Goal: Task Accomplishment & Management: Complete application form

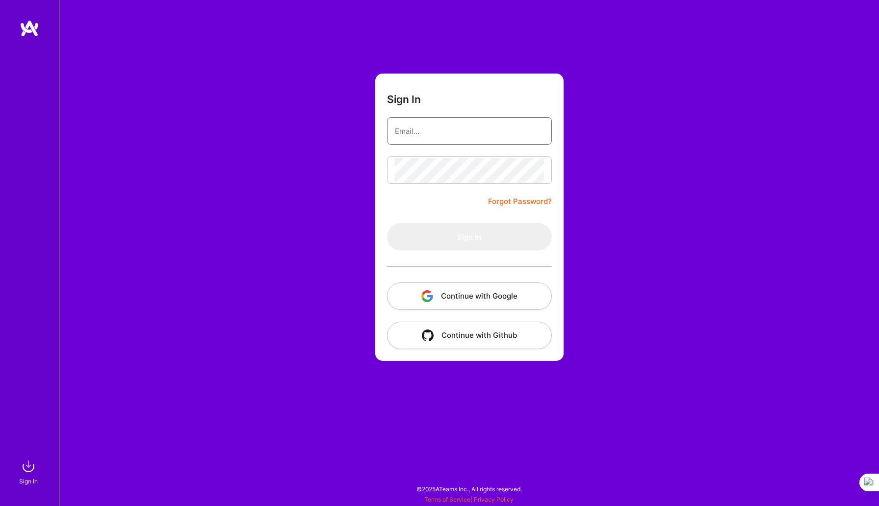
click at [457, 130] on input "email" at bounding box center [469, 131] width 149 height 25
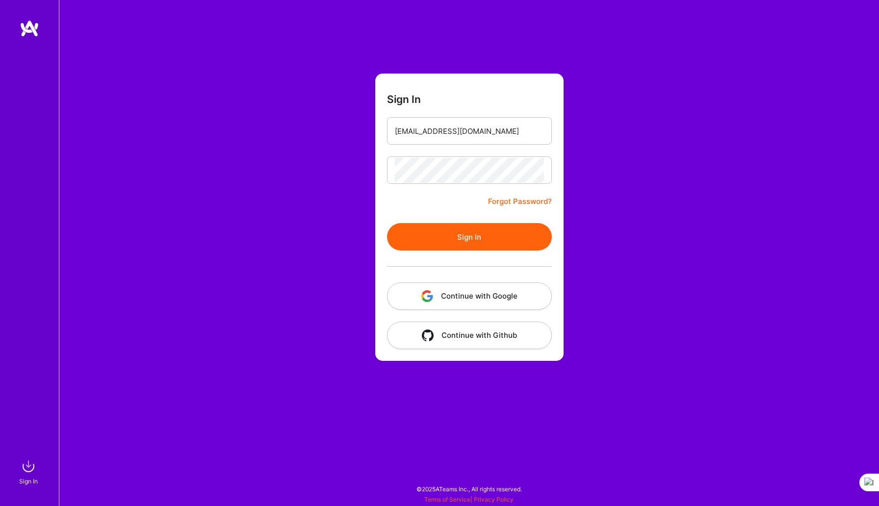
click at [452, 241] on button "Sign In" at bounding box center [469, 236] width 165 height 27
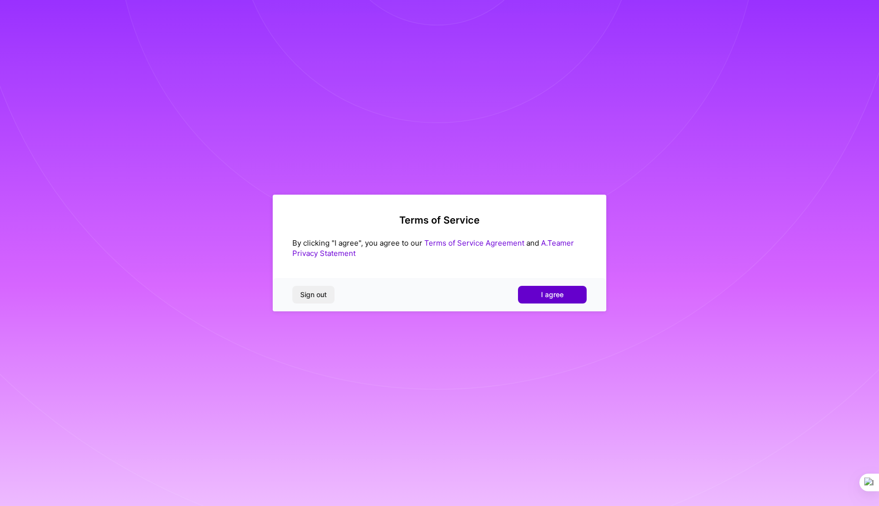
click at [548, 294] on span "I agree" at bounding box center [552, 295] width 23 height 10
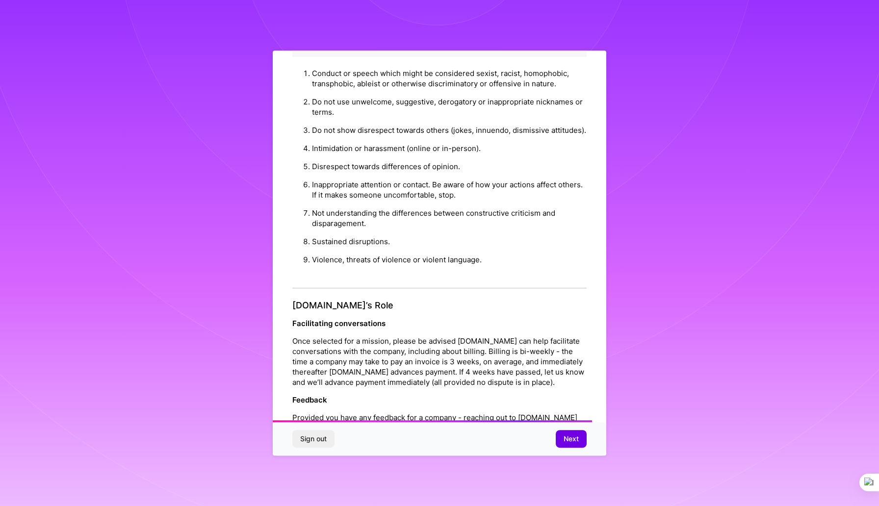
scroll to position [931, 0]
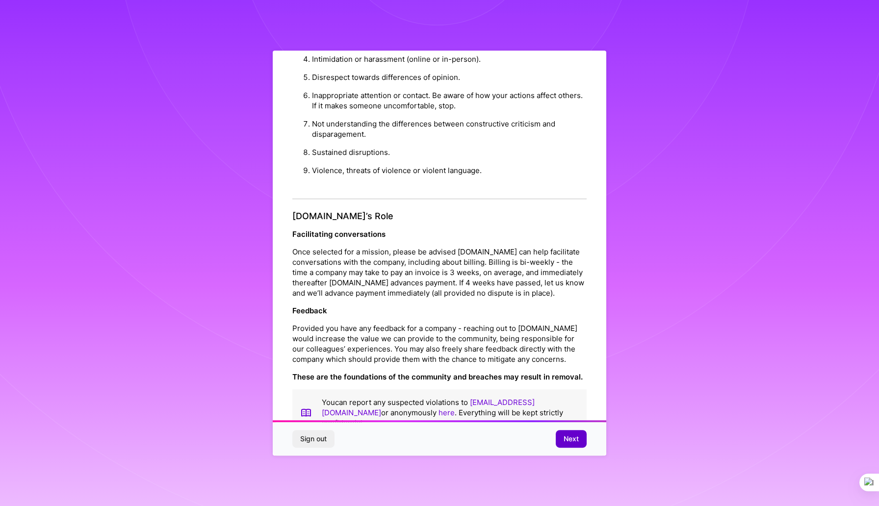
click at [575, 440] on span "Next" at bounding box center [570, 439] width 15 height 10
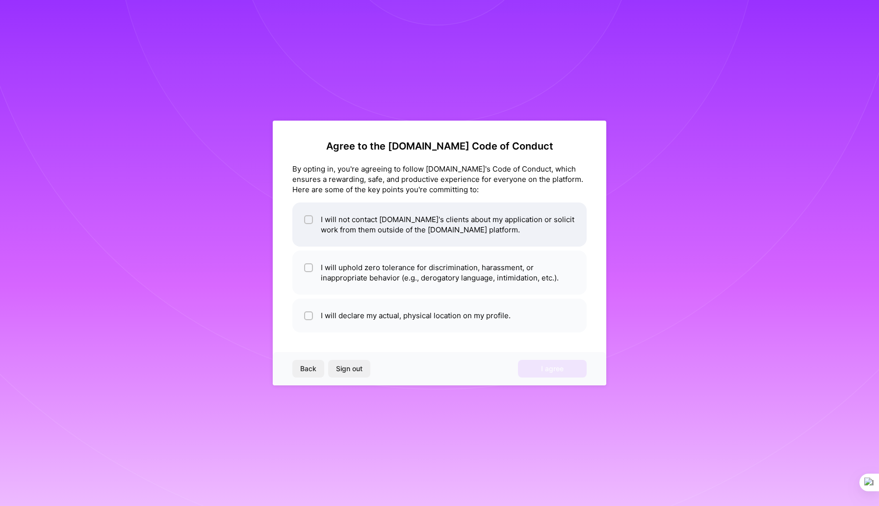
click at [304, 220] on div at bounding box center [308, 219] width 9 height 9
checkbox input "true"
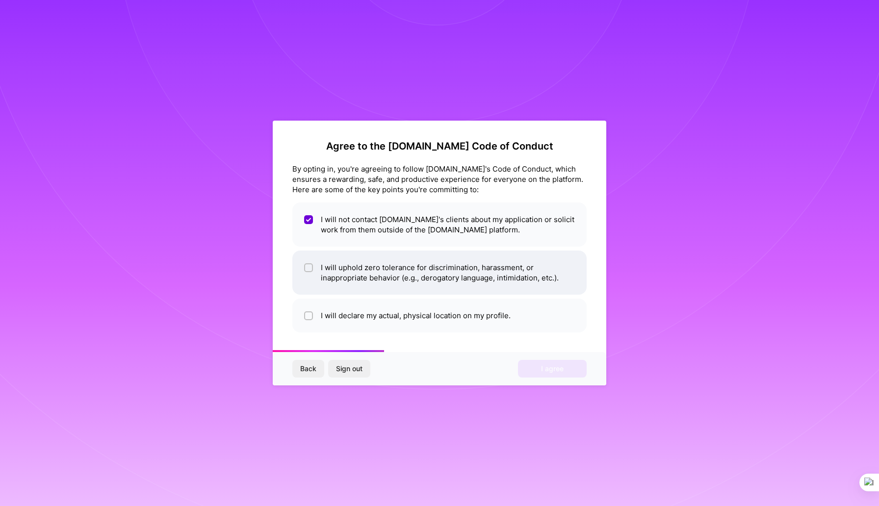
click at [310, 268] on input "checkbox" at bounding box center [309, 268] width 7 height 7
checkbox input "true"
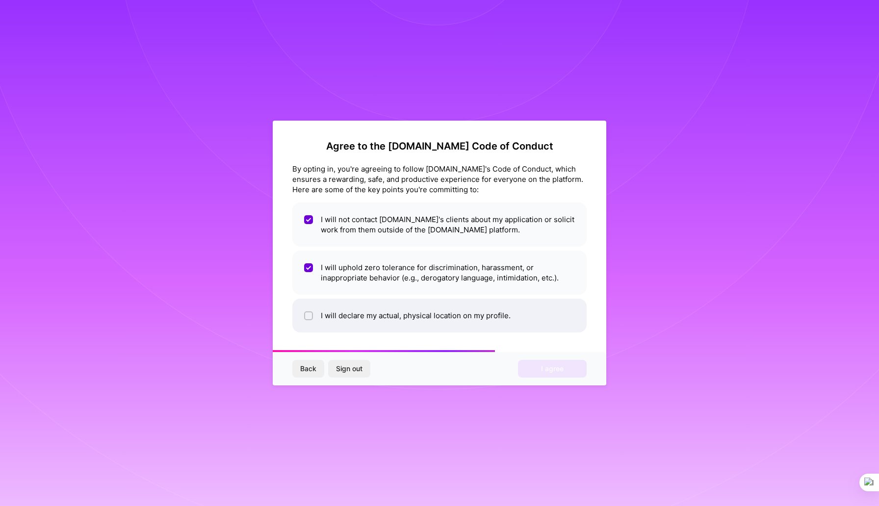
click at [312, 319] on div at bounding box center [308, 315] width 9 height 9
checkbox input "true"
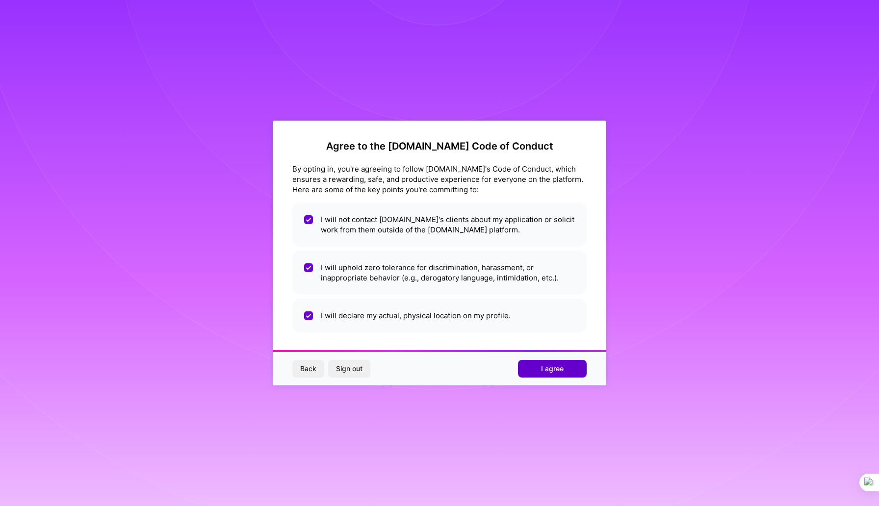
click at [544, 371] on span "I agree" at bounding box center [552, 369] width 23 height 10
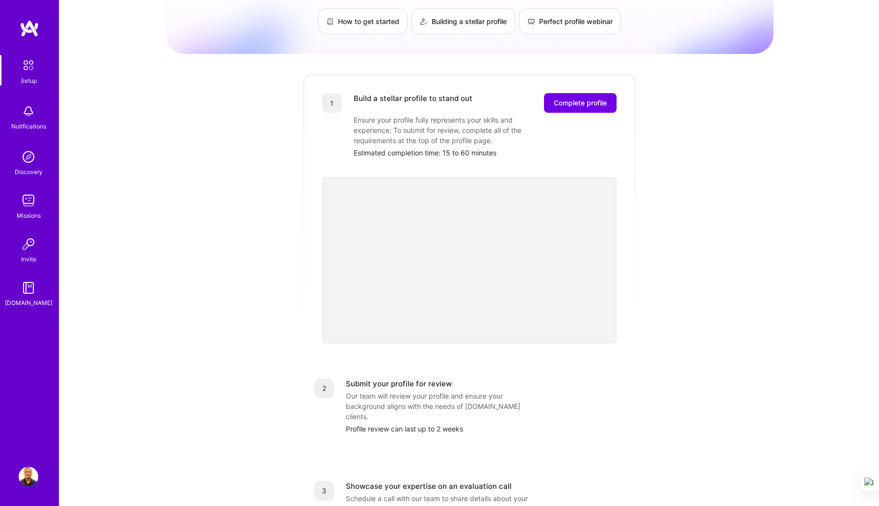
scroll to position [72, 0]
click at [577, 99] on span "Complete profile" at bounding box center [579, 104] width 53 height 10
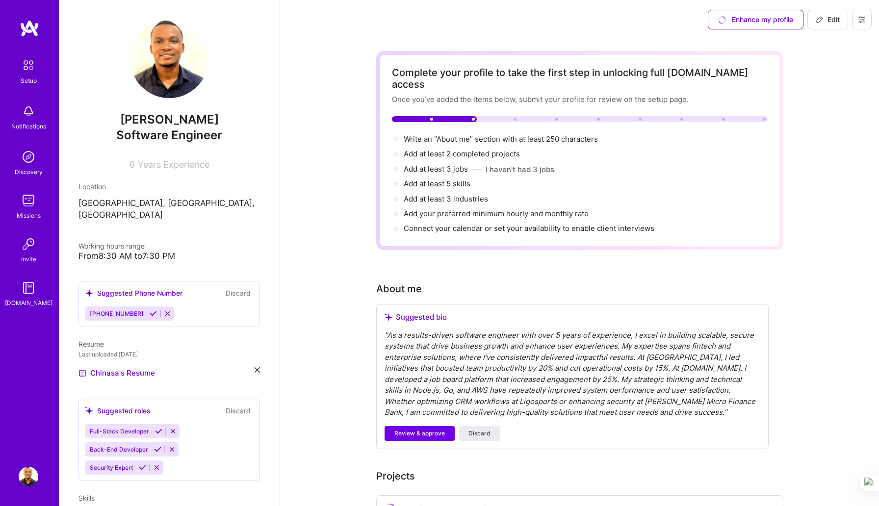
click at [513, 339] on div "" As a results-driven software engineer with over 5 years of experience, I exce…" at bounding box center [572, 374] width 376 height 88
click at [28, 71] on img at bounding box center [28, 65] width 21 height 21
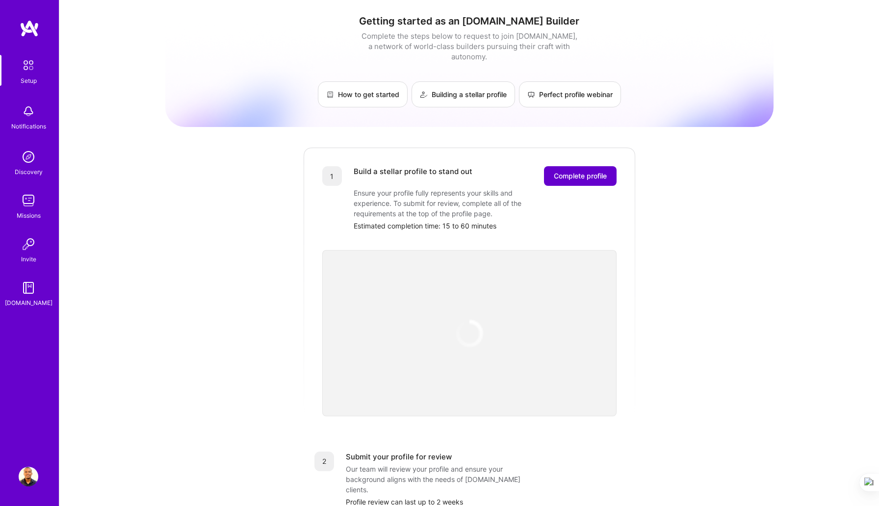
click at [576, 171] on span "Complete profile" at bounding box center [579, 176] width 53 height 10
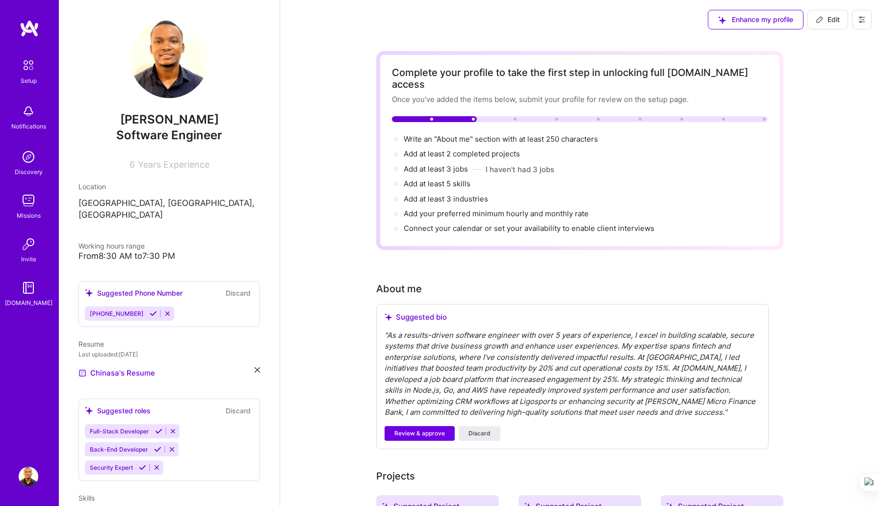
click at [27, 478] on img at bounding box center [29, 477] width 20 height 20
click at [864, 18] on icon at bounding box center [861, 20] width 8 height 8
click at [835, 19] on span "Edit" at bounding box center [827, 20] width 24 height 10
select select "US"
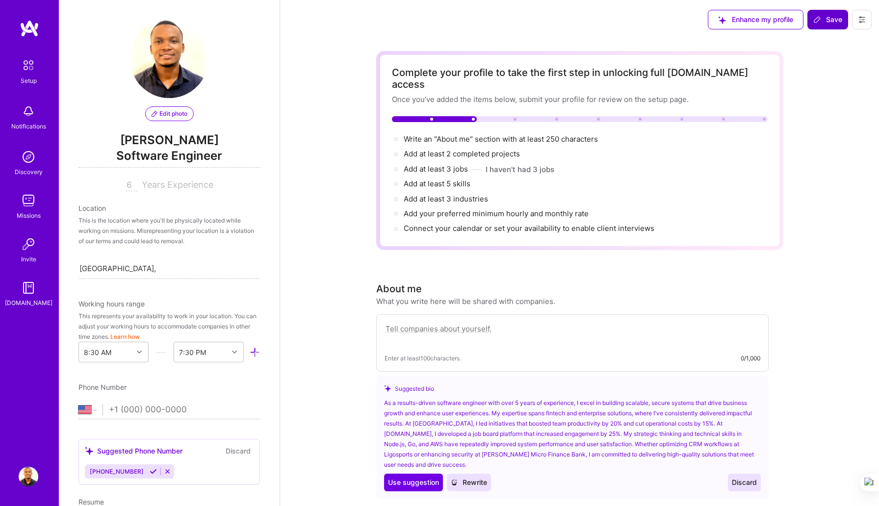
scroll to position [378, 0]
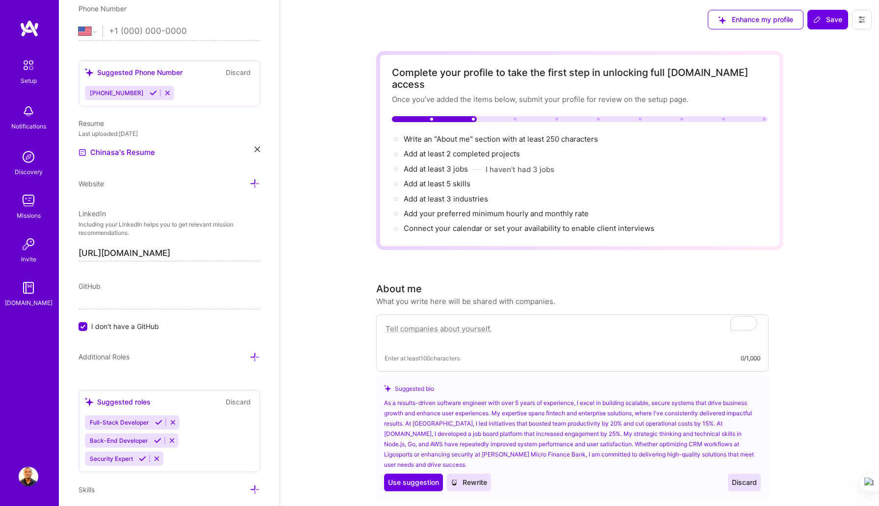
click at [257, 149] on icon at bounding box center [256, 149] width 5 height 5
click at [147, 145] on div "Upload your Resume PDF file format" at bounding box center [131, 146] width 67 height 21
click at [85, 147] on span "+" at bounding box center [86, 145] width 6 height 10
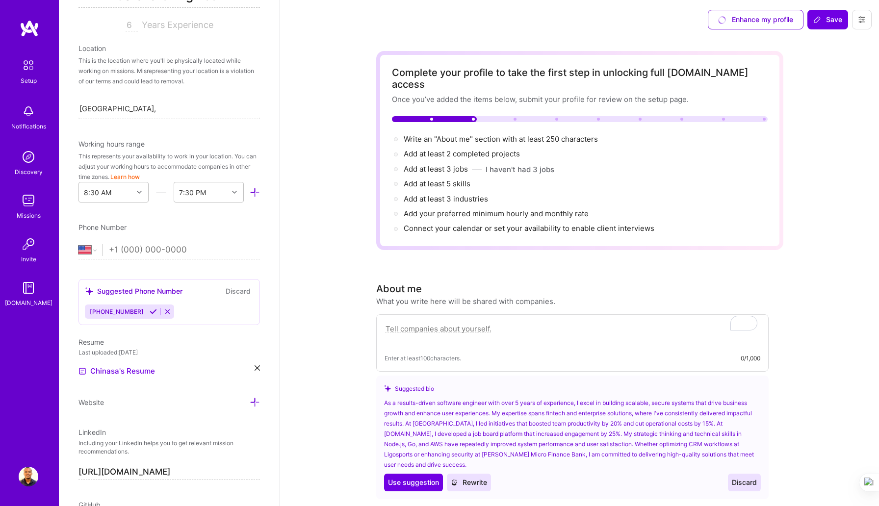
scroll to position [0, 0]
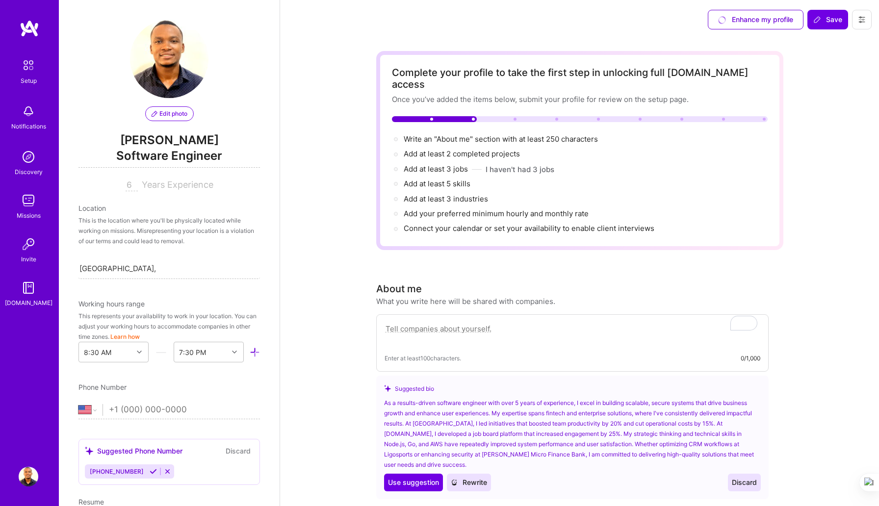
click at [138, 410] on input "tel" at bounding box center [184, 410] width 151 height 28
type input "[PHONE_NUMBER]"
select select "NG"
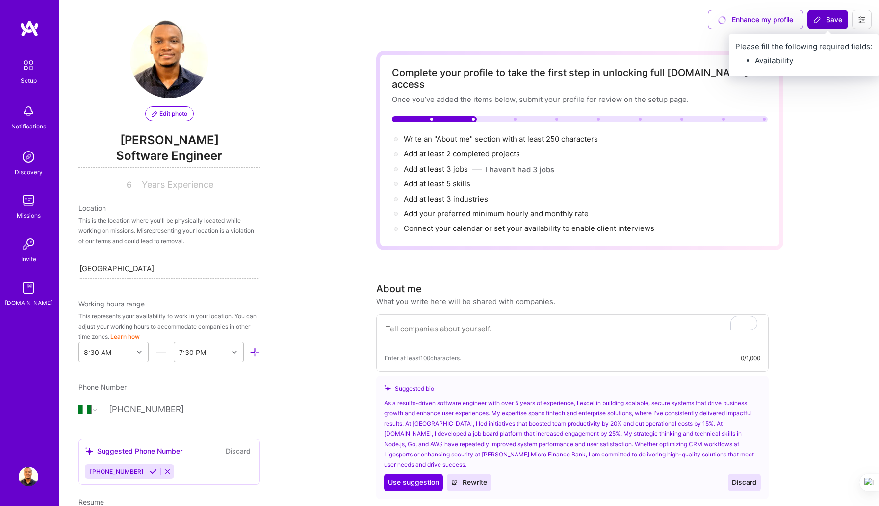
click at [827, 15] on span "Save" at bounding box center [827, 20] width 29 height 10
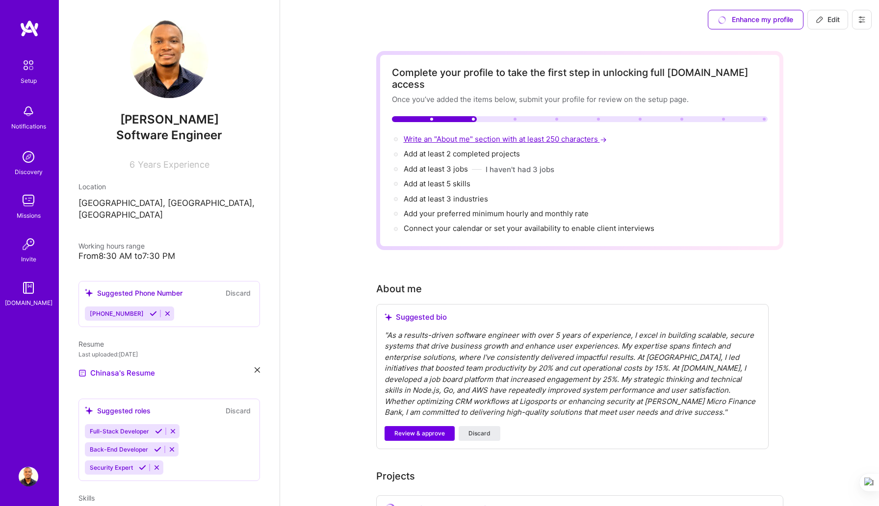
click at [452, 134] on span "Write an "About me" section with at least 250 characters →" at bounding box center [505, 138] width 205 height 9
select select "US"
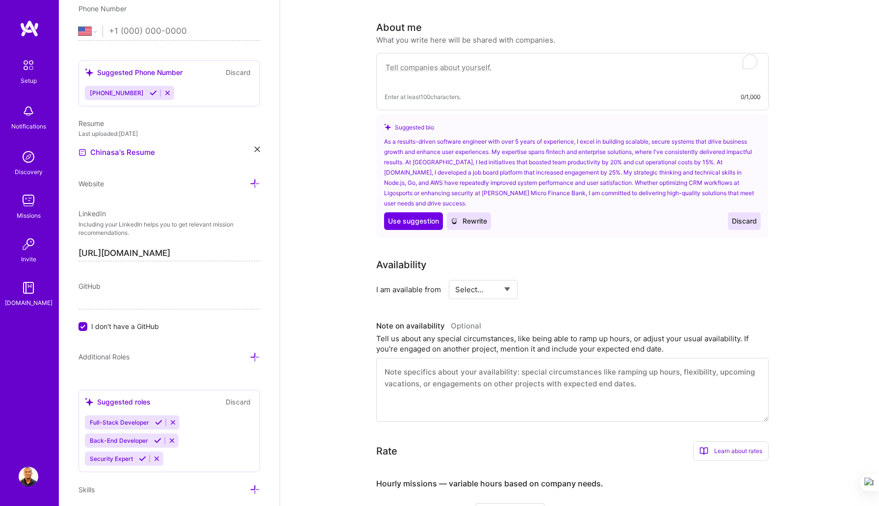
scroll to position [270, 0]
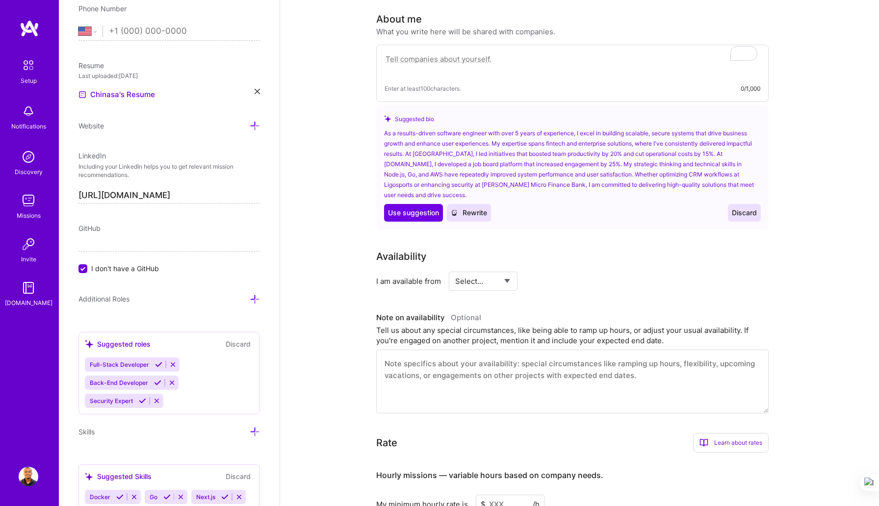
click at [462, 58] on textarea "To enrich screen reader interactions, please activate Accessibility in Grammarl…" at bounding box center [572, 64] width 376 height 23
paste textarea "Backend-focused software engineer with 5+ years of experience building secure, …"
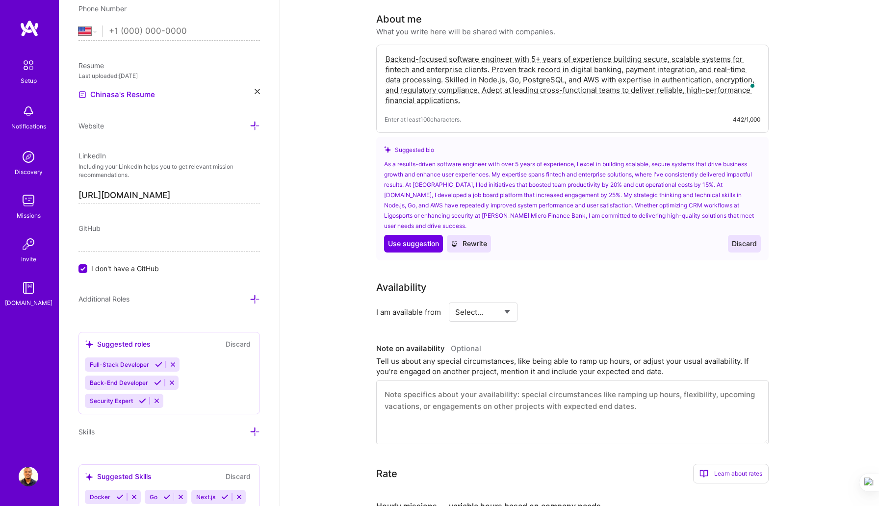
type textarea "Backend-focused software engineer with 5+ years of experience building secure, …"
click at [469, 239] on span "Rewrite" at bounding box center [469, 244] width 36 height 10
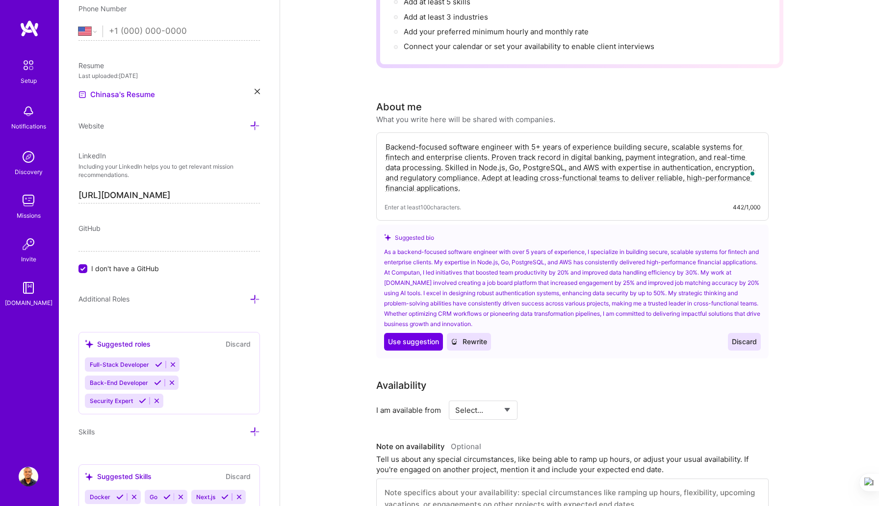
scroll to position [183, 0]
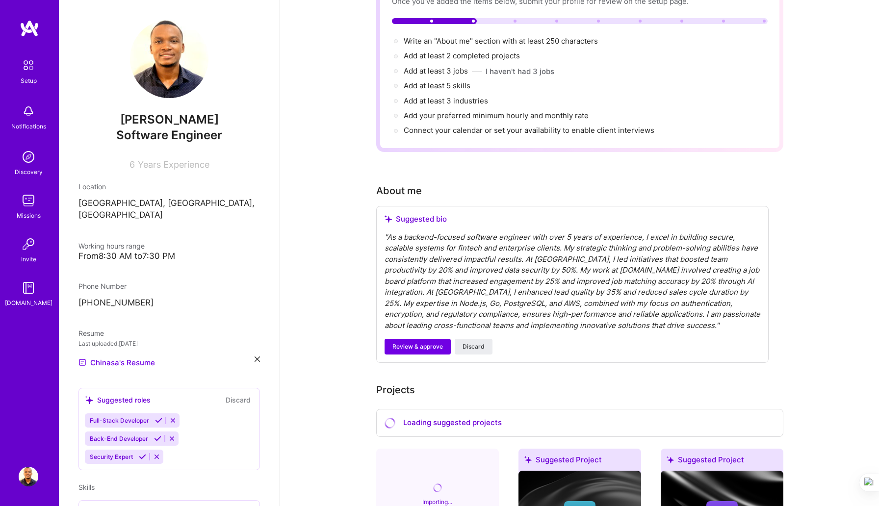
scroll to position [105, 0]
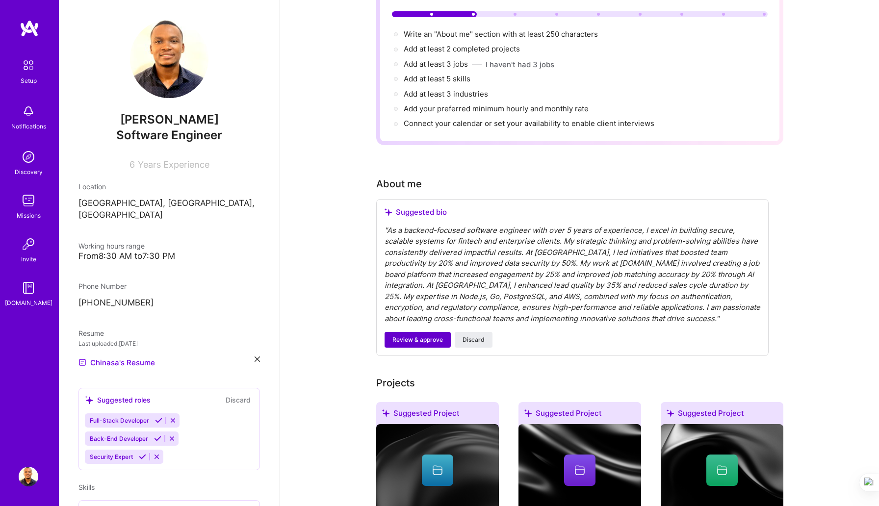
click at [426, 335] on span "Review & approve" at bounding box center [417, 339] width 50 height 9
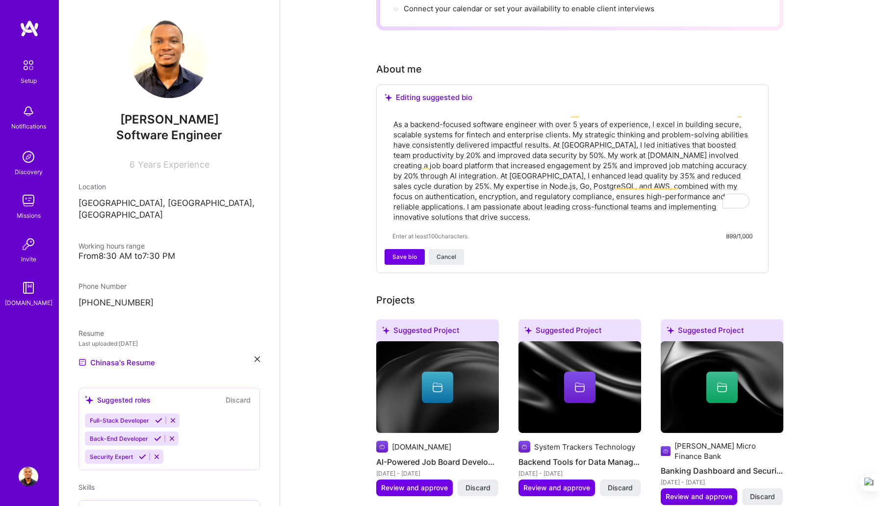
scroll to position [230, 0]
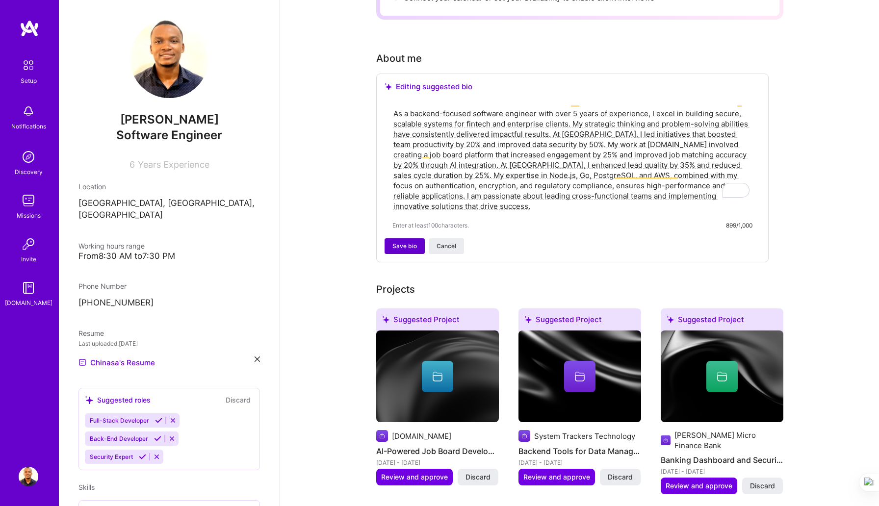
click at [402, 242] on span "Save bio" at bounding box center [404, 246] width 25 height 9
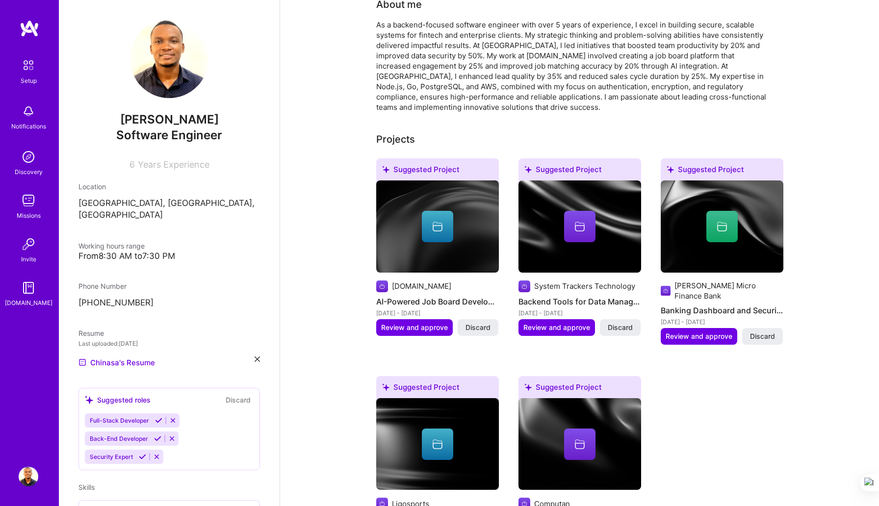
scroll to position [275, 0]
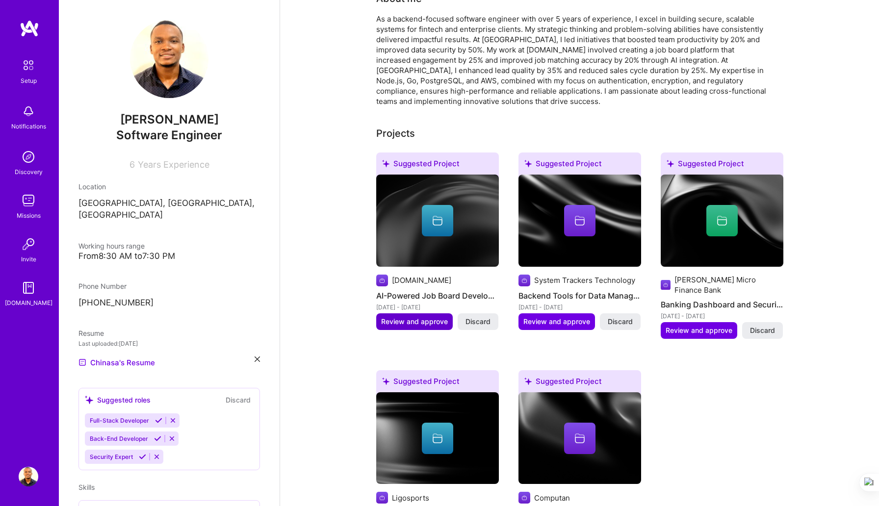
click at [402, 317] on span "Review and approve" at bounding box center [414, 322] width 67 height 10
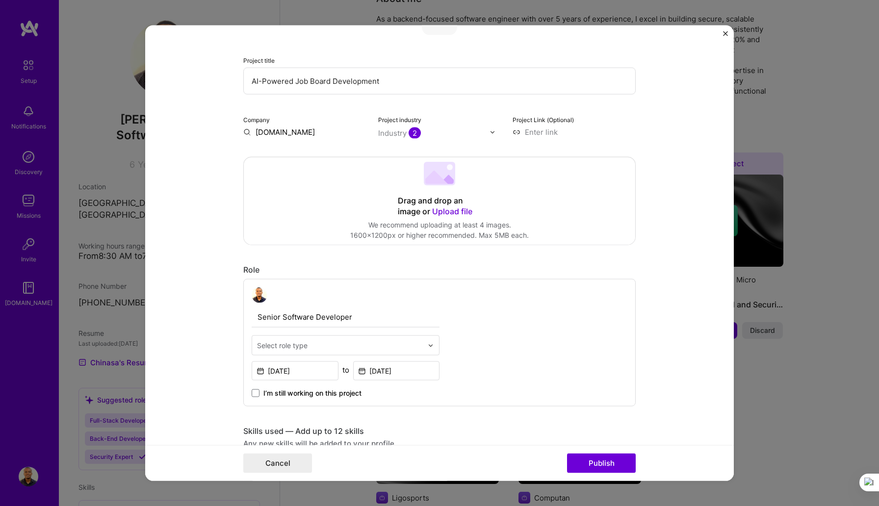
scroll to position [101, 0]
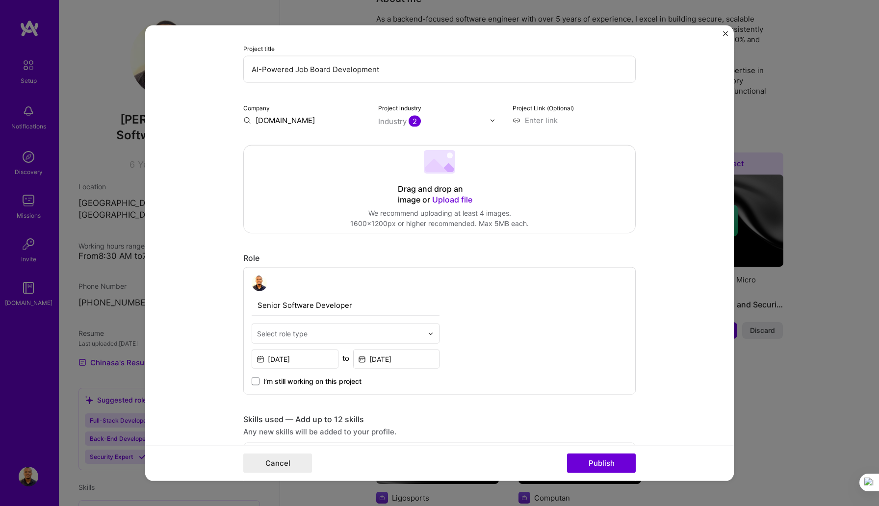
click at [540, 121] on input at bounding box center [573, 120] width 123 height 10
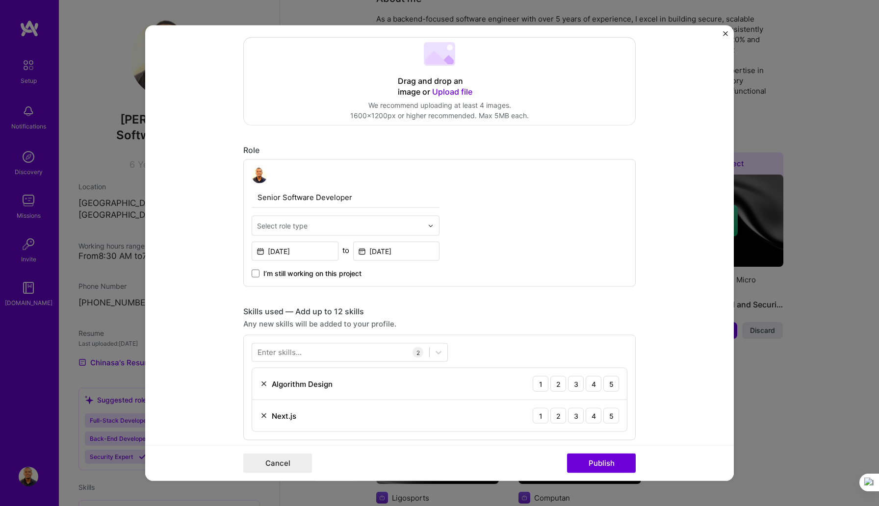
scroll to position [210, 0]
type input "[URL][DOMAIN_NAME]"
click at [430, 226] on img at bounding box center [430, 225] width 6 height 6
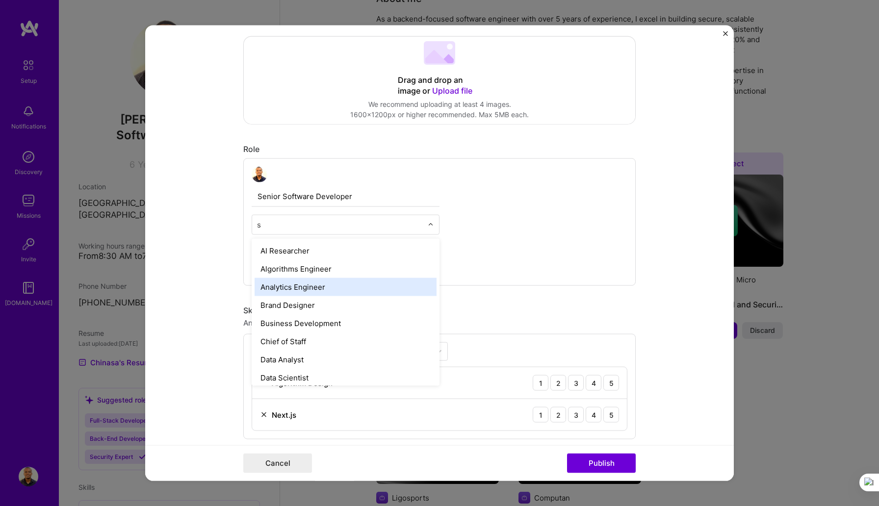
type input "so"
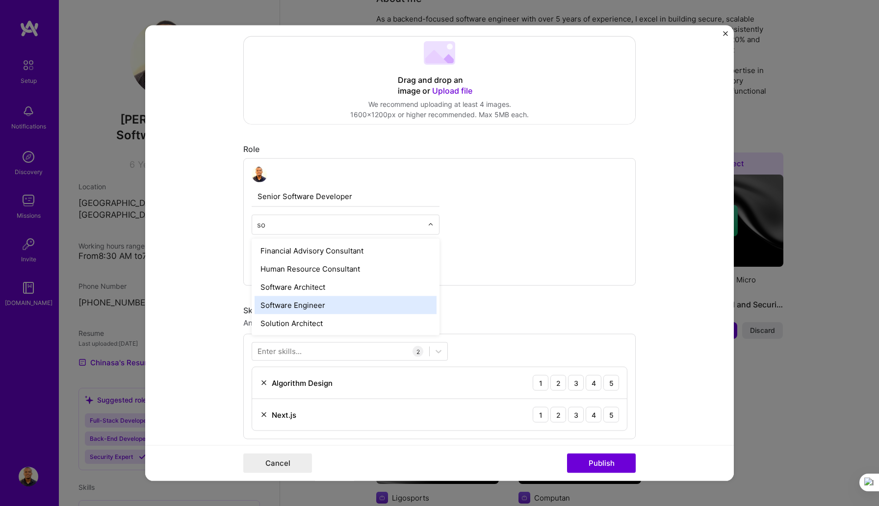
click at [296, 306] on div "Software Engineer" at bounding box center [345, 305] width 182 height 18
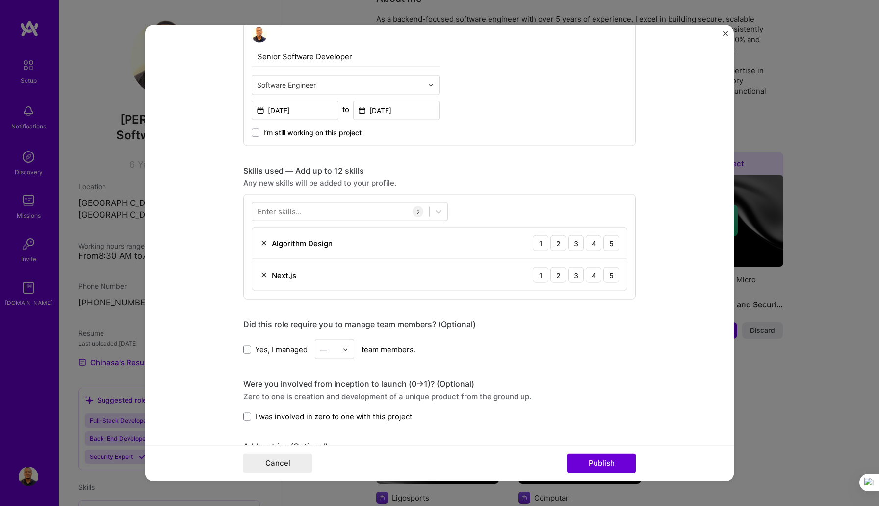
scroll to position [351, 0]
click at [373, 211] on div at bounding box center [340, 211] width 177 height 16
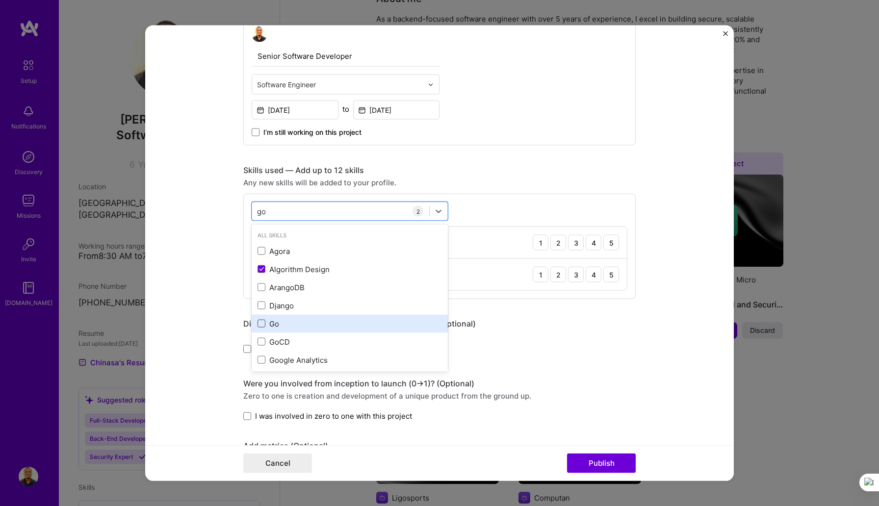
click at [260, 323] on span at bounding box center [261, 324] width 8 height 8
click at [0, 0] on input "checkbox" at bounding box center [0, 0] width 0 height 0
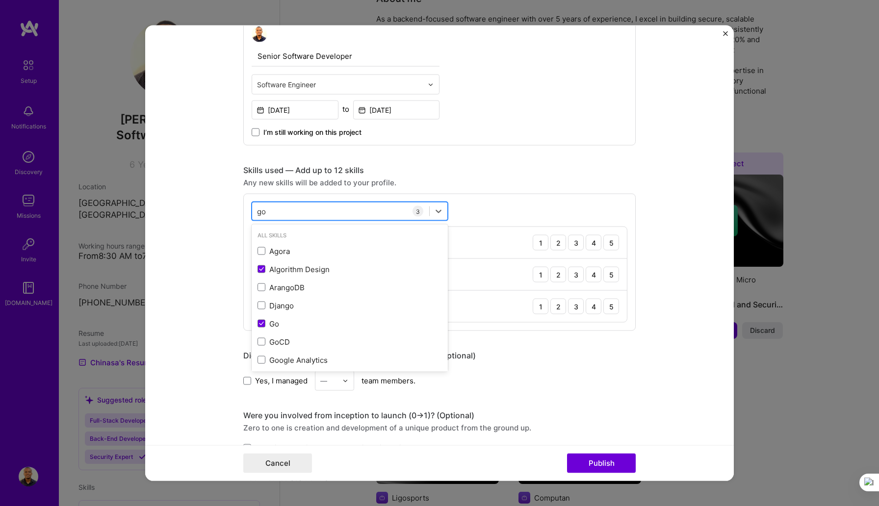
type input "g"
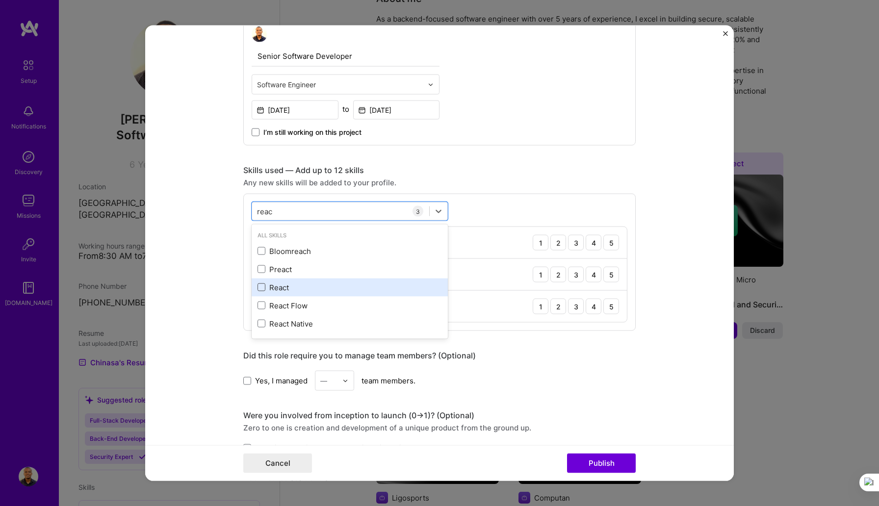
click at [261, 286] on span at bounding box center [261, 287] width 8 height 8
click at [0, 0] on input "checkbox" at bounding box center [0, 0] width 0 height 0
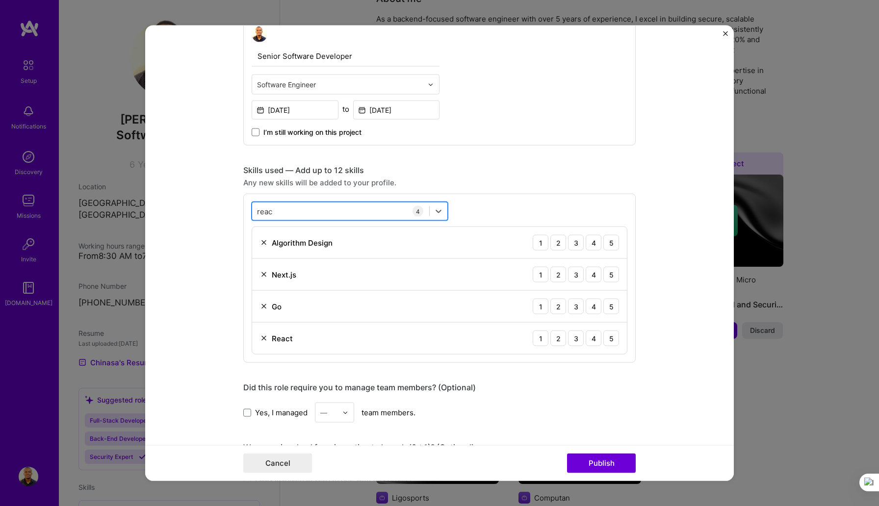
click at [274, 214] on div "reac reac" at bounding box center [340, 211] width 177 height 16
type input "r"
click at [258, 253] on span at bounding box center [261, 251] width 8 height 8
click at [0, 0] on input "checkbox" at bounding box center [0, 0] width 0 height 0
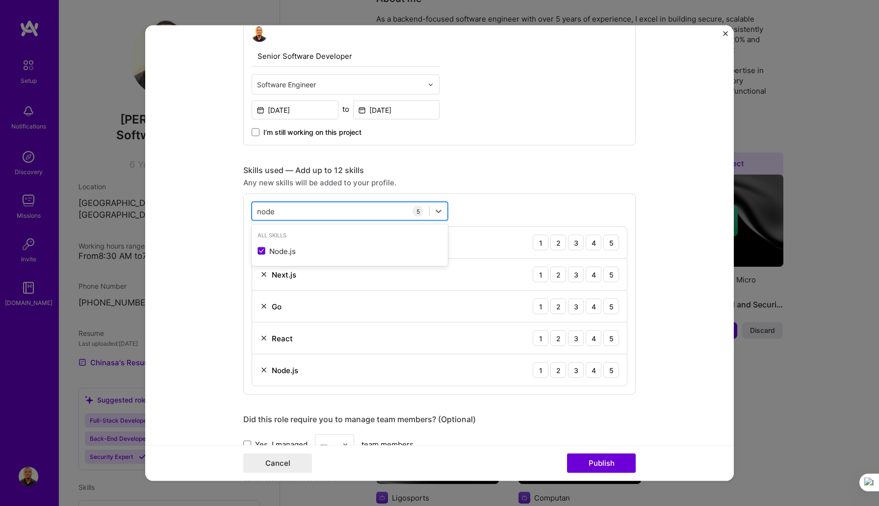
click at [275, 211] on input "node" at bounding box center [266, 211] width 19 height 10
click at [287, 212] on div "next next" at bounding box center [340, 211] width 177 height 16
type input "n"
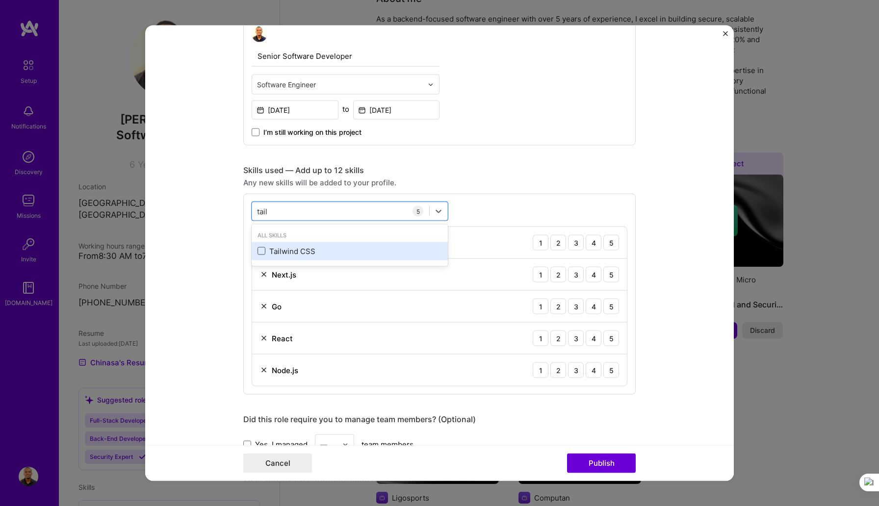
click at [265, 250] on span at bounding box center [261, 251] width 8 height 8
click at [0, 0] on input "checkbox" at bounding box center [0, 0] width 0 height 0
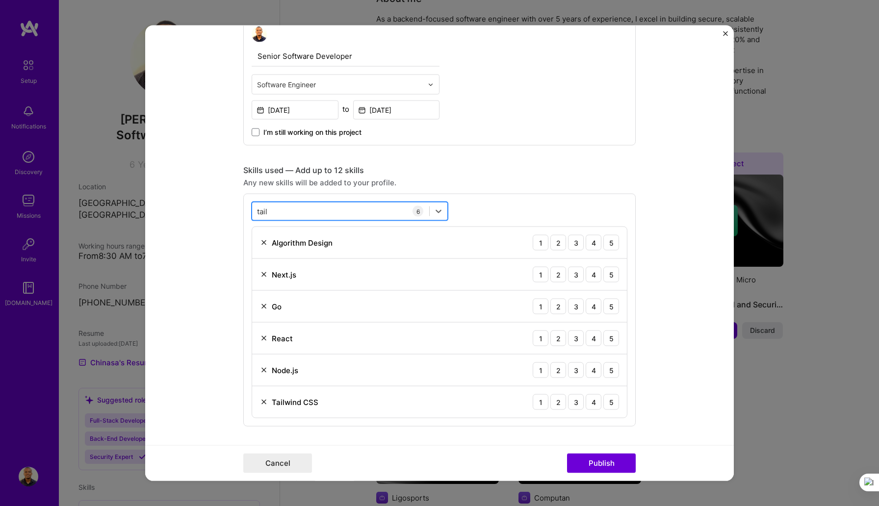
click at [276, 211] on div "tail tail" at bounding box center [340, 211] width 177 height 16
type input "t"
click at [258, 250] on span at bounding box center [261, 251] width 8 height 8
click at [0, 0] on input "checkbox" at bounding box center [0, 0] width 0 height 0
click at [287, 212] on div "open open" at bounding box center [340, 211] width 177 height 16
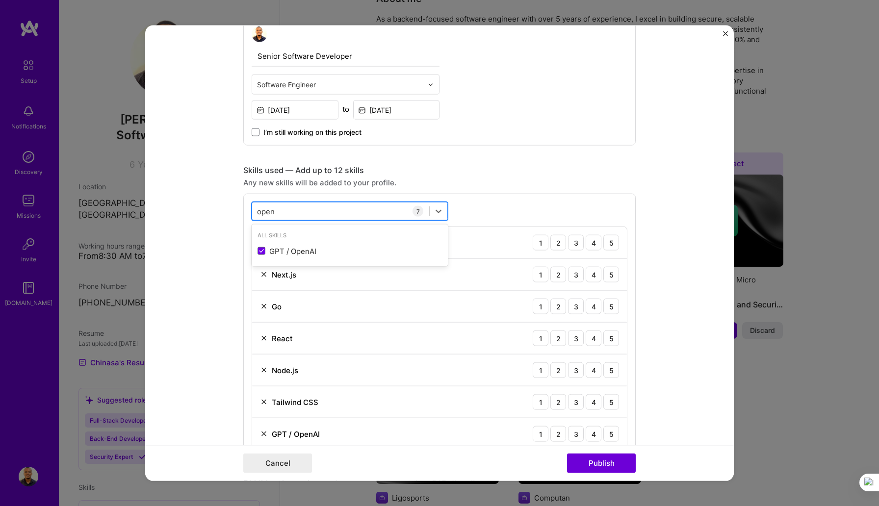
click at [287, 212] on div "open open" at bounding box center [340, 211] width 177 height 16
type input "o"
click at [261, 247] on div "Playwright" at bounding box center [349, 251] width 184 height 10
click at [286, 209] on div "play play" at bounding box center [340, 211] width 177 height 16
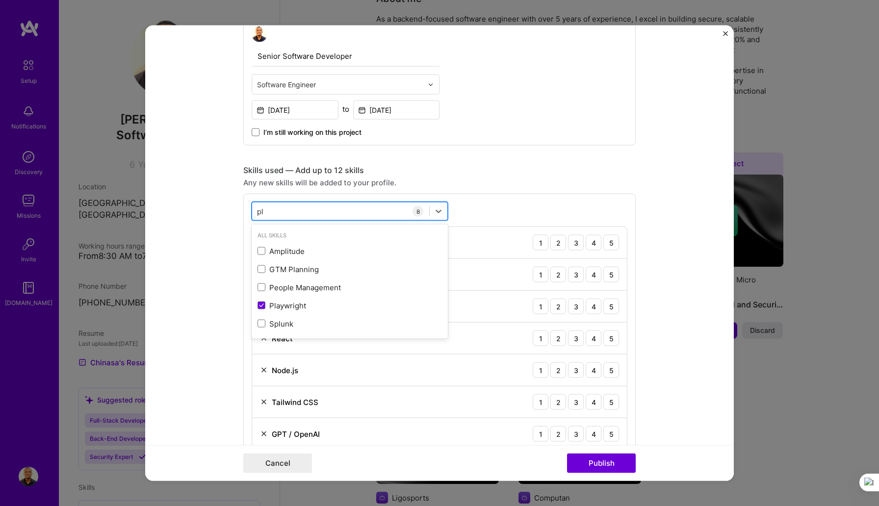
type input "p"
type input "s"
click at [260, 305] on span at bounding box center [261, 306] width 8 height 8
click at [0, 0] on input "checkbox" at bounding box center [0, 0] width 0 height 0
click at [262, 321] on span at bounding box center [261, 324] width 8 height 8
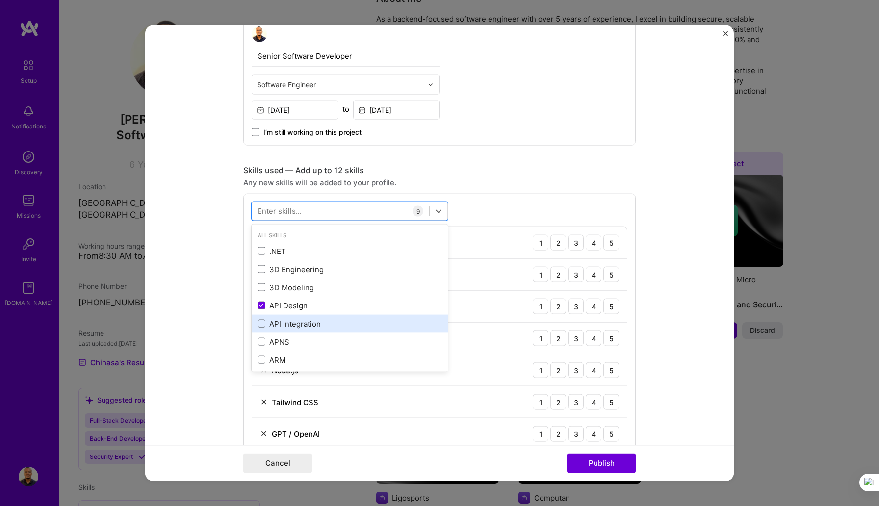
click at [0, 0] on input "checkbox" at bounding box center [0, 0] width 0 height 0
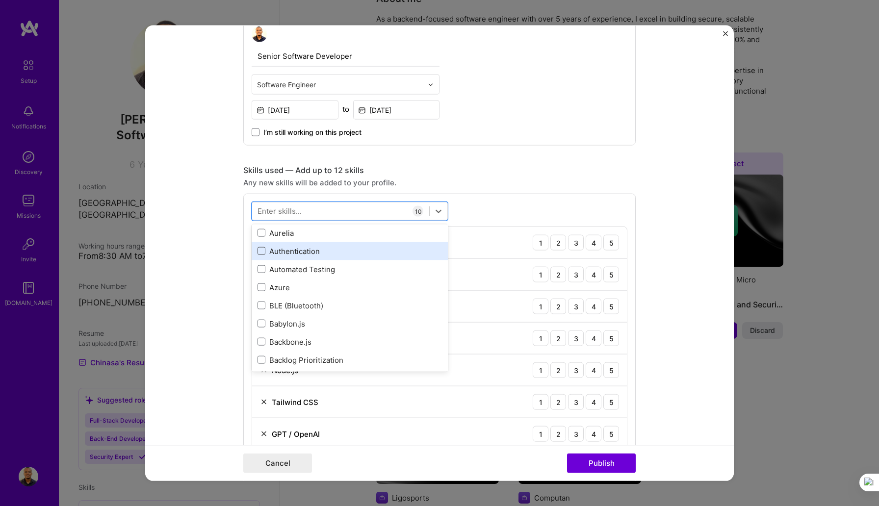
click at [263, 250] on span at bounding box center [261, 251] width 8 height 8
click at [0, 0] on input "checkbox" at bounding box center [0, 0] width 0 height 0
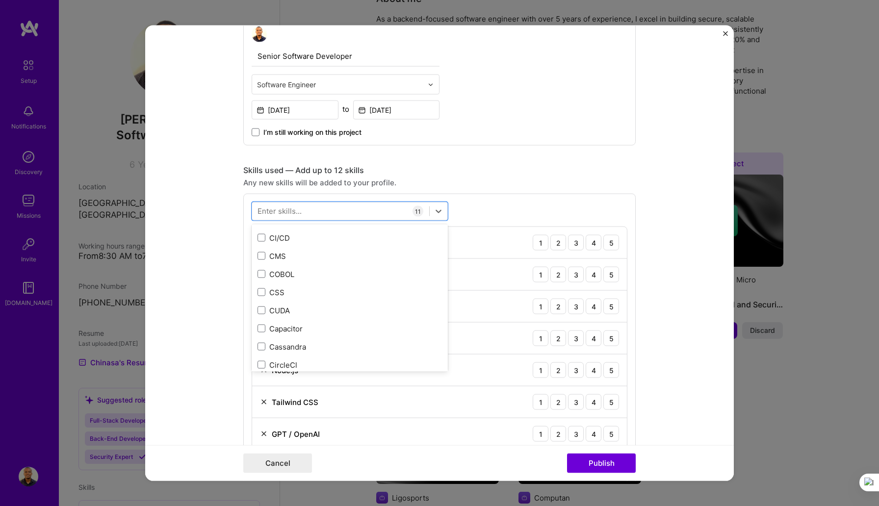
scroll to position [1085, 0]
click at [261, 238] on span at bounding box center [261, 236] width 8 height 8
click at [0, 0] on input "checkbox" at bounding box center [0, 0] width 0 height 0
click at [263, 248] on div "Docker" at bounding box center [349, 253] width 184 height 10
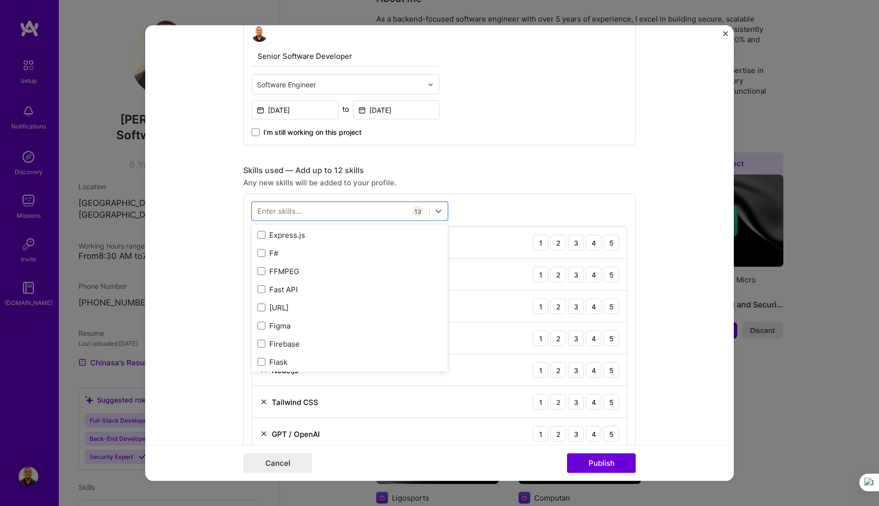
scroll to position [2302, 0]
click at [261, 232] on span at bounding box center [261, 234] width 8 height 8
click at [0, 0] on input "checkbox" at bounding box center [0, 0] width 0 height 0
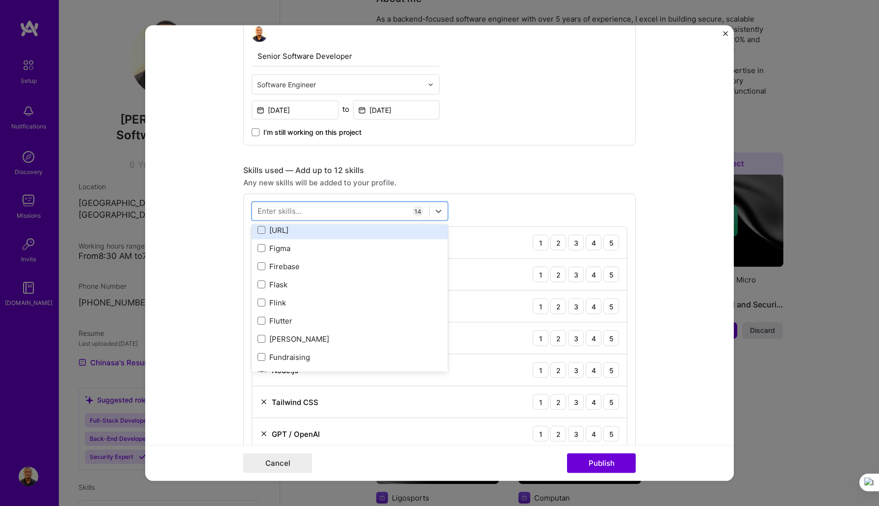
scroll to position [2378, 0]
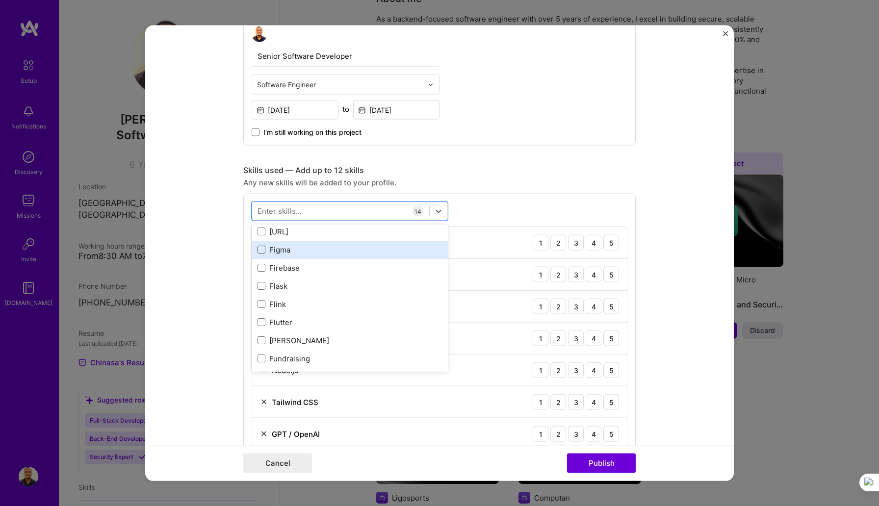
click at [263, 252] on span at bounding box center [261, 250] width 8 height 8
click at [0, 0] on input "checkbox" at bounding box center [0, 0] width 0 height 0
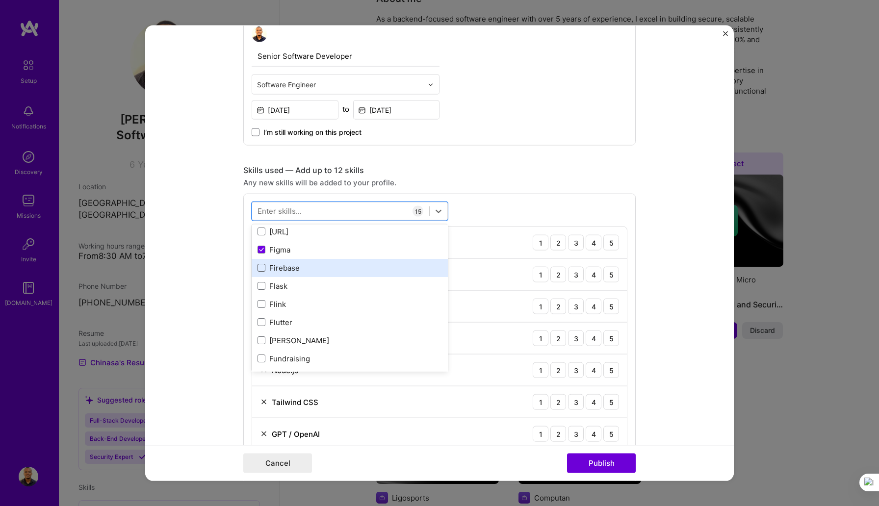
click at [261, 268] on span at bounding box center [261, 268] width 8 height 8
click at [0, 0] on input "checkbox" at bounding box center [0, 0] width 0 height 0
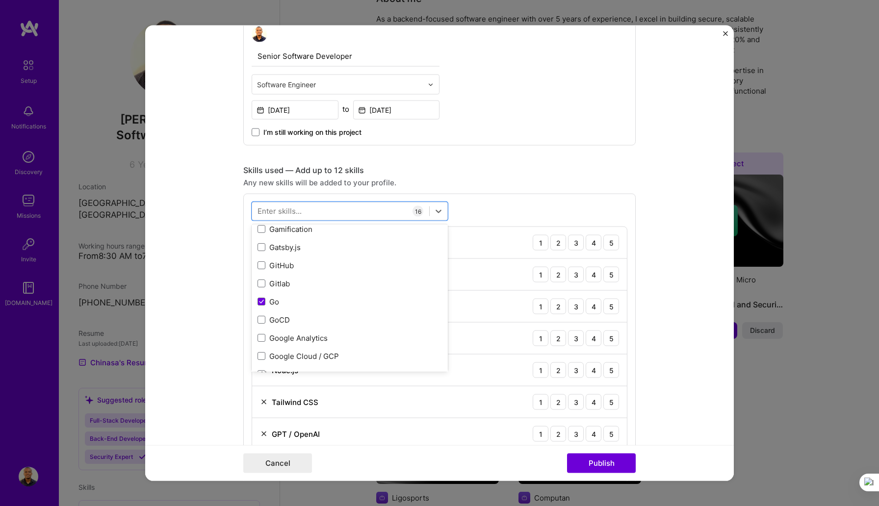
scroll to position [2618, 0]
click at [261, 266] on span at bounding box center [261, 263] width 8 height 8
click at [0, 0] on input "checkbox" at bounding box center [0, 0] width 0 height 0
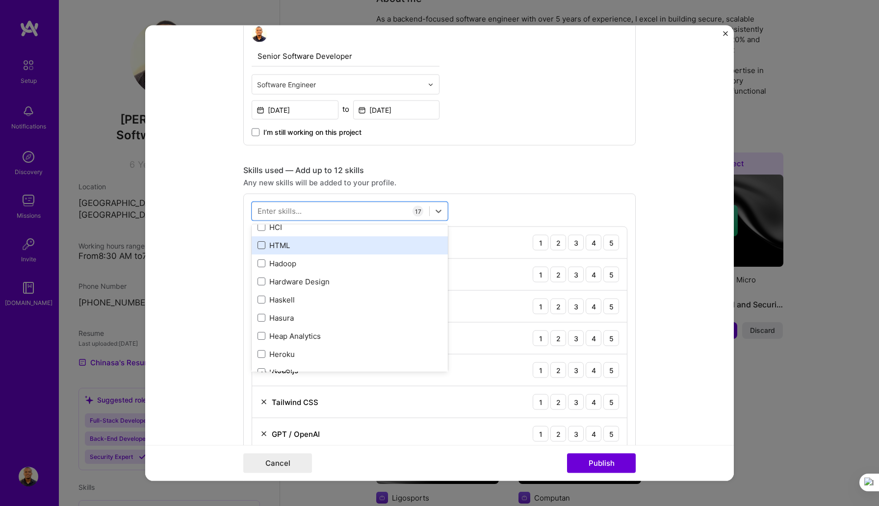
click at [261, 248] on span at bounding box center [261, 245] width 8 height 8
click at [0, 0] on input "checkbox" at bounding box center [0, 0] width 0 height 0
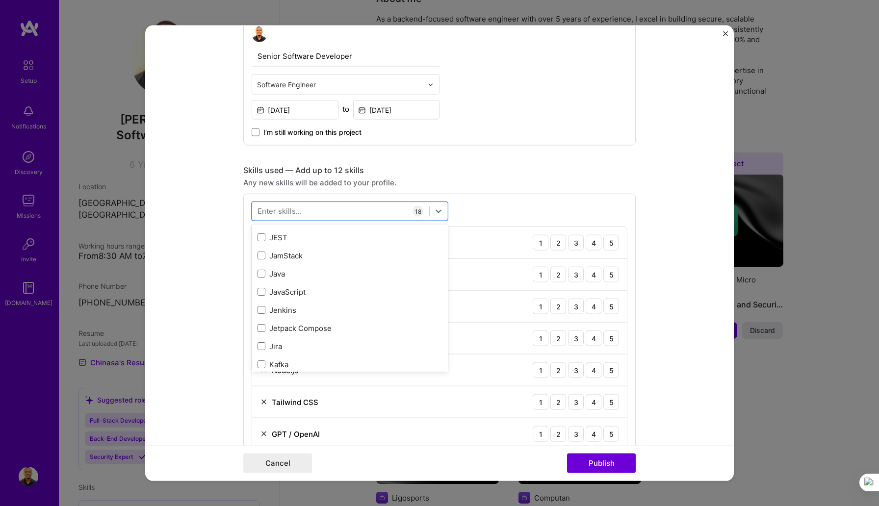
scroll to position [3129, 0]
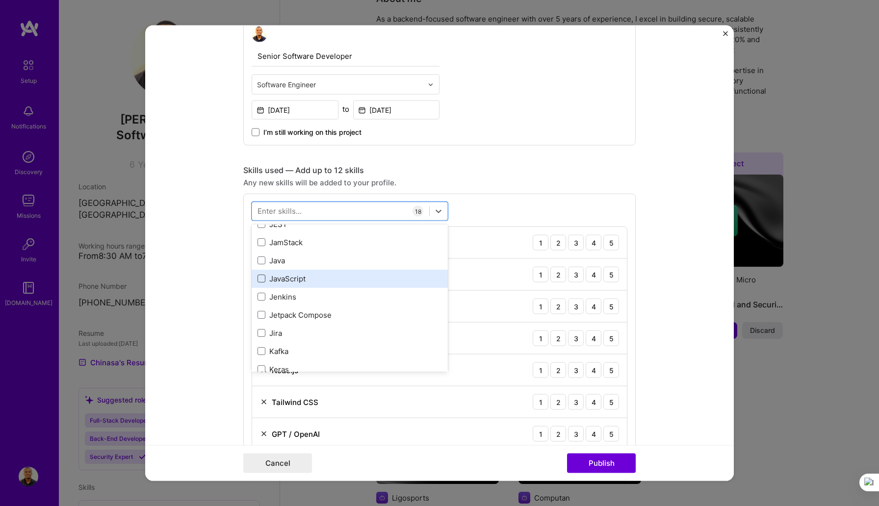
click at [261, 280] on span at bounding box center [261, 279] width 8 height 8
click at [0, 0] on input "checkbox" at bounding box center [0, 0] width 0 height 0
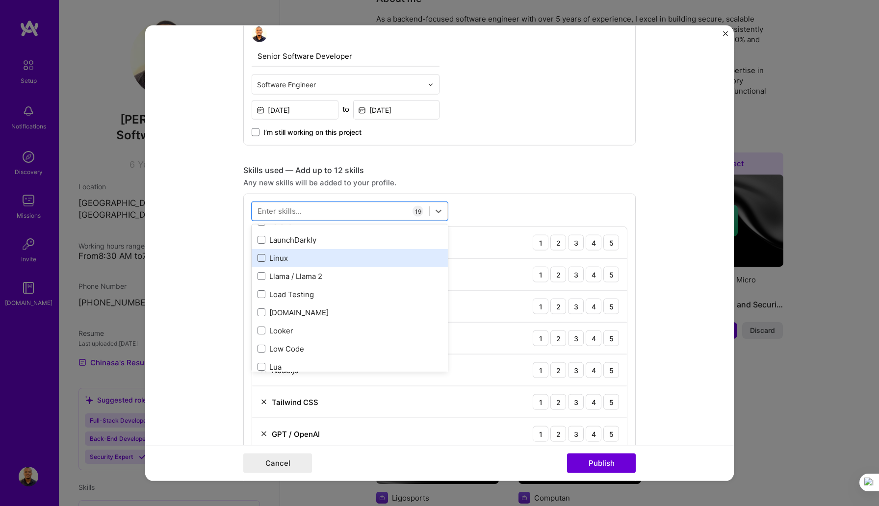
click at [262, 260] on span at bounding box center [261, 258] width 8 height 8
click at [0, 0] on input "checkbox" at bounding box center [0, 0] width 0 height 0
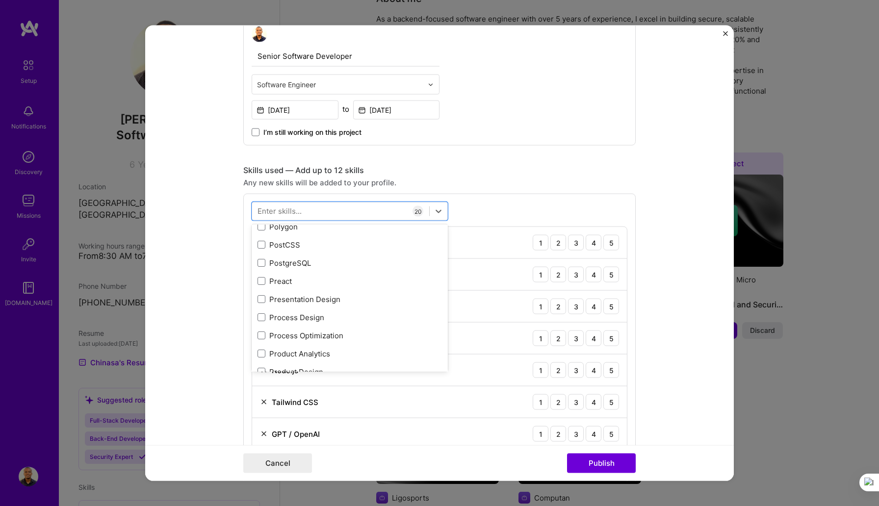
scroll to position [4396, 0]
click at [262, 259] on div "PostgreSQL" at bounding box center [349, 263] width 184 height 10
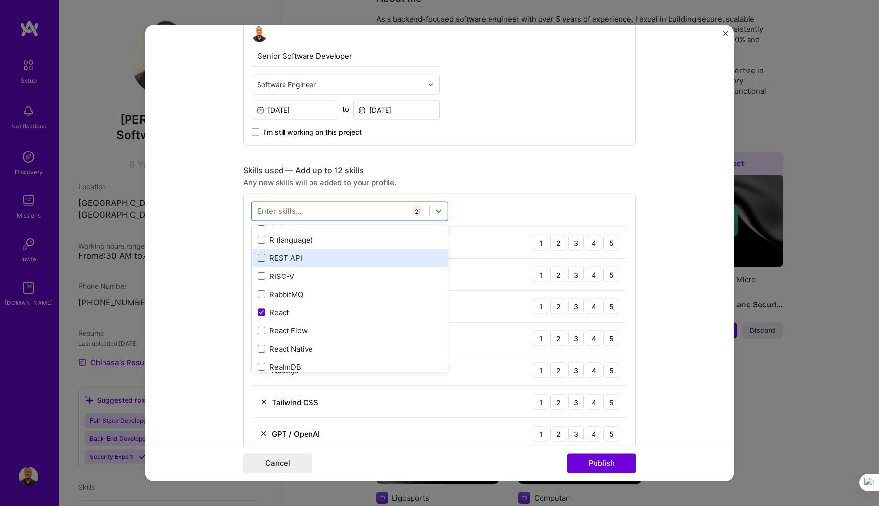
click at [262, 258] on span at bounding box center [261, 258] width 8 height 8
click at [0, 0] on input "checkbox" at bounding box center [0, 0] width 0 height 0
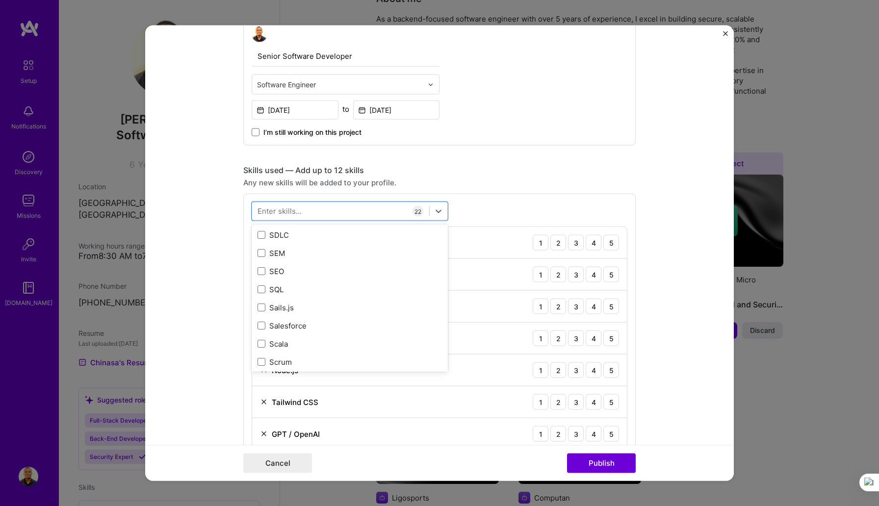
scroll to position [5206, 0]
click at [264, 288] on span at bounding box center [261, 287] width 8 height 8
click at [0, 0] on input "checkbox" at bounding box center [0, 0] width 0 height 0
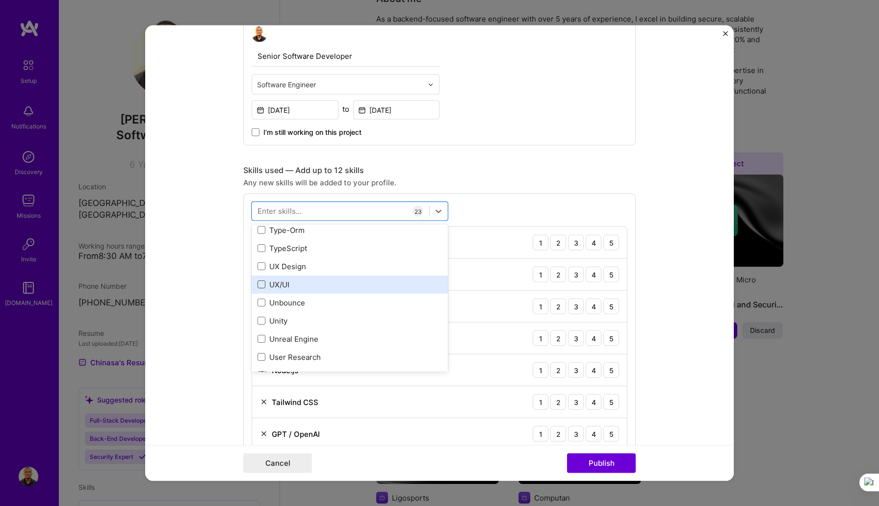
click at [262, 282] on span at bounding box center [261, 284] width 8 height 8
click at [0, 0] on input "checkbox" at bounding box center [0, 0] width 0 height 0
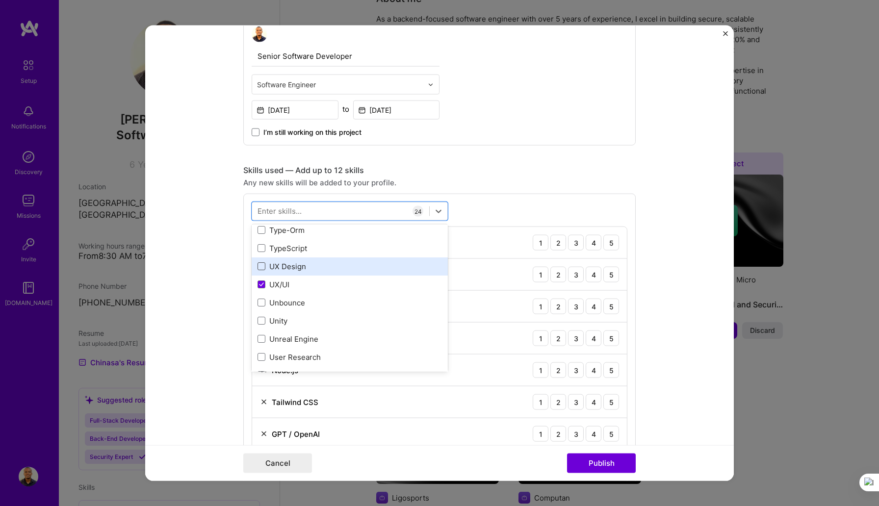
click at [260, 268] on span at bounding box center [261, 266] width 8 height 8
click at [0, 0] on input "checkbox" at bounding box center [0, 0] width 0 height 0
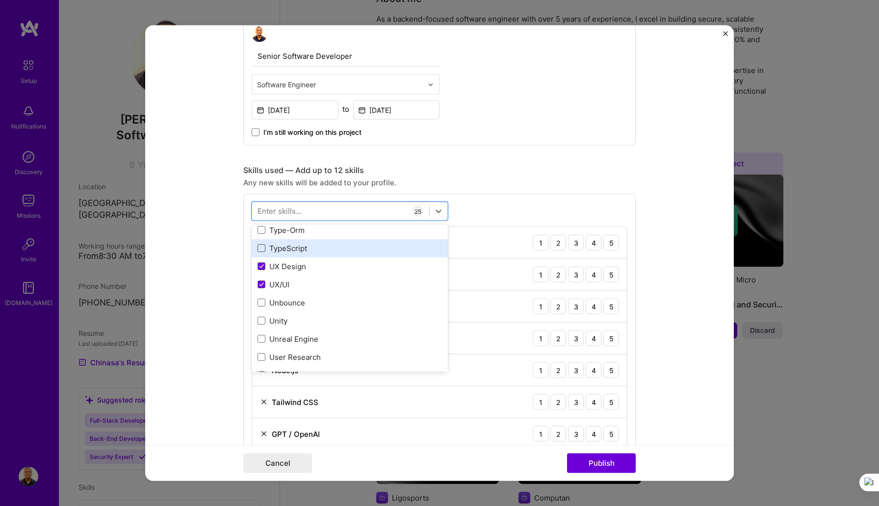
click at [260, 248] on span at bounding box center [261, 248] width 8 height 8
click at [0, 0] on input "checkbox" at bounding box center [0, 0] width 0 height 0
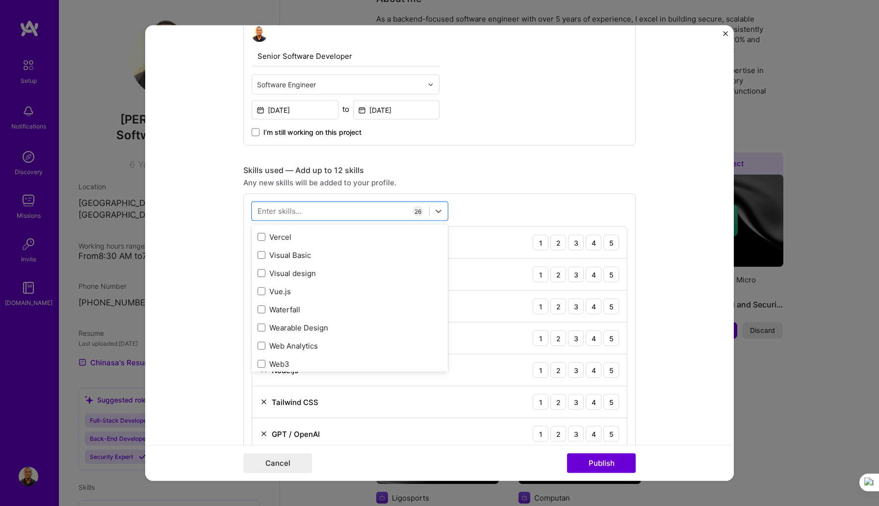
scroll to position [6348, 0]
click at [259, 237] on span at bounding box center [261, 234] width 8 height 8
click at [0, 0] on input "checkbox" at bounding box center [0, 0] width 0 height 0
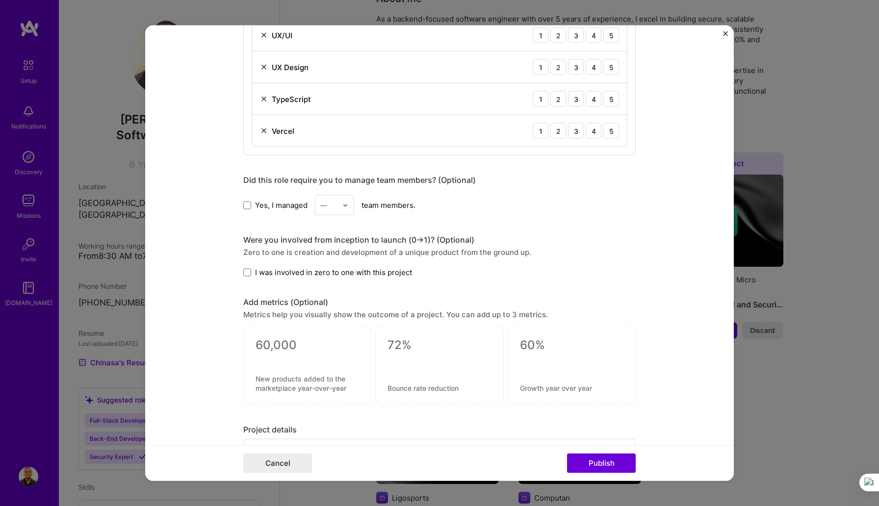
scroll to position [1279, 0]
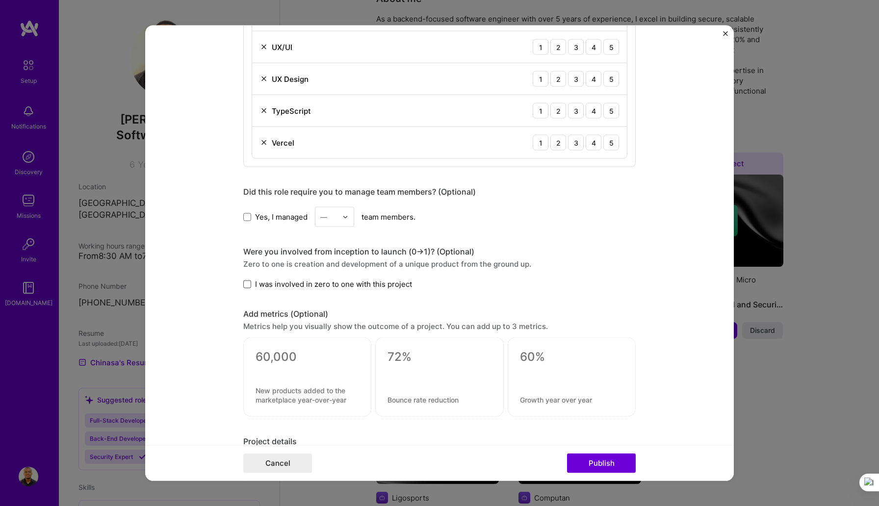
click at [247, 282] on span at bounding box center [247, 284] width 8 height 8
click at [0, 0] on input "I was involved in zero to one with this project" at bounding box center [0, 0] width 0 height 0
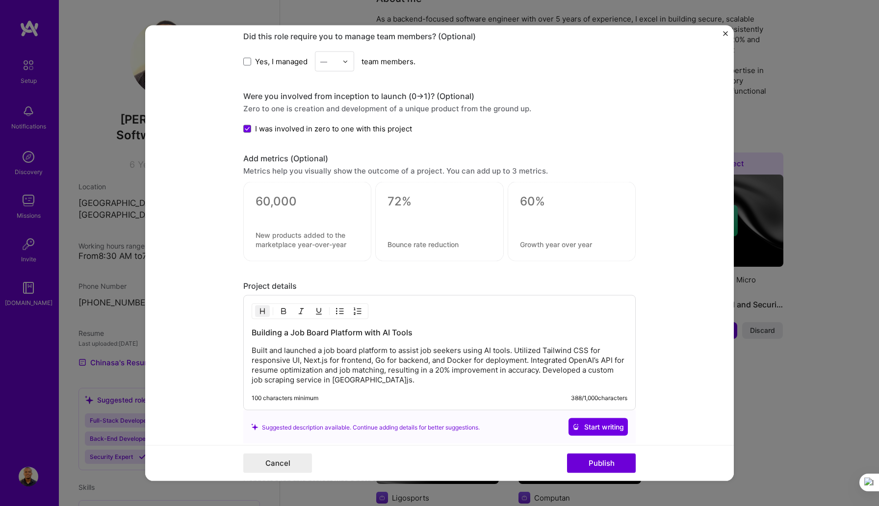
scroll to position [1436, 0]
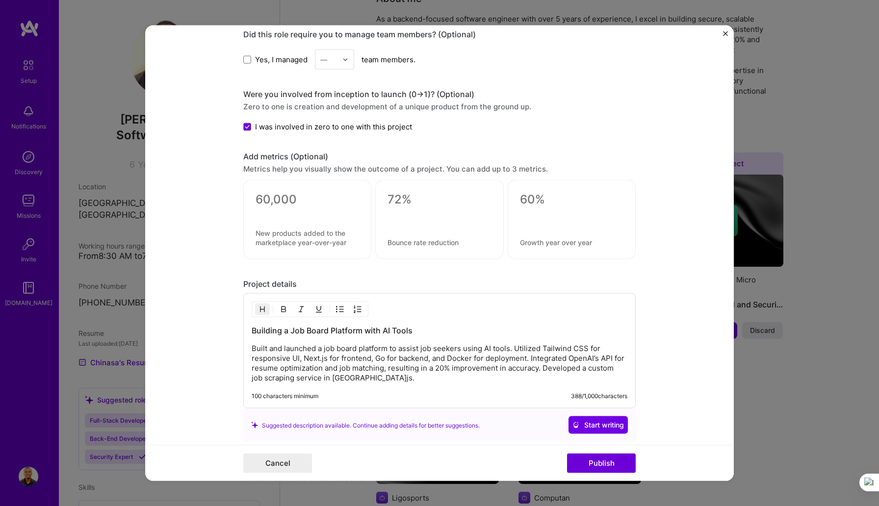
click at [320, 226] on div at bounding box center [307, 219] width 128 height 79
click at [298, 199] on textarea at bounding box center [306, 199] width 103 height 15
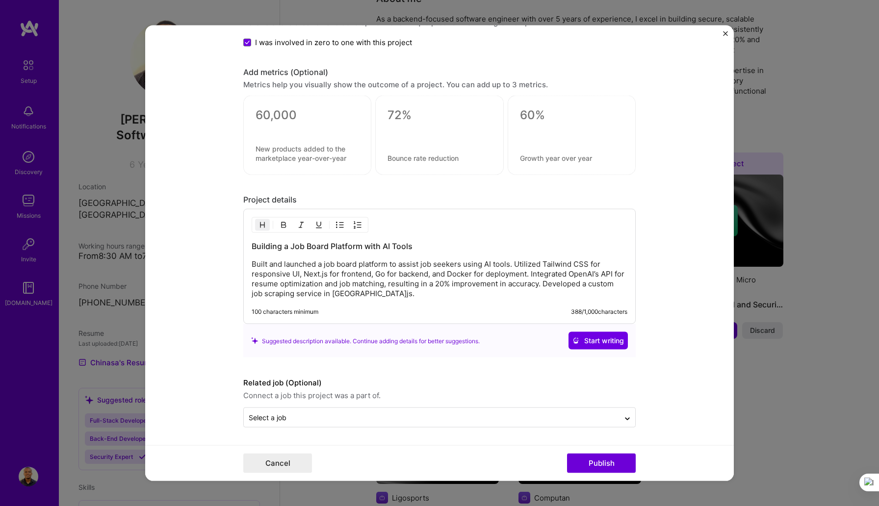
scroll to position [1522, 0]
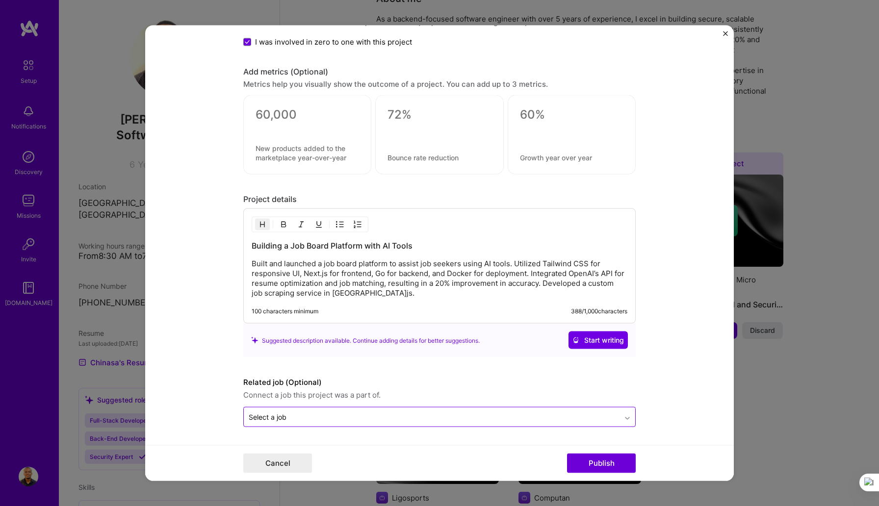
click at [626, 415] on icon at bounding box center [627, 418] width 8 height 10
click at [460, 390] on div "No options" at bounding box center [439, 391] width 386 height 18
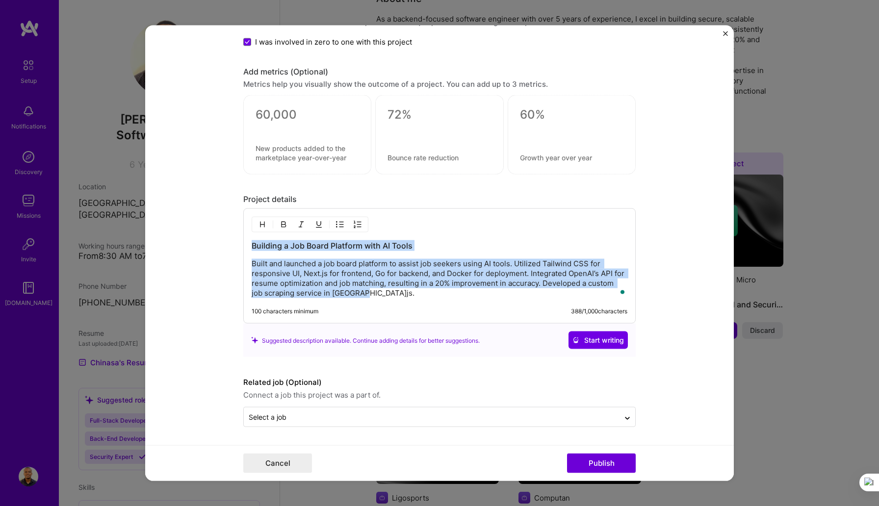
drag, startPoint x: 364, startPoint y: 292, endPoint x: 236, endPoint y: 243, distance: 137.0
click at [236, 243] on form "Editing suggested project This project is suggested based on your LinkedIn, res…" at bounding box center [439, 252] width 588 height 455
copy div "Building a Job Board Platform with AI Tools Built and launched a job board plat…"
click at [593, 341] on span "Start writing" at bounding box center [597, 340] width 51 height 10
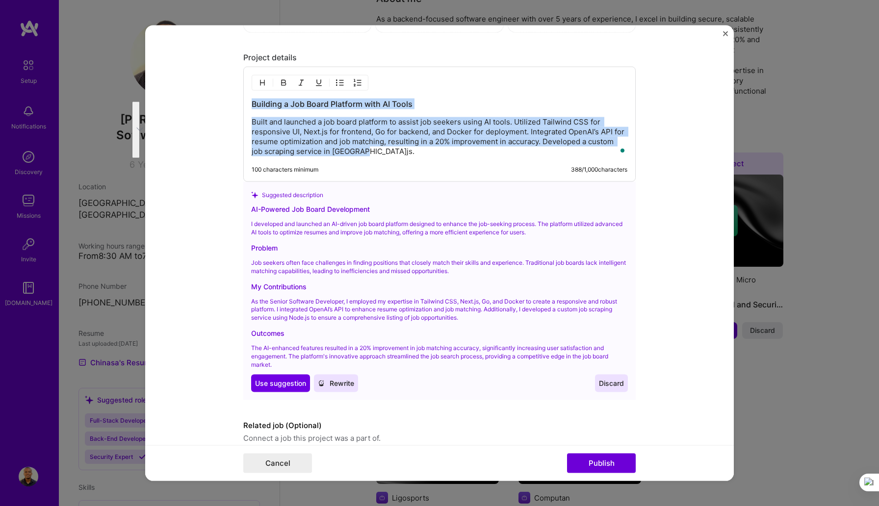
scroll to position [1663, 0]
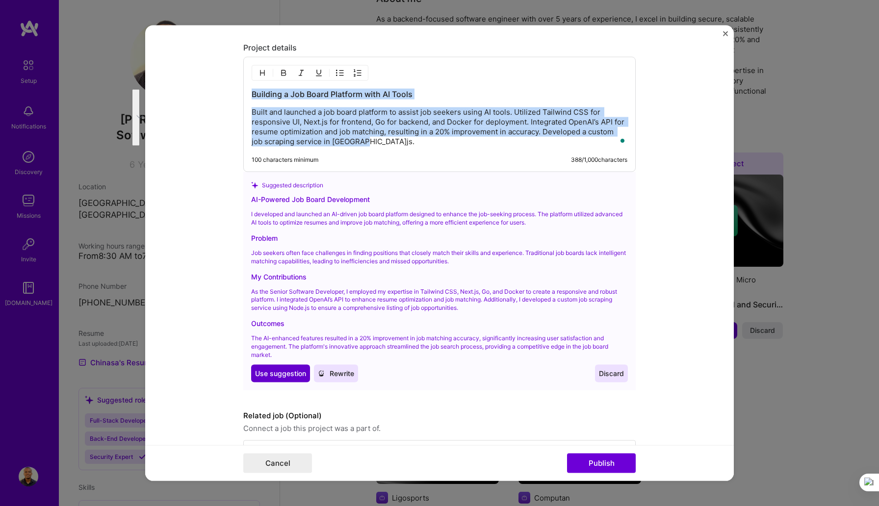
click at [268, 376] on span "Use suggestion" at bounding box center [280, 374] width 51 height 10
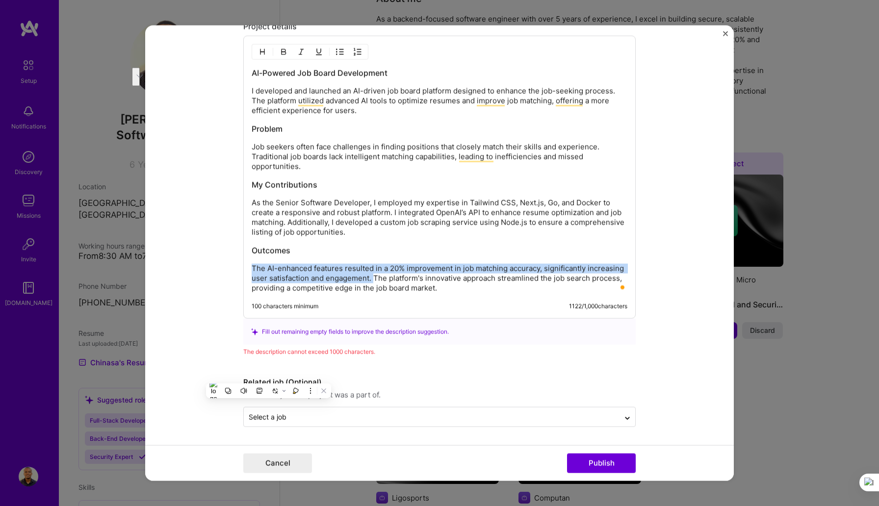
drag, startPoint x: 373, startPoint y: 279, endPoint x: 236, endPoint y: 271, distance: 137.5
click at [236, 271] on form "Editing suggested project This project is suggested based on your LinkedIn, res…" at bounding box center [439, 252] width 588 height 455
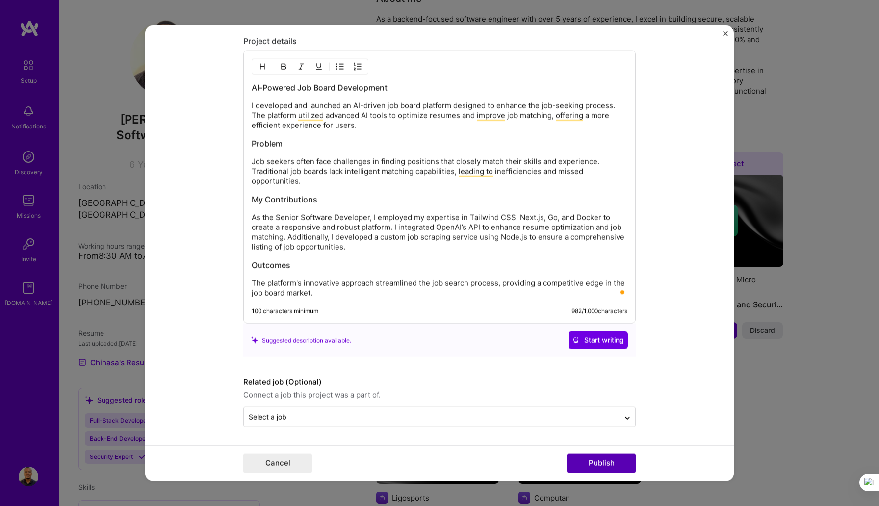
click at [594, 460] on button "Publish" at bounding box center [601, 463] width 69 height 20
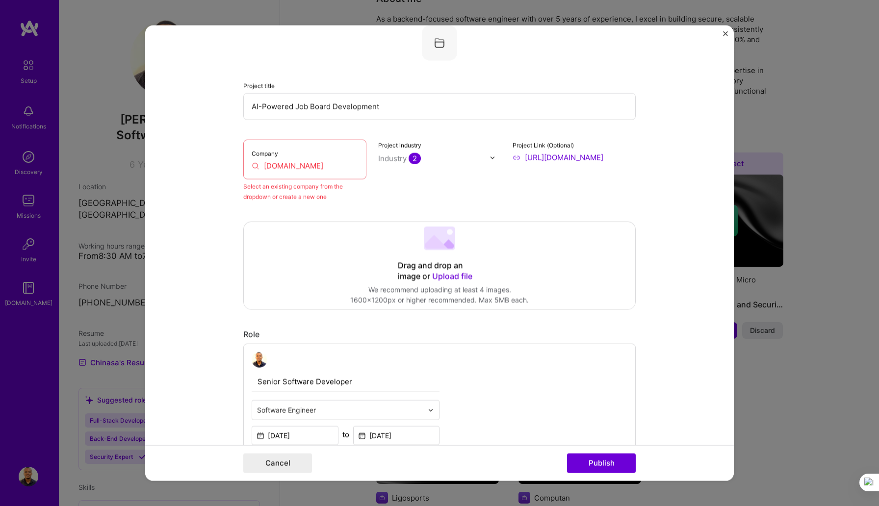
click at [311, 165] on input "[DOMAIN_NAME]" at bounding box center [304, 166] width 106 height 10
click at [326, 162] on input "[DOMAIN_NAME]" at bounding box center [304, 166] width 106 height 10
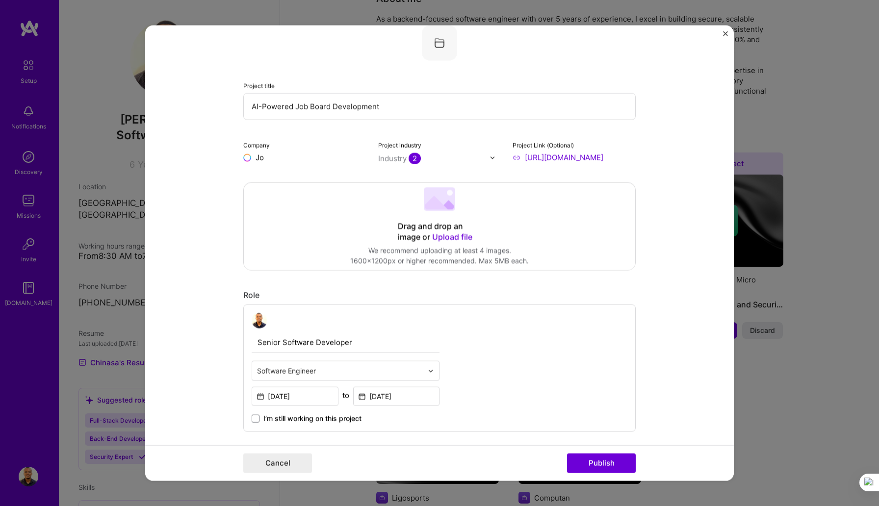
type input "J"
type input "[DOMAIN_NAME]"
click at [327, 180] on div "[DOMAIN_NAME]" at bounding box center [332, 180] width 69 height 17
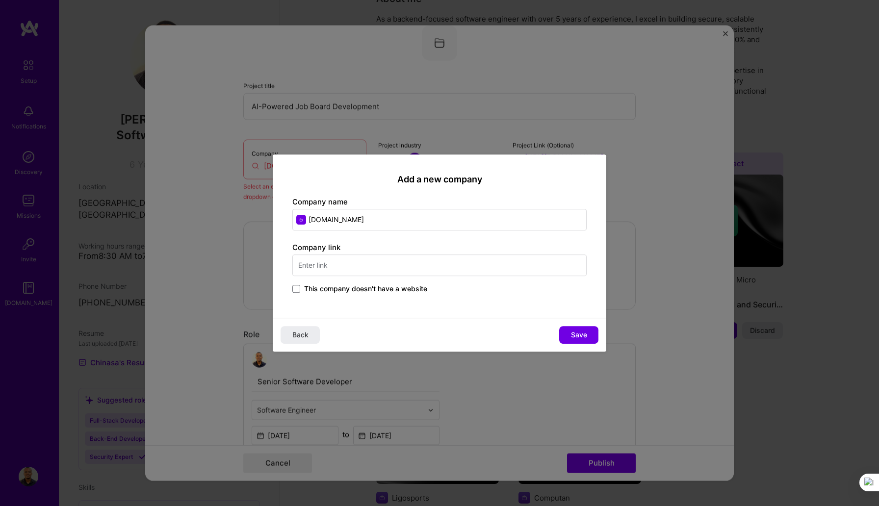
click at [367, 265] on input "text" at bounding box center [439, 265] width 294 height 22
type input "[DOMAIN_NAME]"
click at [578, 330] on span "Save" at bounding box center [579, 335] width 16 height 10
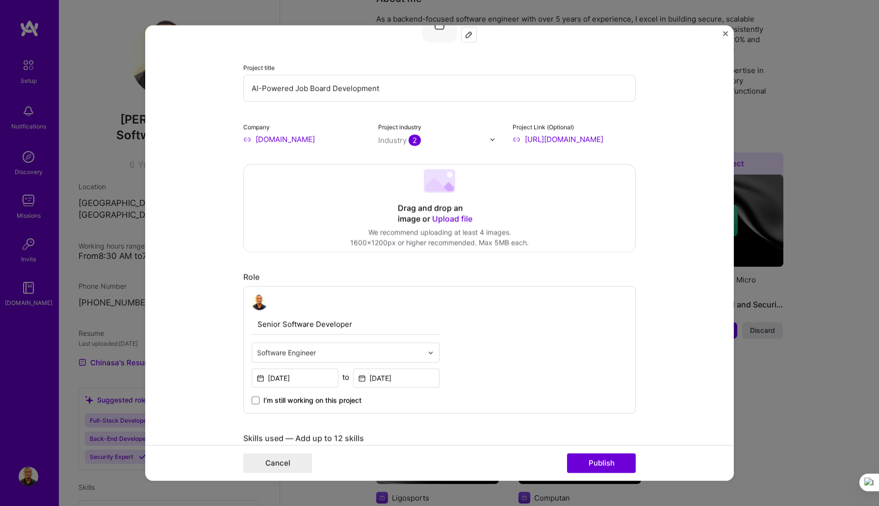
scroll to position [89, 0]
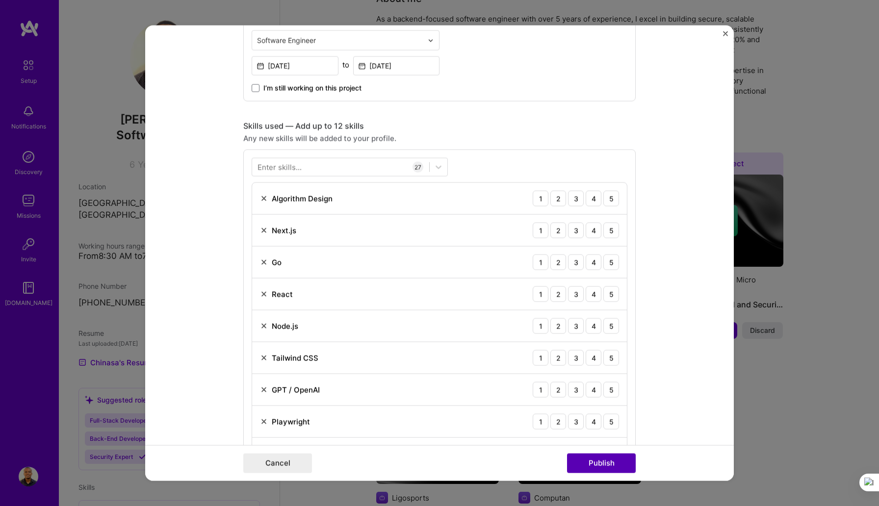
click at [598, 463] on button "Publish" at bounding box center [601, 463] width 69 height 20
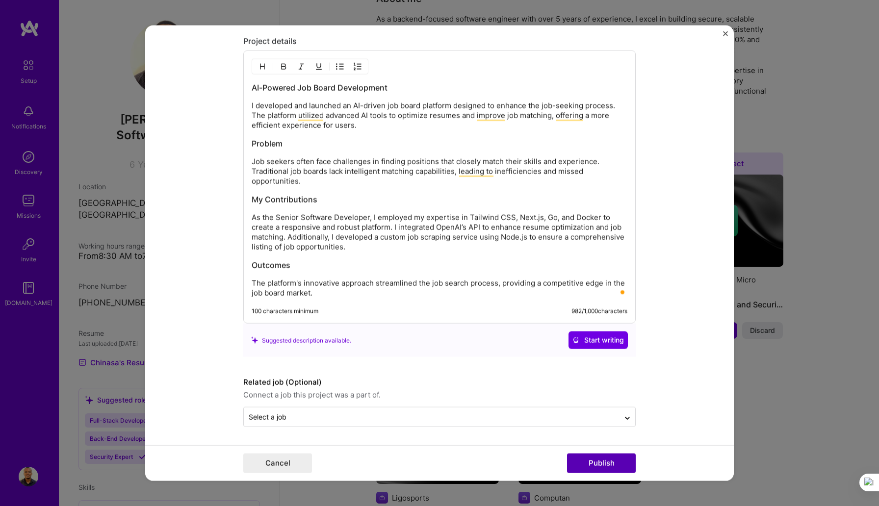
click at [590, 467] on button "Publish" at bounding box center [601, 463] width 69 height 20
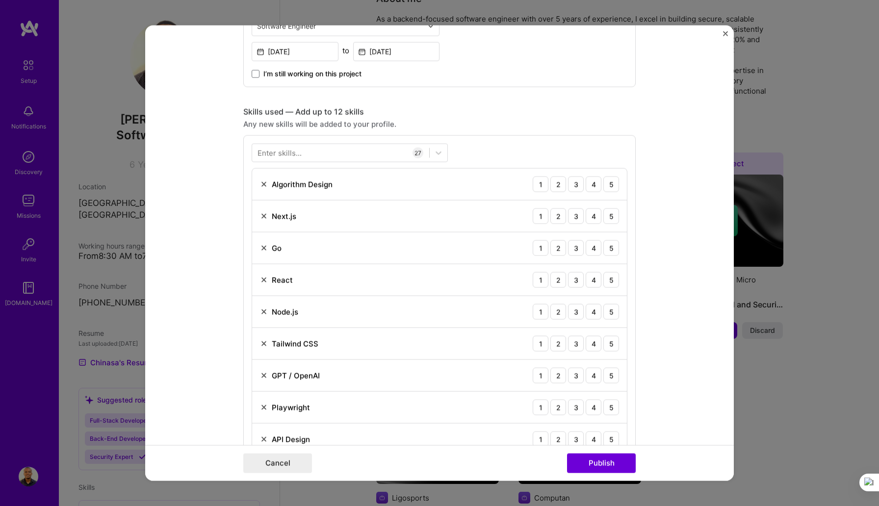
click at [263, 185] on img at bounding box center [264, 184] width 8 height 8
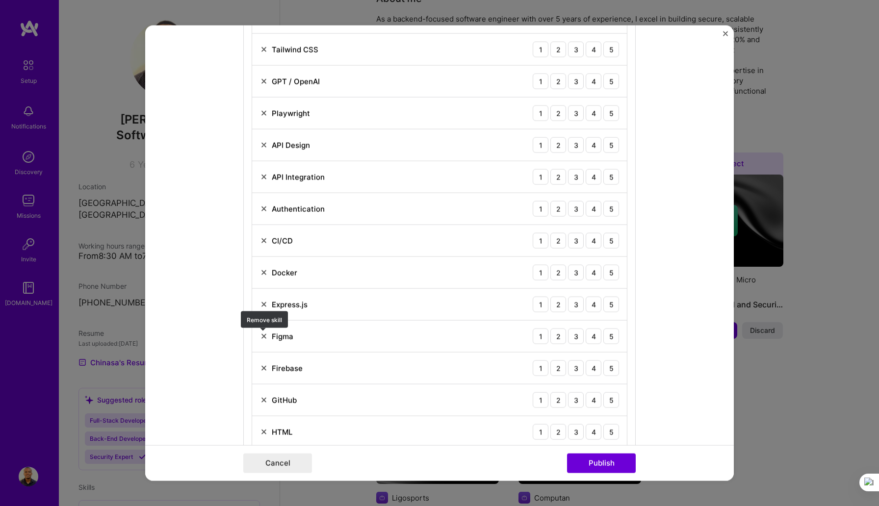
click at [261, 335] on img at bounding box center [264, 336] width 8 height 8
click at [262, 398] on img at bounding box center [264, 400] width 8 height 8
click at [262, 429] on img at bounding box center [264, 432] width 8 height 8
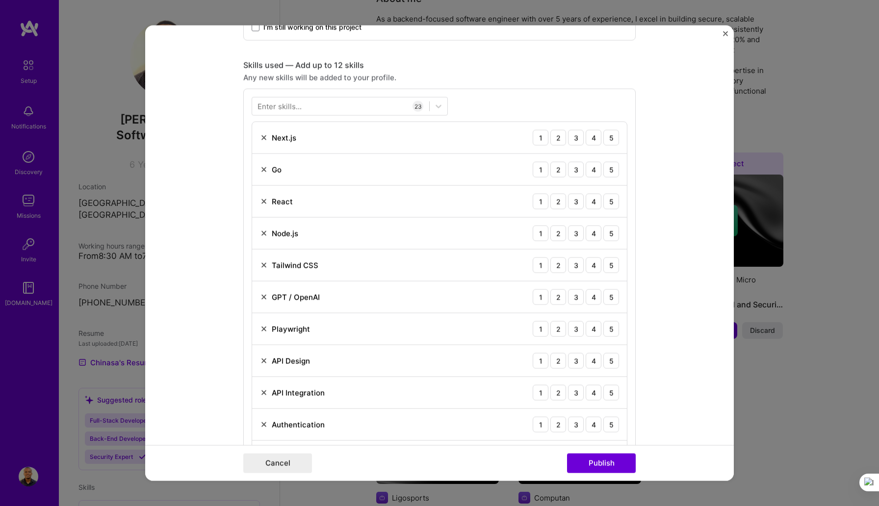
click at [263, 329] on img at bounding box center [264, 329] width 8 height 8
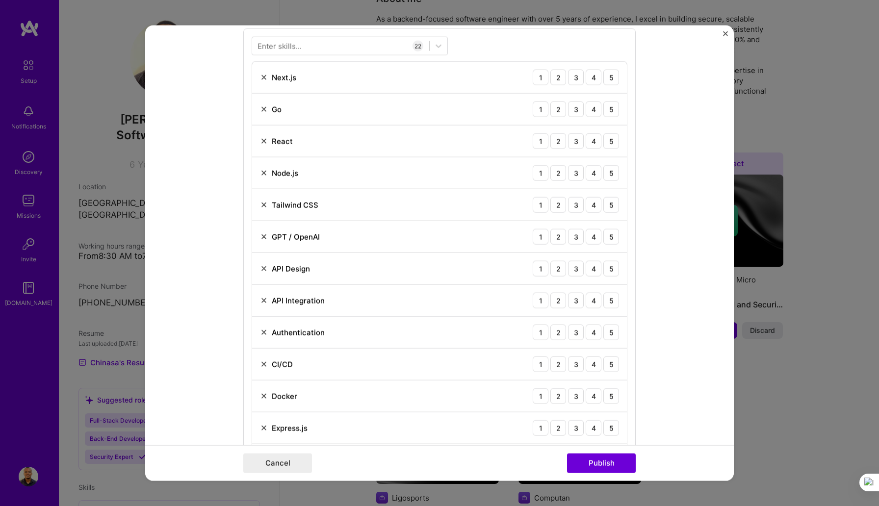
click at [262, 300] on img at bounding box center [264, 301] width 8 height 8
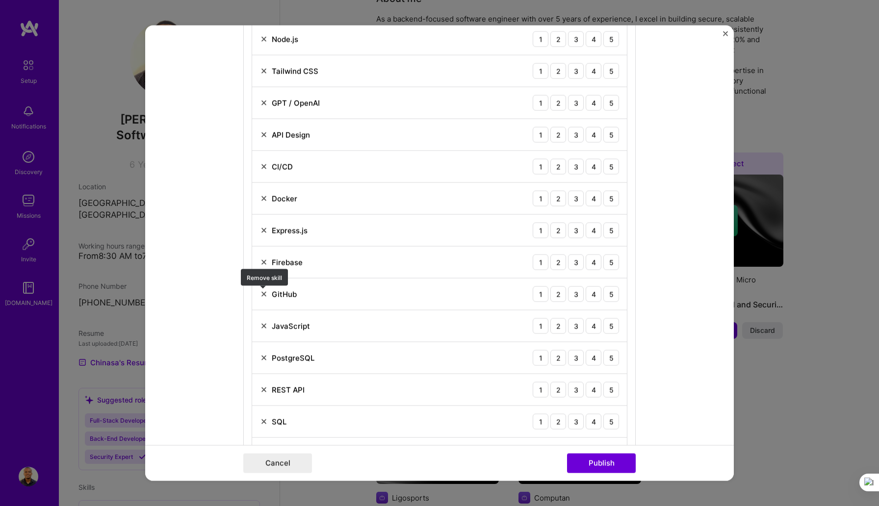
click at [264, 293] on img at bounding box center [264, 294] width 8 height 8
click at [258, 356] on div "REST API 1 2 3 4 5" at bounding box center [439, 358] width 375 height 32
click at [263, 356] on img at bounding box center [264, 358] width 8 height 8
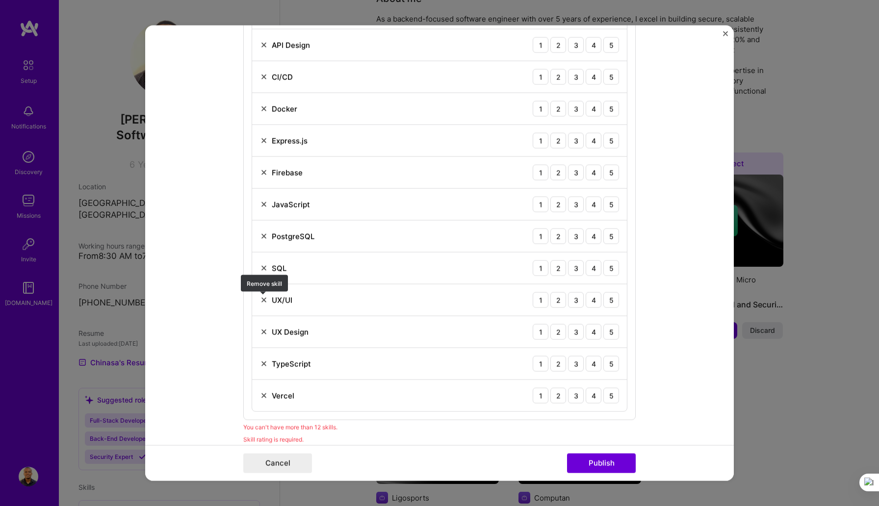
click at [261, 302] on img at bounding box center [264, 300] width 8 height 8
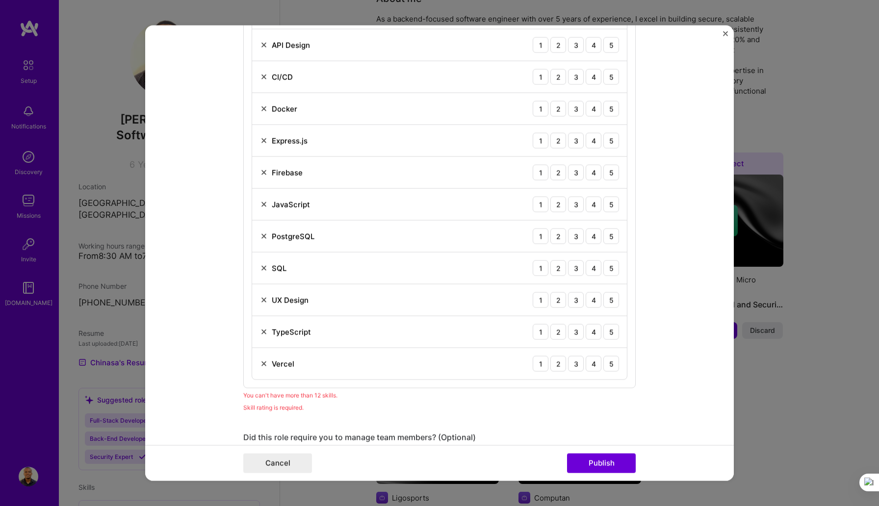
click at [263, 300] on img at bounding box center [264, 300] width 8 height 8
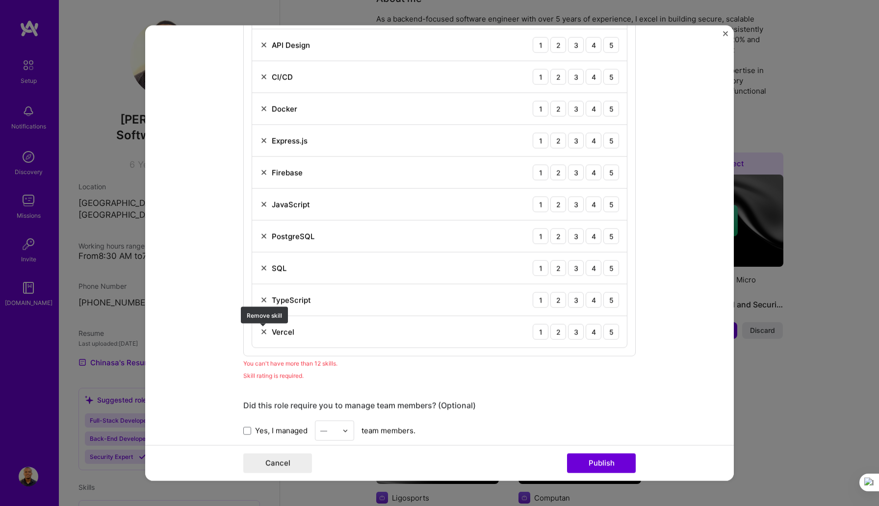
click at [263, 331] on img at bounding box center [264, 332] width 8 height 8
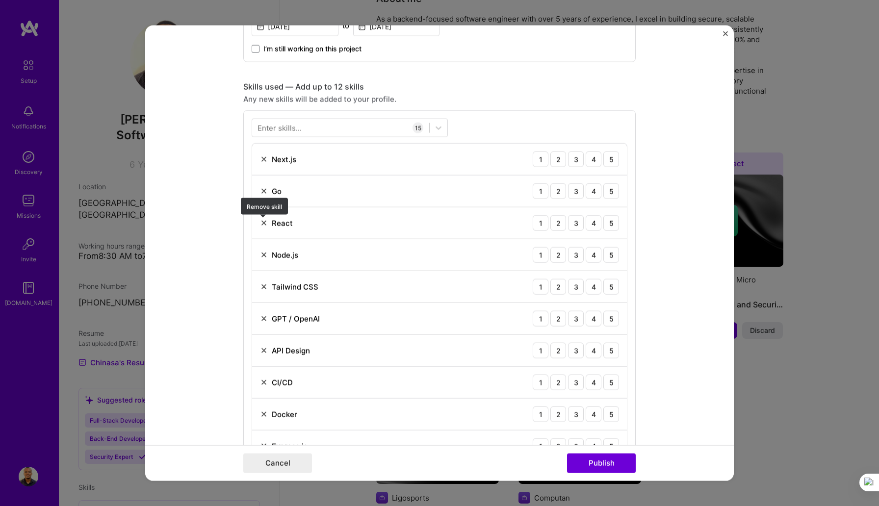
click at [265, 223] on img at bounding box center [264, 223] width 8 height 8
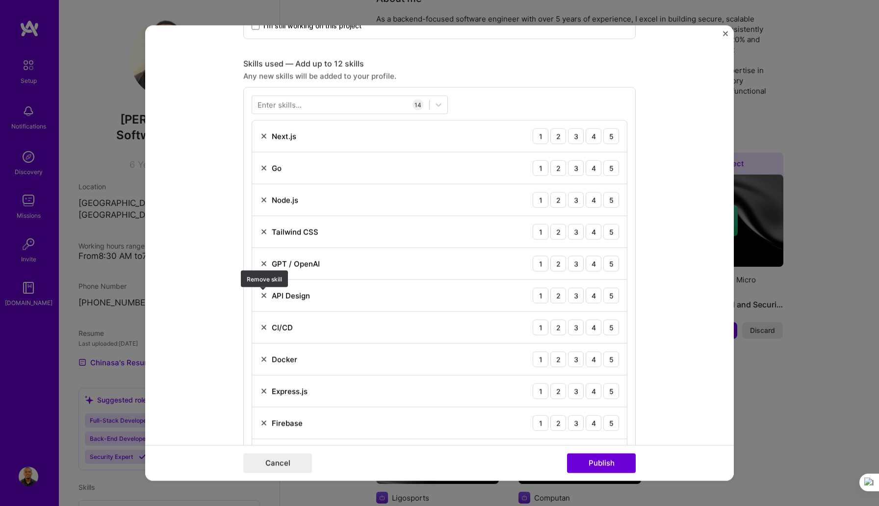
click at [263, 295] on img at bounding box center [264, 296] width 8 height 8
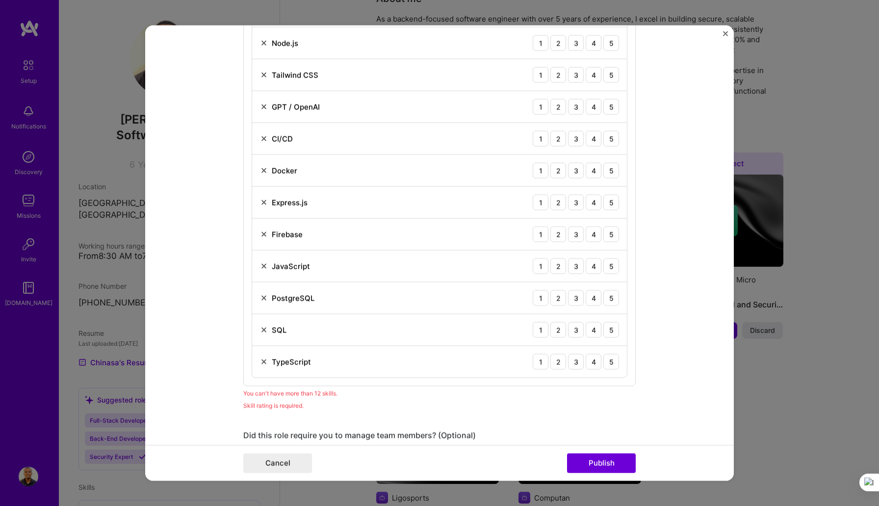
click at [263, 234] on img at bounding box center [264, 234] width 8 height 8
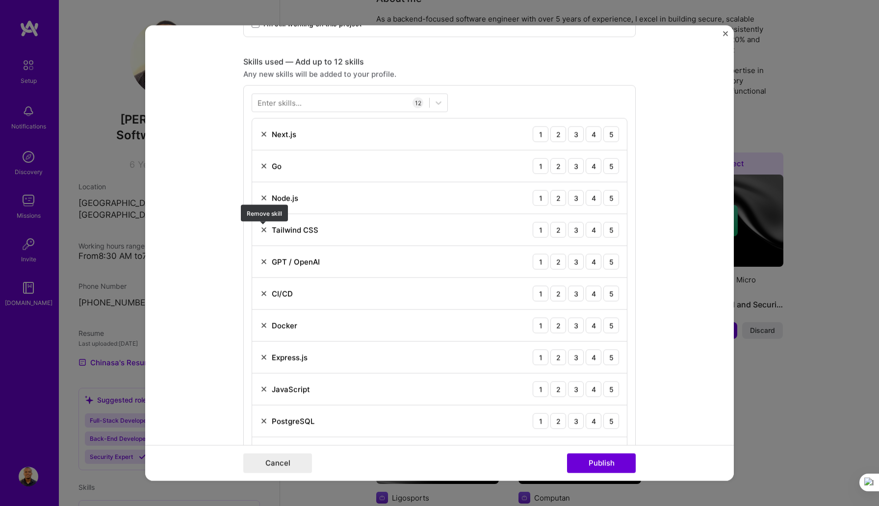
click at [262, 229] on img at bounding box center [264, 230] width 8 height 8
click at [337, 103] on div at bounding box center [340, 103] width 177 height 16
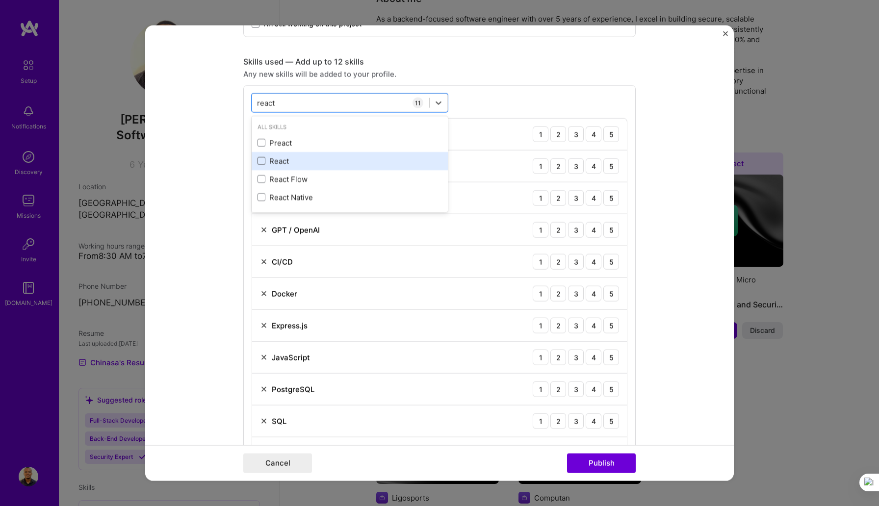
click at [264, 159] on span at bounding box center [261, 161] width 8 height 8
click at [0, 0] on input "checkbox" at bounding box center [0, 0] width 0 height 0
type input "react"
click at [470, 98] on div "option React, selected. option Preact focused, 0 of 2. 4 results available for …" at bounding box center [439, 297] width 392 height 424
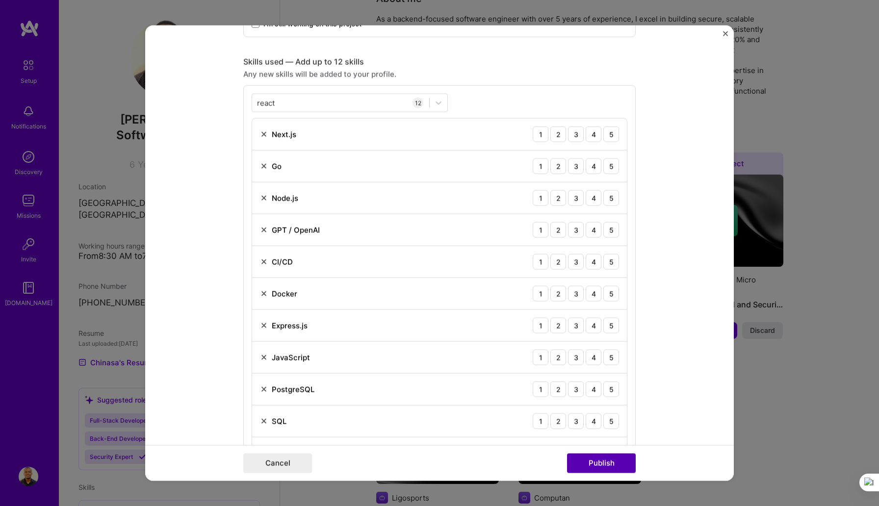
click at [590, 457] on button "Publish" at bounding box center [601, 463] width 69 height 20
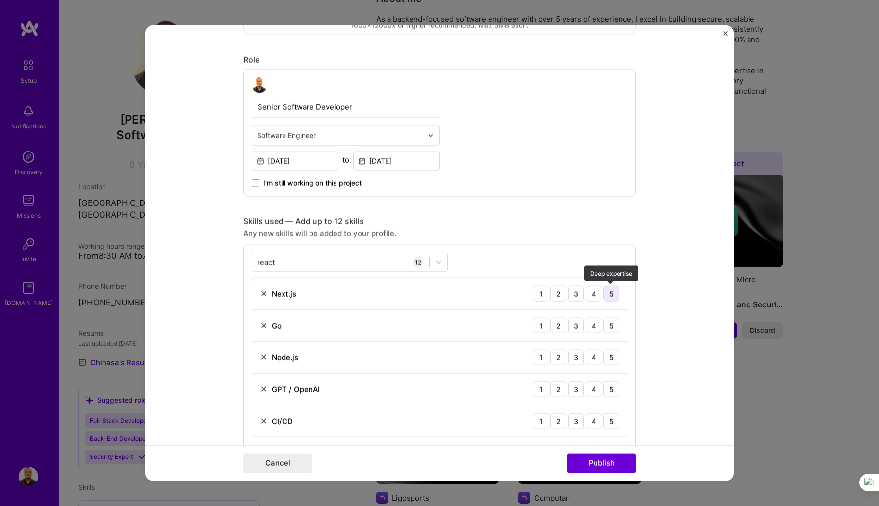
click at [606, 292] on div "5" at bounding box center [611, 294] width 16 height 16
click at [594, 325] on div "4" at bounding box center [593, 326] width 16 height 16
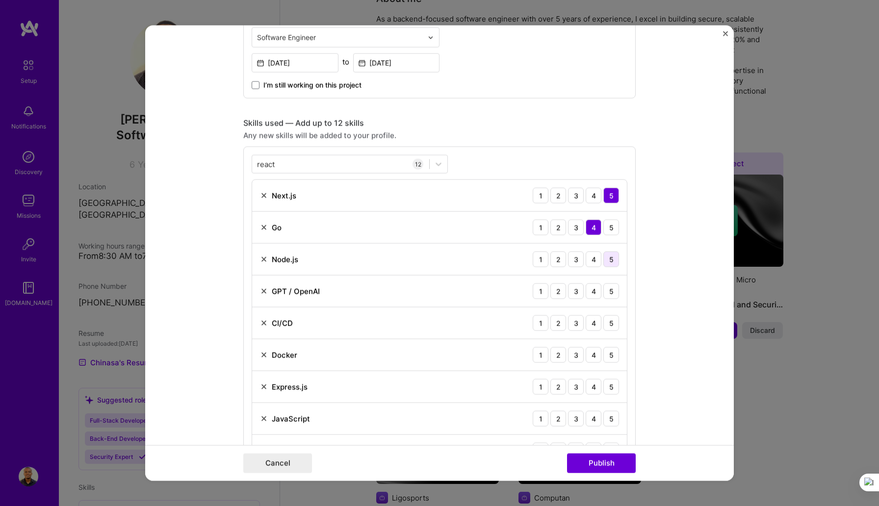
click at [611, 259] on div "5" at bounding box center [611, 259] width 16 height 16
click at [590, 294] on div "4" at bounding box center [593, 291] width 16 height 16
click at [576, 319] on div "3" at bounding box center [576, 323] width 16 height 16
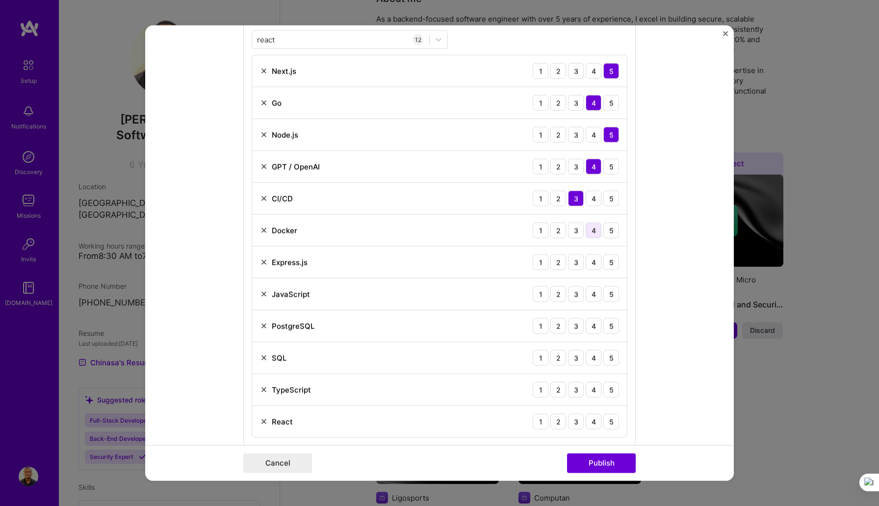
click at [595, 228] on div "4" at bounding box center [593, 231] width 16 height 16
click at [610, 261] on div "5" at bounding box center [611, 262] width 16 height 16
click at [610, 293] on div "5" at bounding box center [611, 294] width 16 height 16
click at [597, 326] on div "4" at bounding box center [593, 326] width 16 height 16
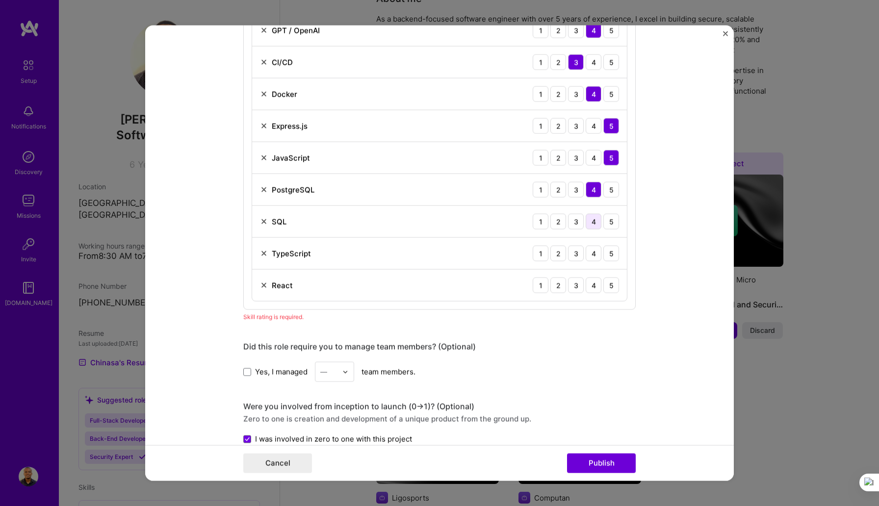
click at [590, 222] on div "4" at bounding box center [593, 222] width 16 height 16
click at [593, 251] on div "4" at bounding box center [593, 254] width 16 height 16
click at [611, 287] on div "5" at bounding box center [611, 285] width 16 height 16
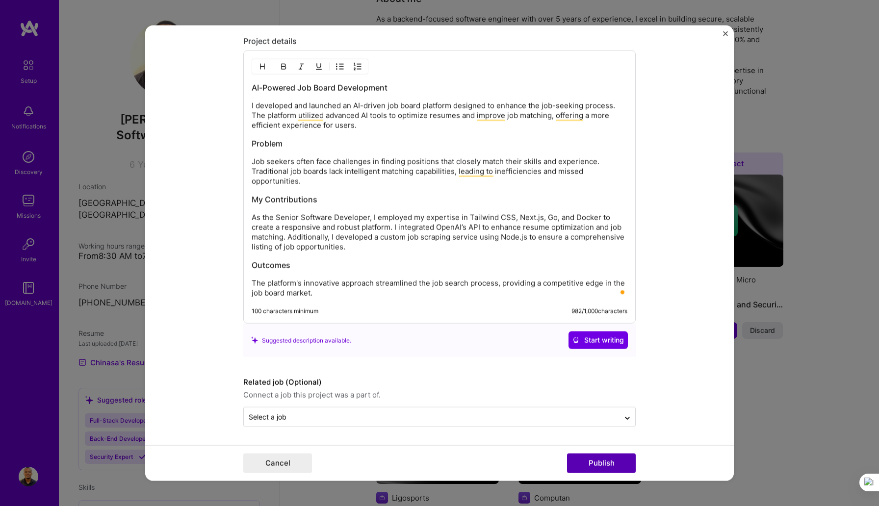
click at [586, 458] on button "Publish" at bounding box center [601, 463] width 69 height 20
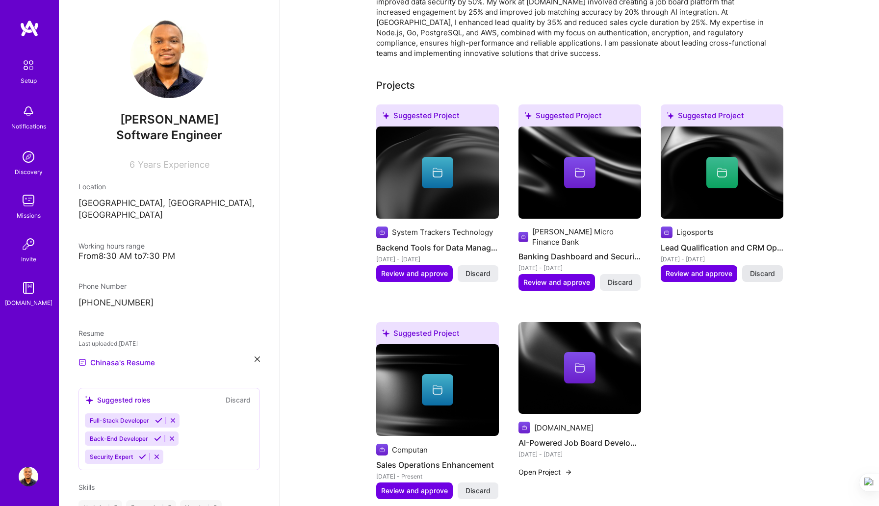
click at [762, 269] on span "Discard" at bounding box center [762, 274] width 25 height 10
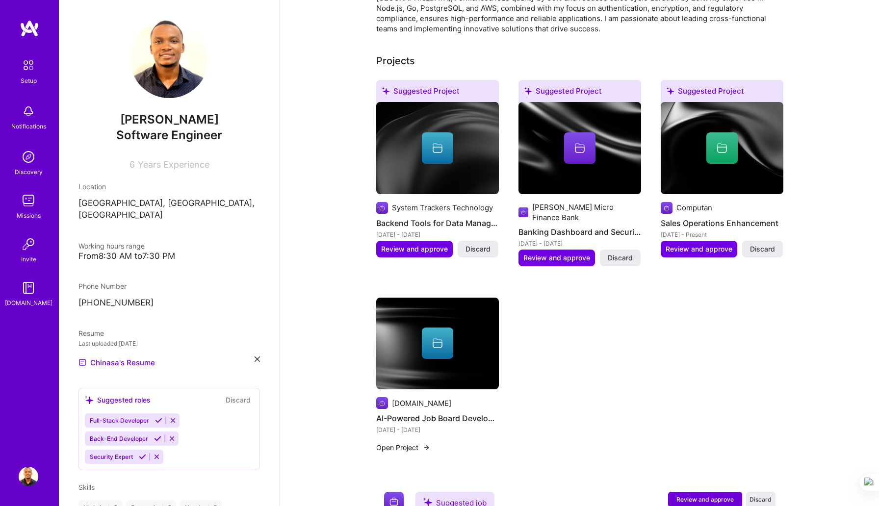
scroll to position [331, 0]
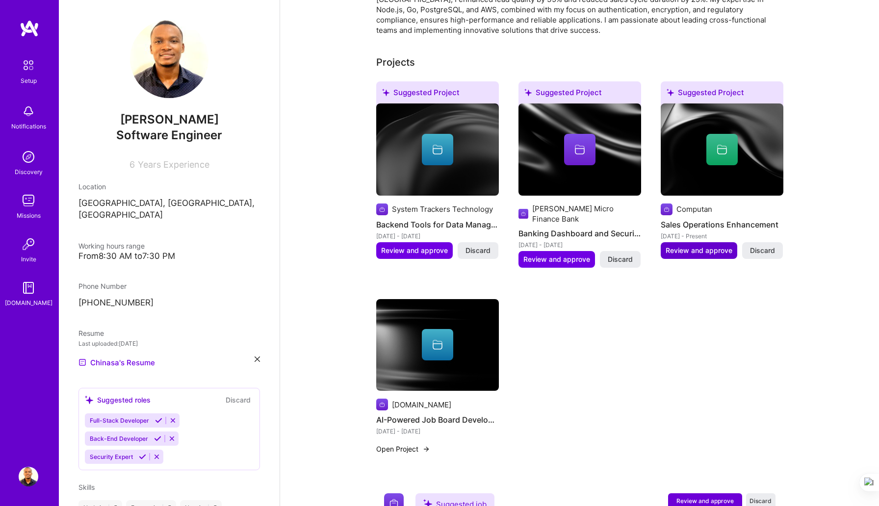
click at [697, 246] on span "Review and approve" at bounding box center [698, 251] width 67 height 10
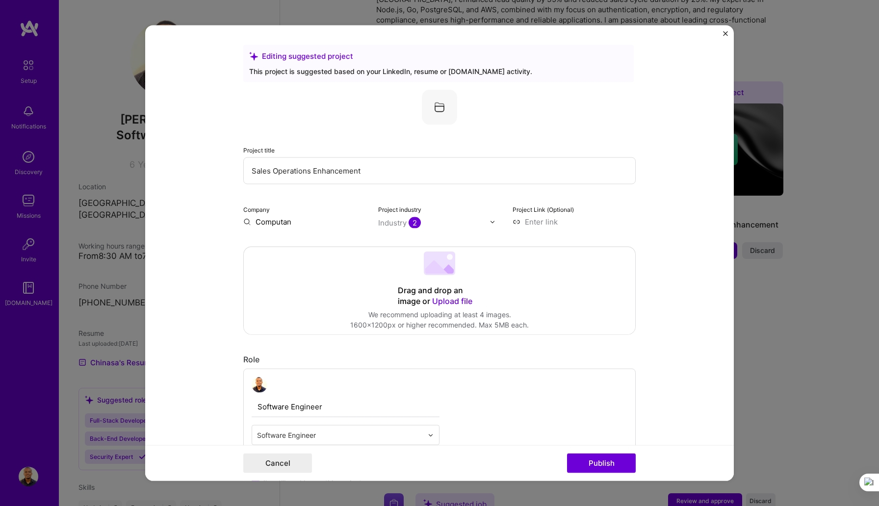
click at [379, 173] on input "Sales Operations Enhancement" at bounding box center [439, 170] width 392 height 27
type input "R"
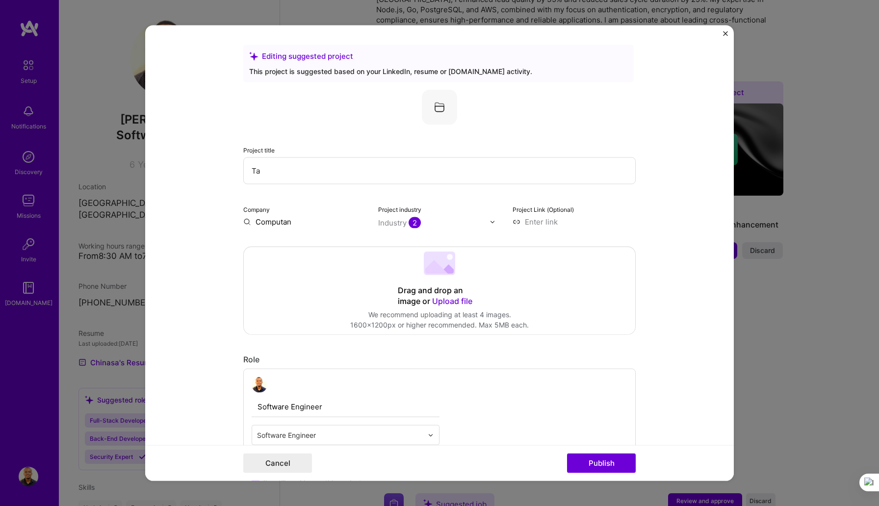
type input "T"
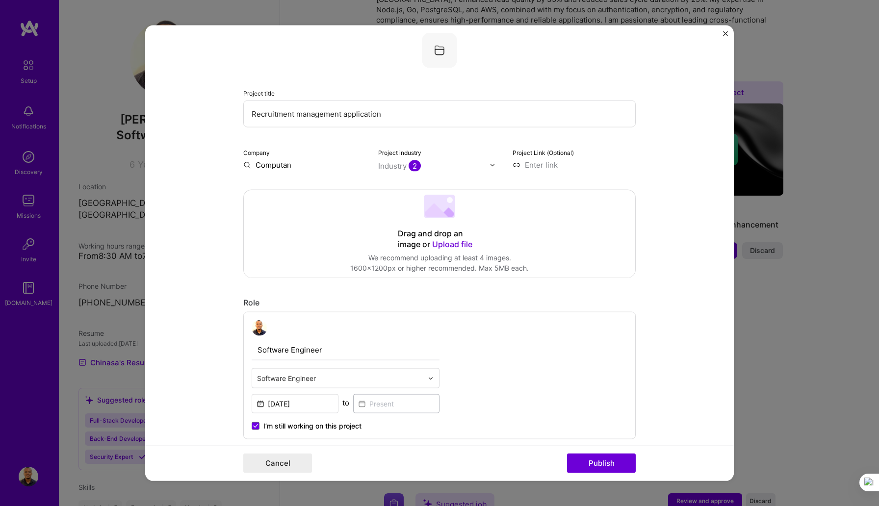
scroll to position [59, 0]
type input "Recruitment management application"
click at [530, 161] on input at bounding box center [573, 162] width 123 height 10
type input "t"
click at [566, 165] on input "[URL][DOMAIN_NAME]" at bounding box center [573, 162] width 123 height 10
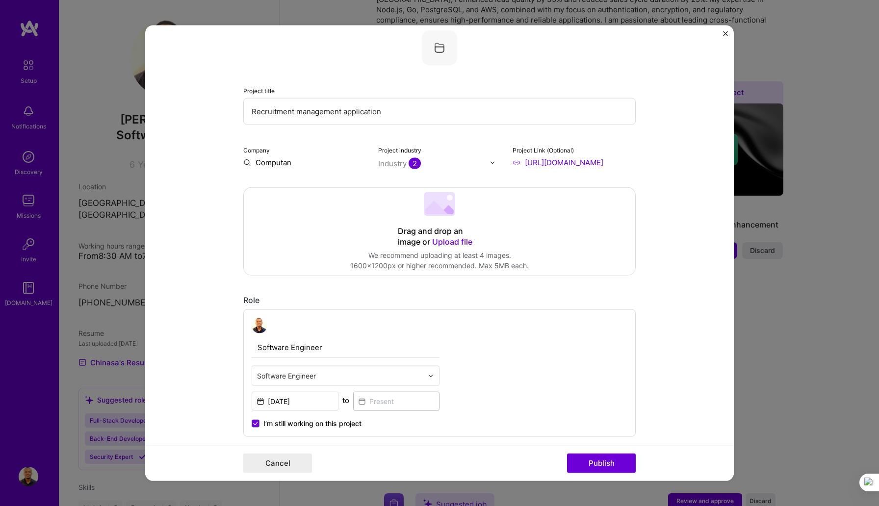
click at [566, 165] on input "[URL][DOMAIN_NAME]" at bounding box center [573, 162] width 123 height 10
type input "[URL][DOMAIN_NAME]"
click at [270, 162] on input "Computan" at bounding box center [304, 162] width 123 height 10
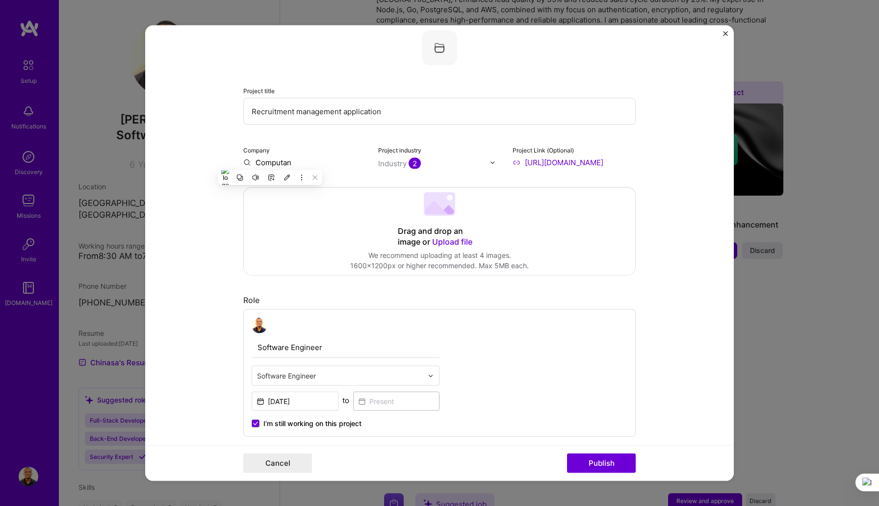
click at [249, 162] on input "Computan" at bounding box center [304, 162] width 123 height 10
drag, startPoint x: 294, startPoint y: 161, endPoint x: 247, endPoint y: 161, distance: 47.1
click at [247, 161] on input "Computan" at bounding box center [304, 162] width 123 height 10
type input "c"
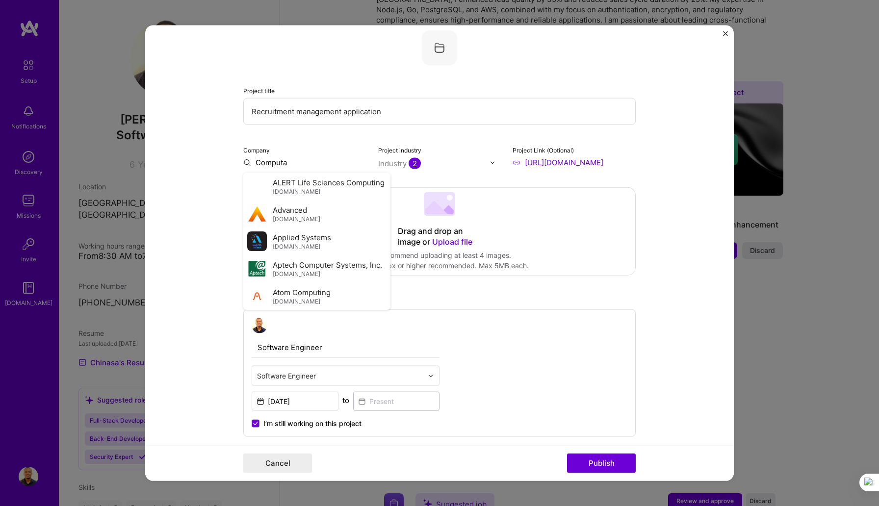
type input "Computan"
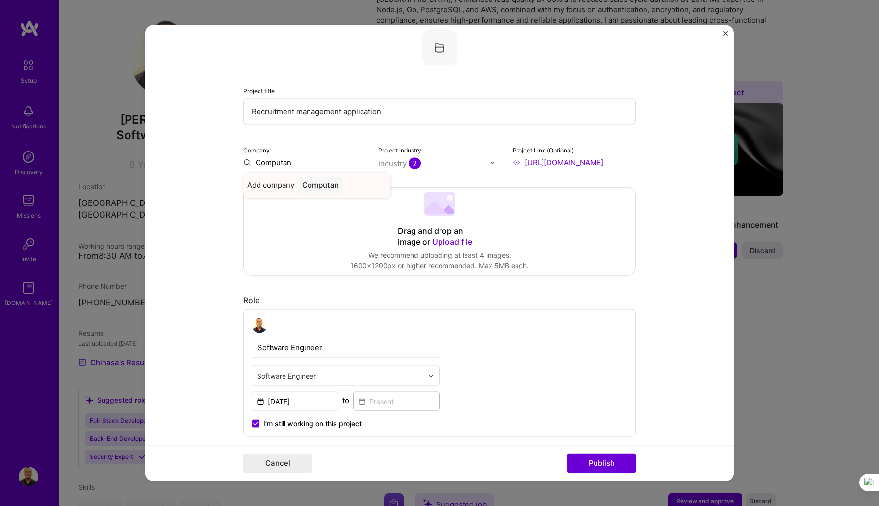
click at [325, 183] on div "Computan" at bounding box center [320, 184] width 45 height 17
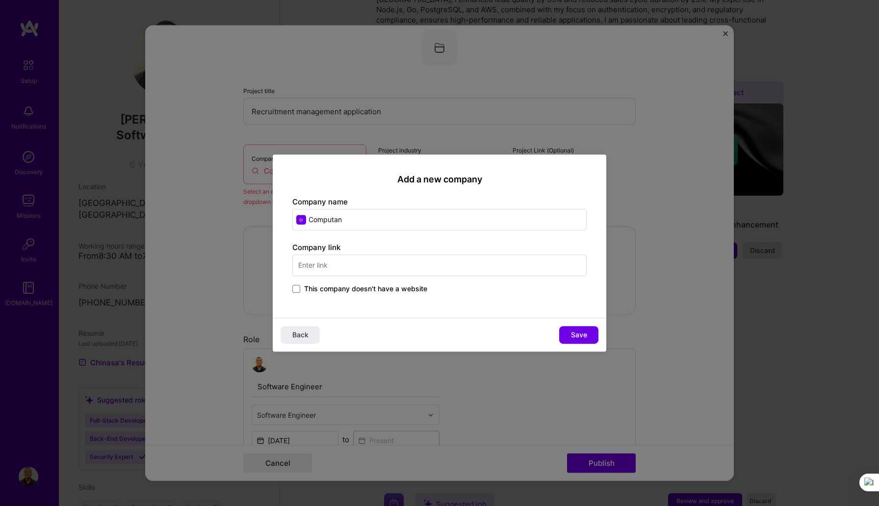
click at [361, 263] on input "text" at bounding box center [439, 265] width 294 height 22
type input "[DOMAIN_NAME]"
click at [586, 333] on span "Save" at bounding box center [579, 335] width 16 height 10
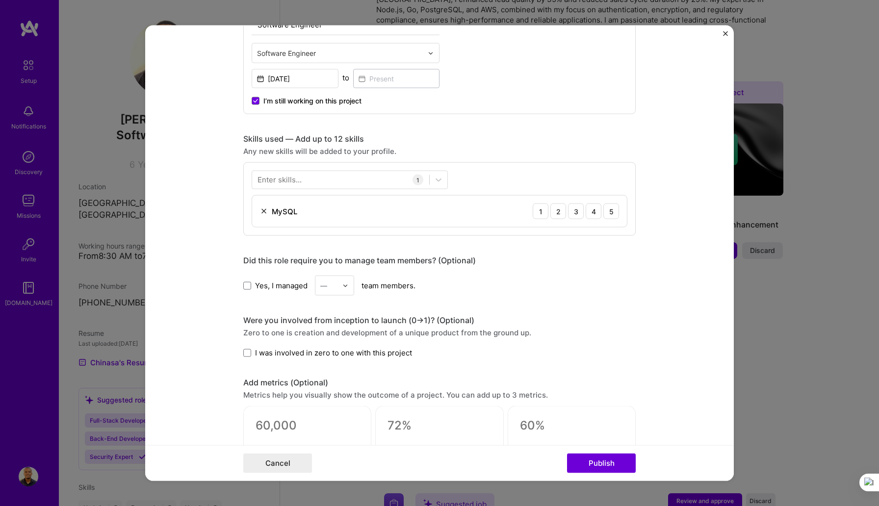
scroll to position [382, 0]
click at [373, 182] on div at bounding box center [340, 179] width 177 height 16
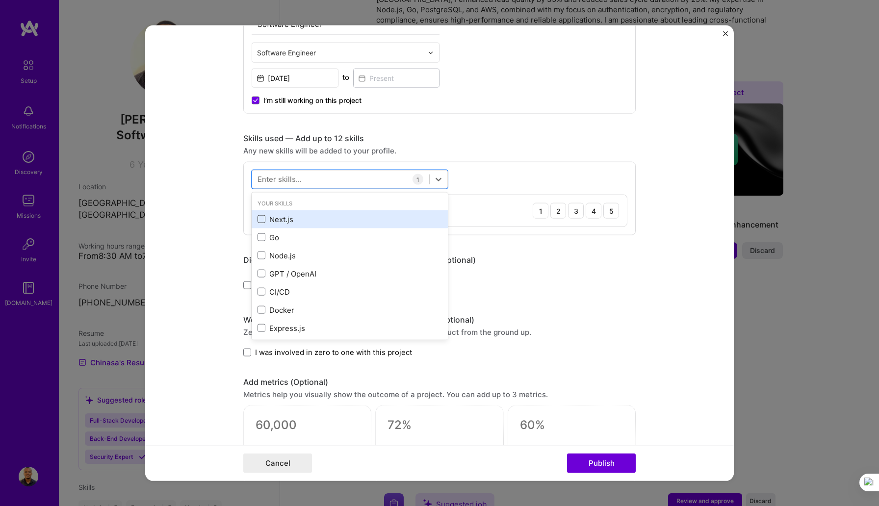
click at [260, 220] on span at bounding box center [261, 219] width 8 height 8
click at [0, 0] on input "checkbox" at bounding box center [0, 0] width 0 height 0
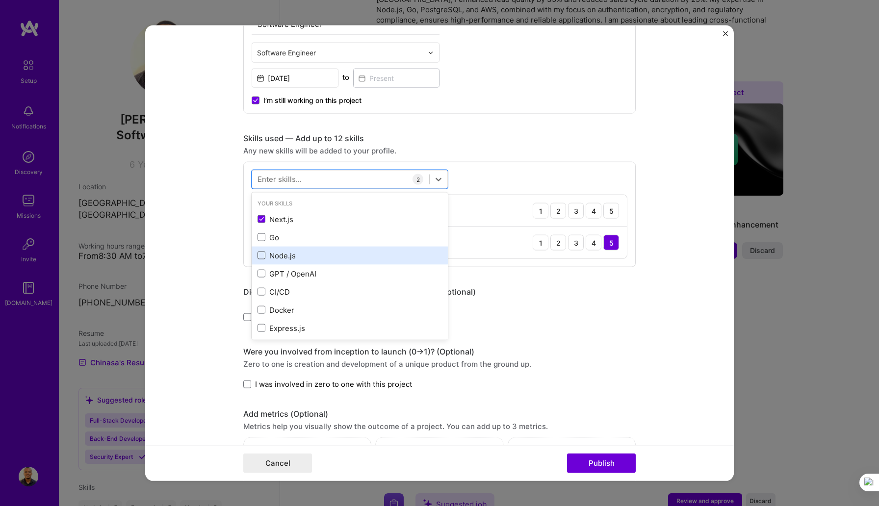
click at [261, 254] on span at bounding box center [261, 255] width 8 height 8
click at [0, 0] on input "checkbox" at bounding box center [0, 0] width 0 height 0
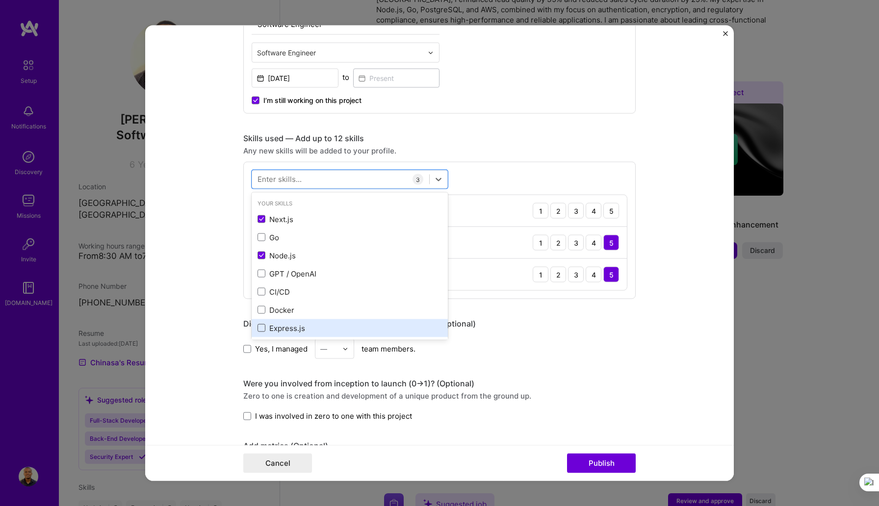
click at [264, 329] on span at bounding box center [261, 328] width 8 height 8
click at [0, 0] on input "checkbox" at bounding box center [0, 0] width 0 height 0
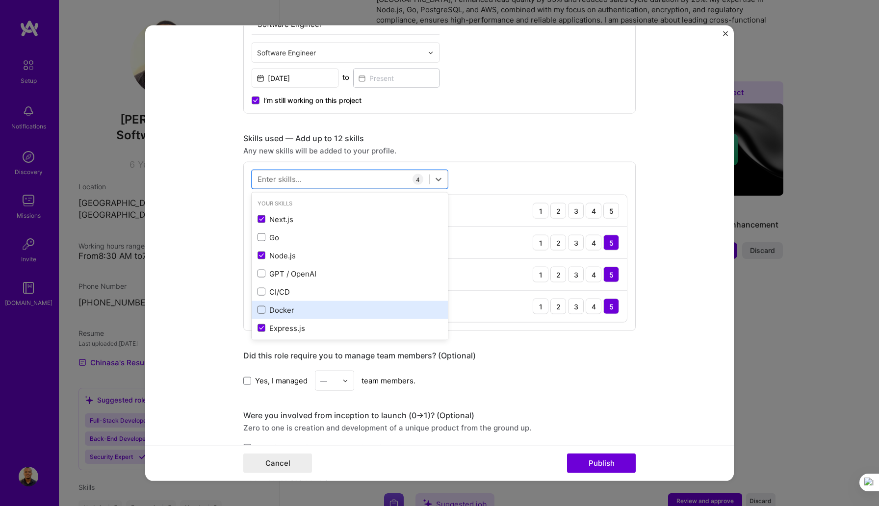
click at [262, 308] on span at bounding box center [261, 310] width 8 height 8
click at [0, 0] on input "checkbox" at bounding box center [0, 0] width 0 height 0
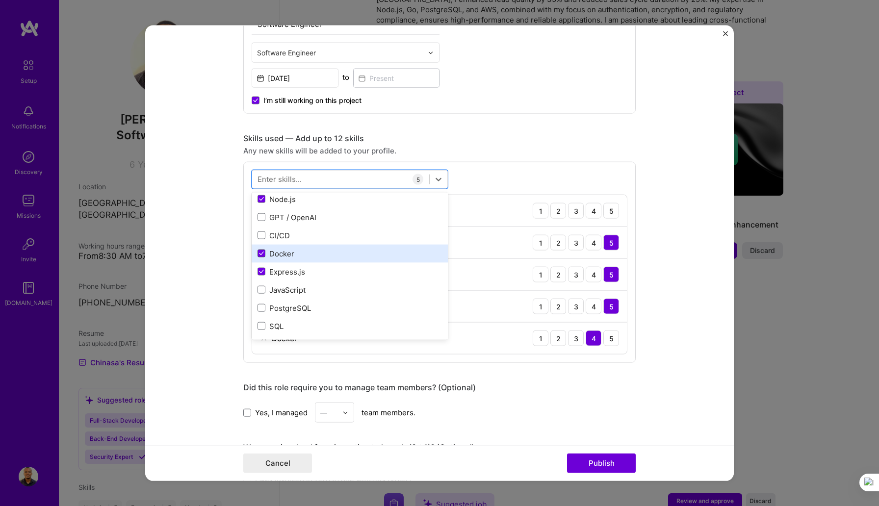
scroll to position [57, 0]
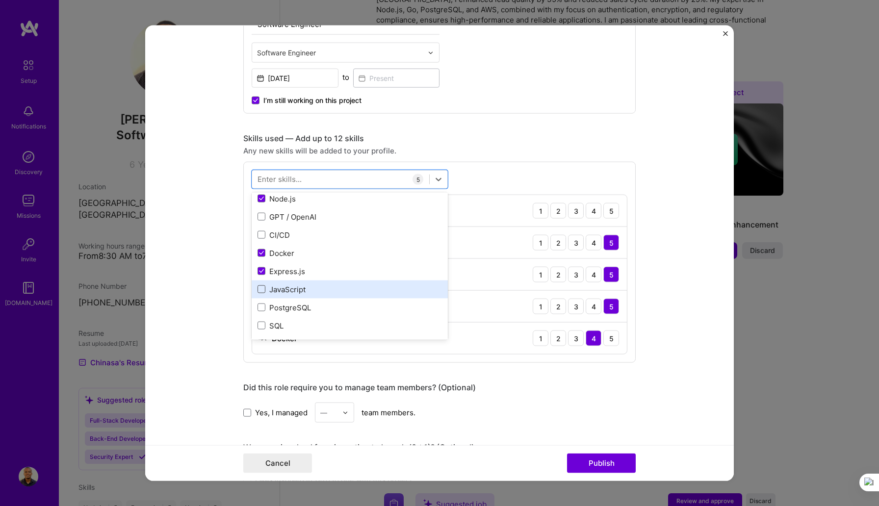
click at [263, 290] on span at bounding box center [261, 289] width 8 height 8
click at [0, 0] on input "checkbox" at bounding box center [0, 0] width 0 height 0
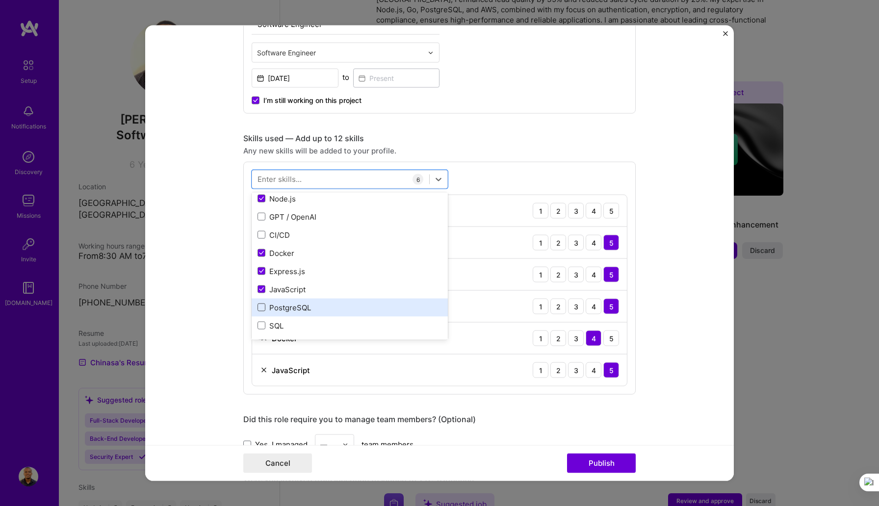
click at [262, 307] on span at bounding box center [261, 307] width 8 height 8
click at [0, 0] on input "checkbox" at bounding box center [0, 0] width 0 height 0
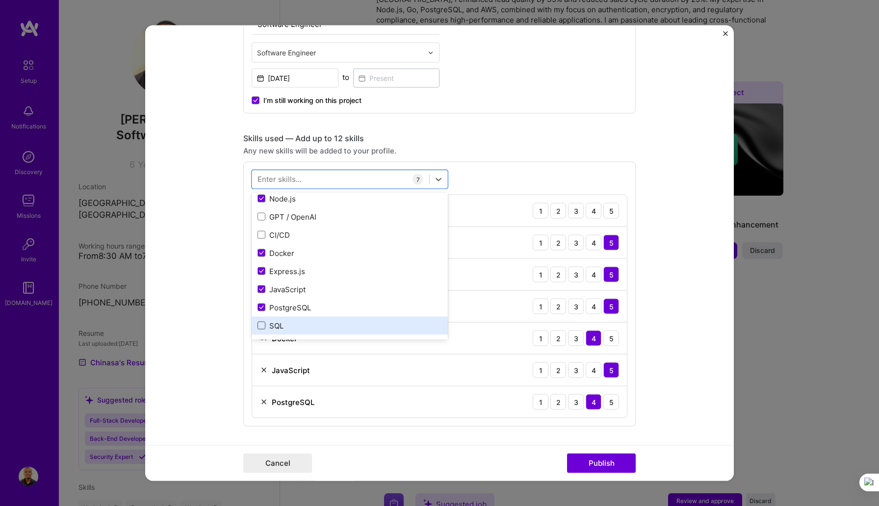
click at [261, 329] on span at bounding box center [261, 326] width 8 height 8
click at [0, 0] on input "checkbox" at bounding box center [0, 0] width 0 height 0
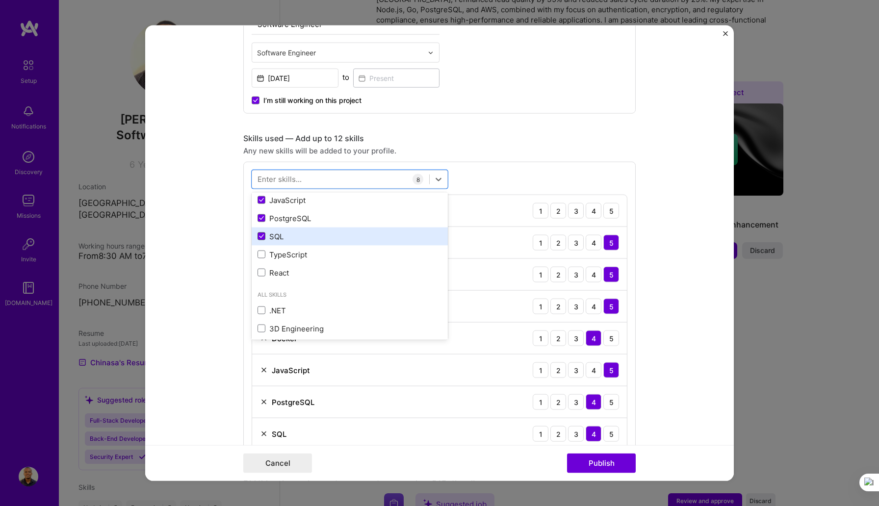
scroll to position [149, 0]
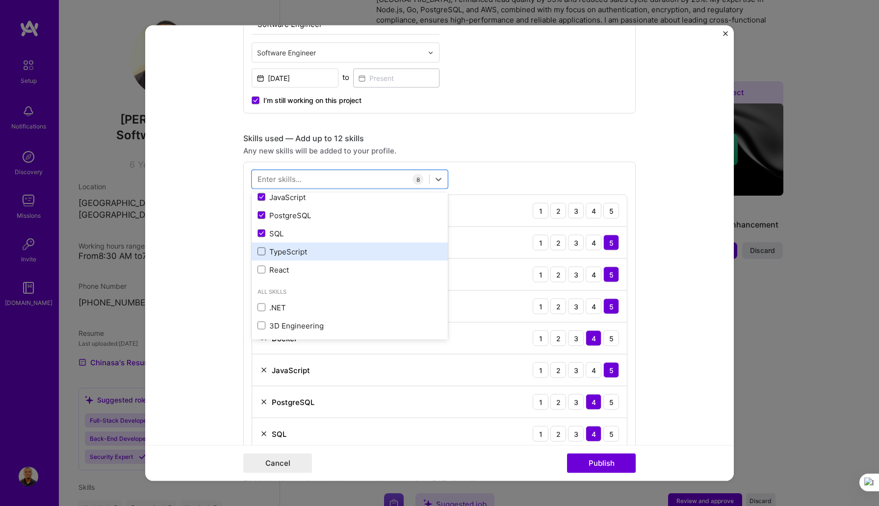
click at [262, 255] on span at bounding box center [261, 252] width 8 height 8
click at [0, 0] on input "checkbox" at bounding box center [0, 0] width 0 height 0
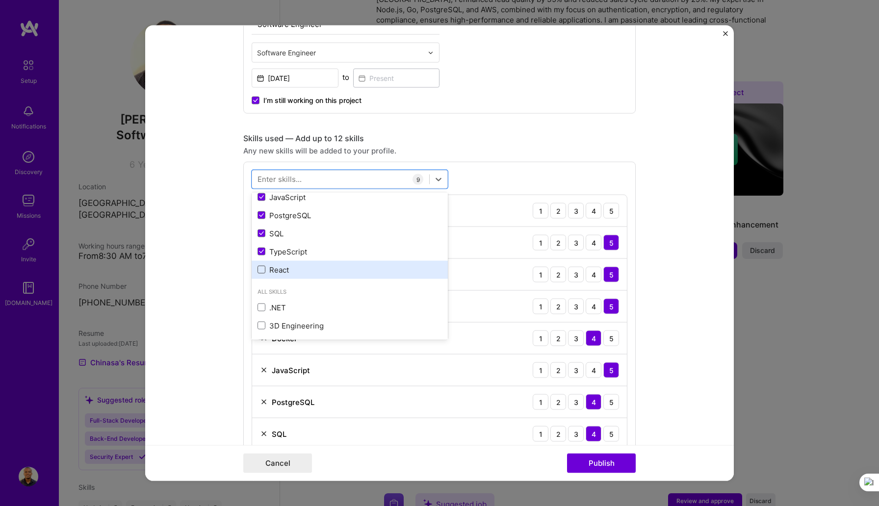
click at [261, 270] on span at bounding box center [261, 270] width 8 height 8
click at [0, 0] on input "checkbox" at bounding box center [0, 0] width 0 height 0
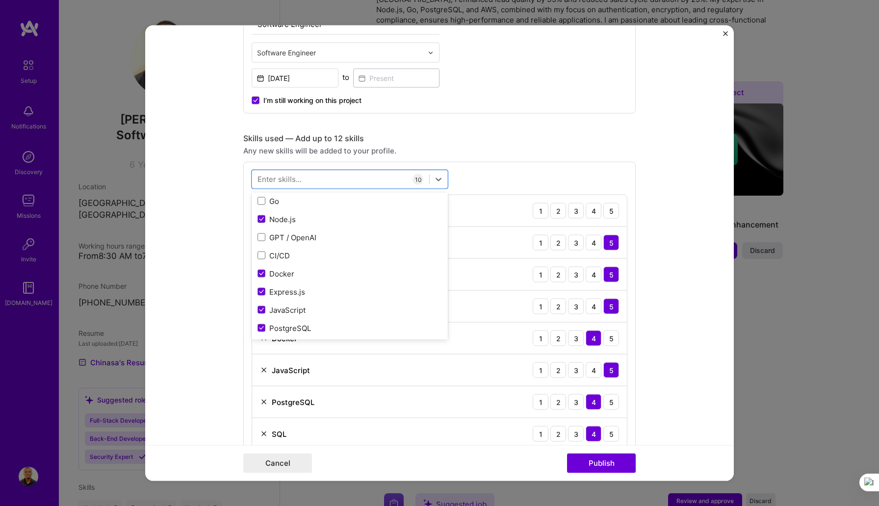
scroll to position [35, 0]
click at [259, 252] on span at bounding box center [261, 256] width 8 height 8
click at [0, 0] on input "checkbox" at bounding box center [0, 0] width 0 height 0
click at [259, 242] on span at bounding box center [261, 238] width 8 height 8
click at [0, 0] on input "checkbox" at bounding box center [0, 0] width 0 height 0
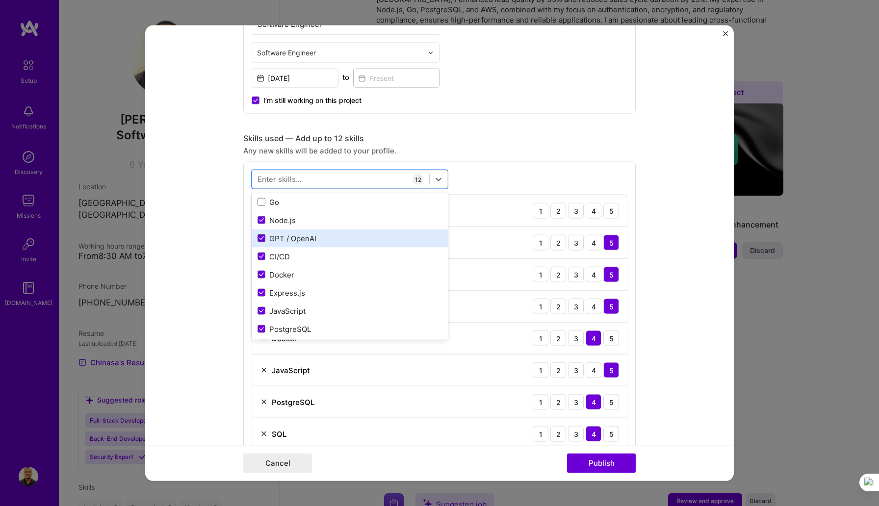
scroll to position [0, 0]
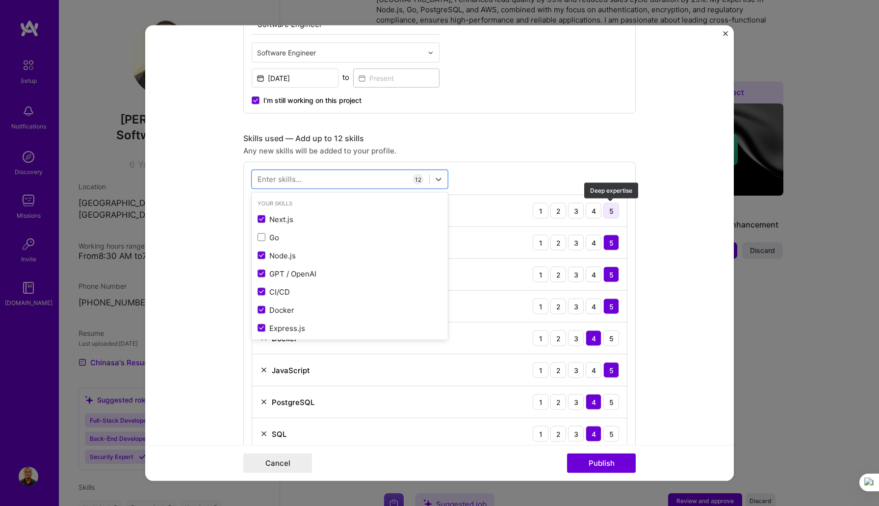
click at [607, 210] on div "5" at bounding box center [611, 211] width 16 height 16
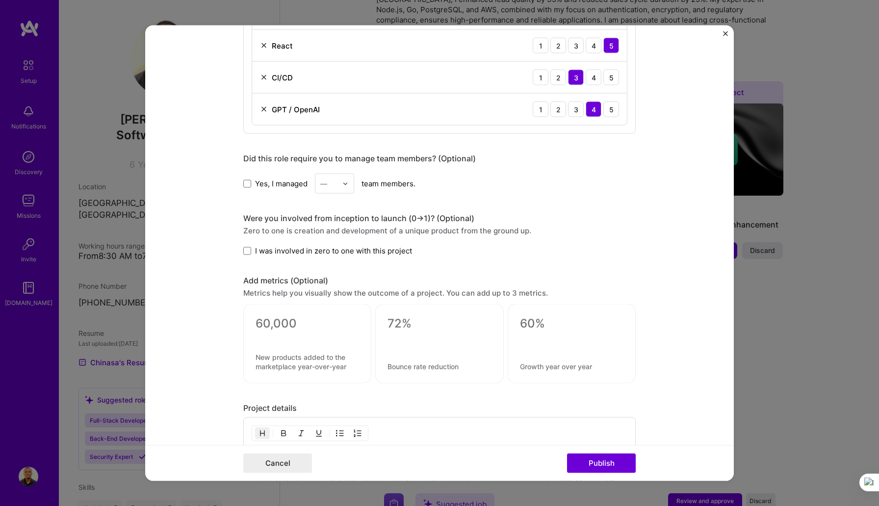
scroll to position [835, 0]
click at [244, 250] on span at bounding box center [247, 250] width 8 height 8
click at [0, 0] on input "I was involved in zero to one with this project" at bounding box center [0, 0] width 0 height 0
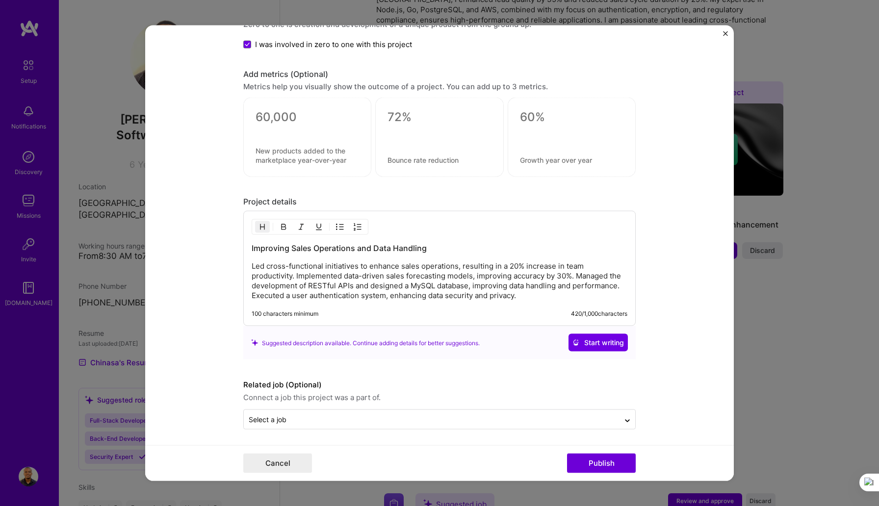
scroll to position [1044, 0]
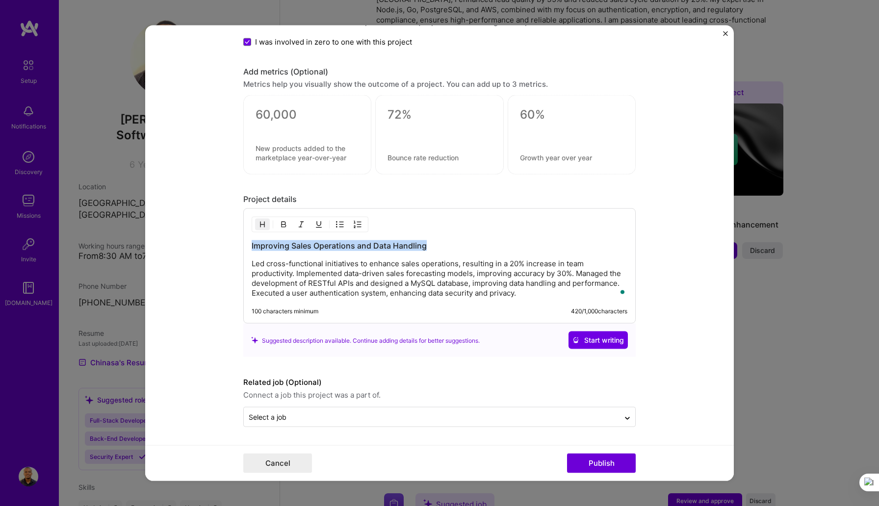
drag, startPoint x: 427, startPoint y: 245, endPoint x: 249, endPoint y: 245, distance: 178.5
click at [249, 245] on div "Improving Sales Operations and Data Handling Led cross-functional initiatives t…" at bounding box center [439, 265] width 392 height 115
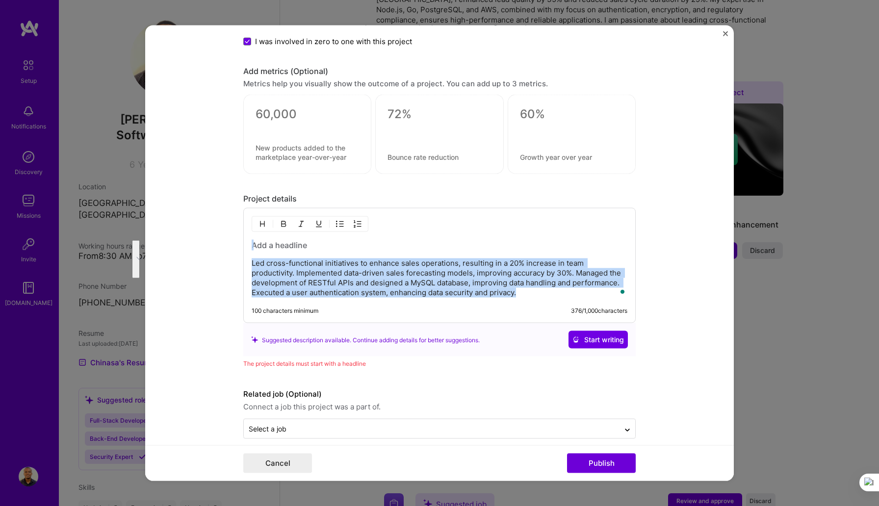
drag, startPoint x: 522, startPoint y: 296, endPoint x: 271, endPoint y: 243, distance: 256.6
click at [271, 243] on div "Led cross-functional initiatives to enhance sales operations, resulting in a 20…" at bounding box center [439, 269] width 376 height 58
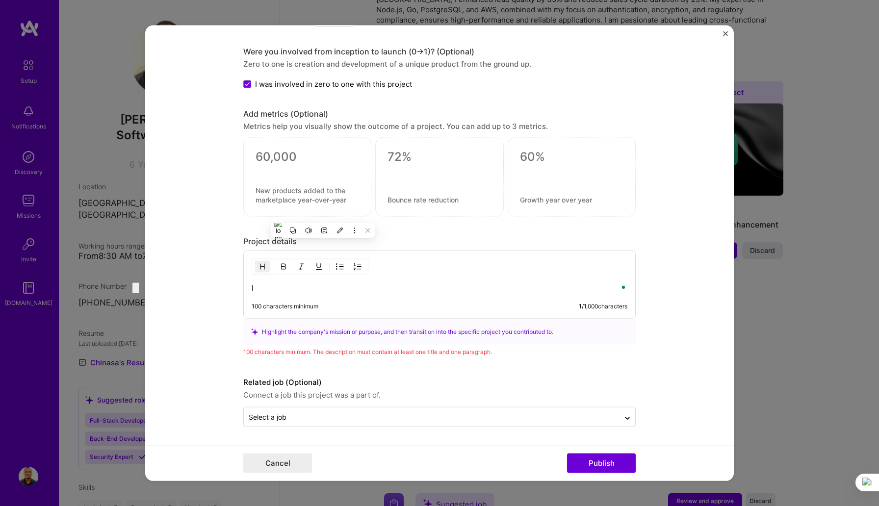
scroll to position [1002, 0]
click at [508, 285] on h3 "I built [DOMAIN_NAME], a recruitement management application" at bounding box center [439, 287] width 376 height 11
click at [511, 281] on div "I built [DOMAIN_NAME], a recruitement management application 100 characters min…" at bounding box center [439, 285] width 392 height 68
click at [354, 327] on div "Highlight the company's mission or purpose, and then transition into the specif…" at bounding box center [439, 332] width 377 height 10
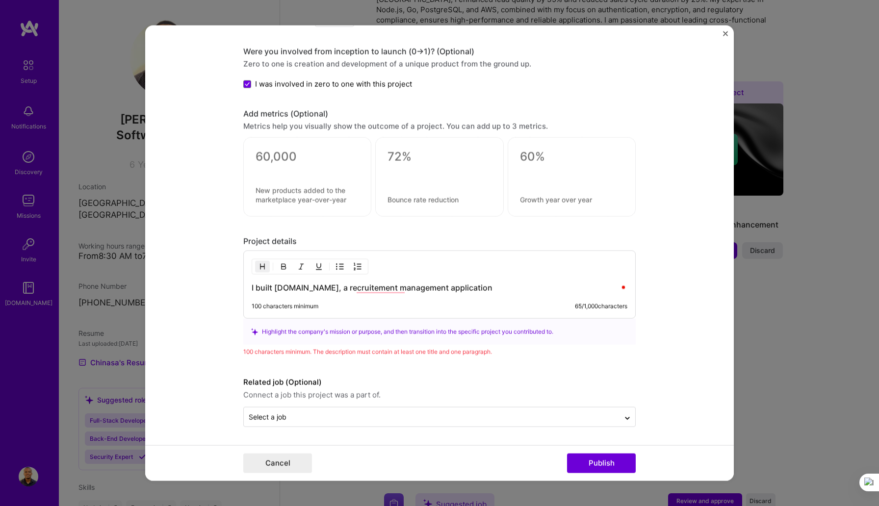
click at [318, 352] on div "100 characters minimum. The description must contain at least one title and one…" at bounding box center [439, 352] width 392 height 10
click at [409, 281] on div "I built [DOMAIN_NAME], a recruitement management application 100 characters min…" at bounding box center [439, 285] width 392 height 68
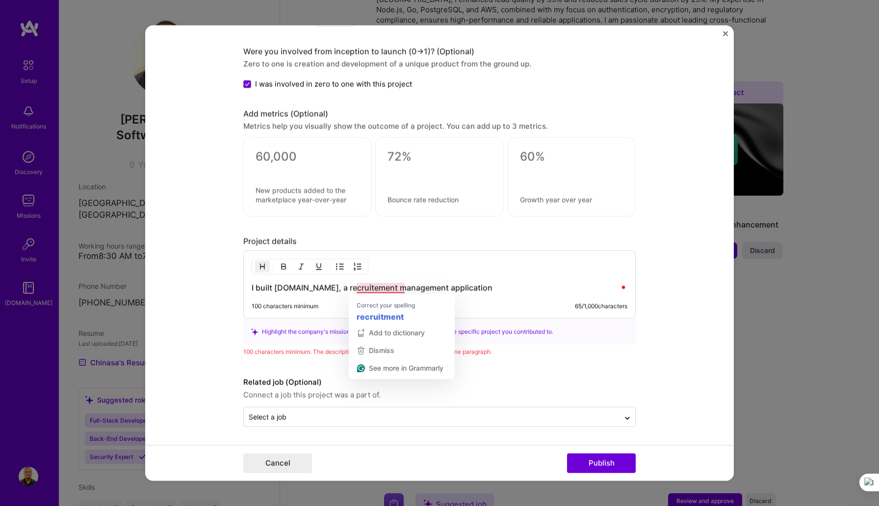
click at [344, 291] on h3 "I built [DOMAIN_NAME], a recruitement management application" at bounding box center [439, 287] width 376 height 11
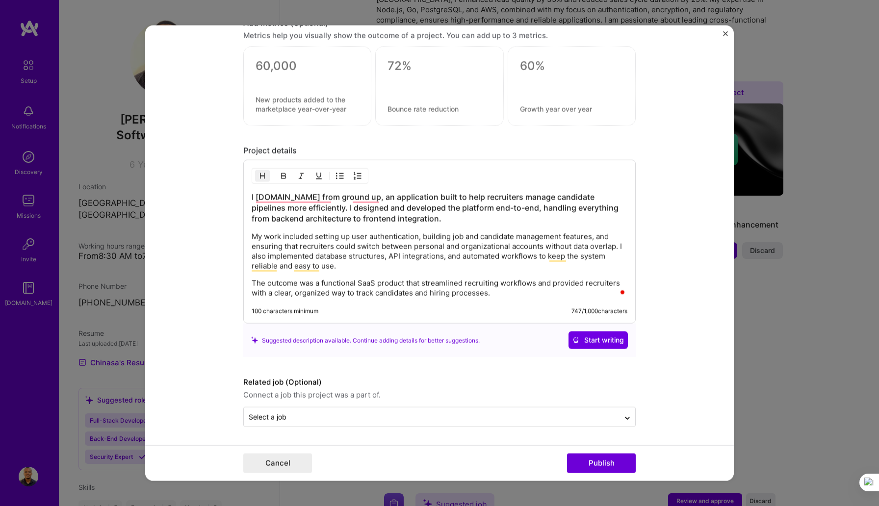
scroll to position [1092, 0]
click at [593, 340] on span "Start writing" at bounding box center [597, 340] width 51 height 10
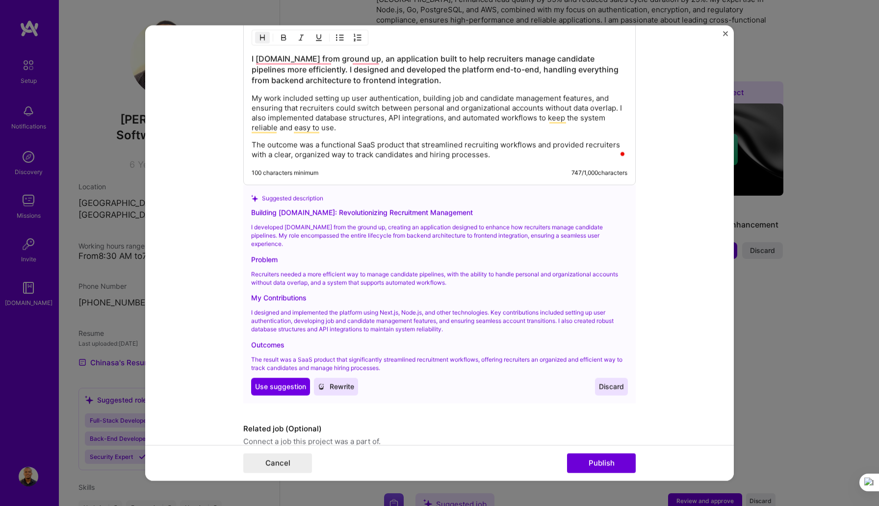
scroll to position [1259, 0]
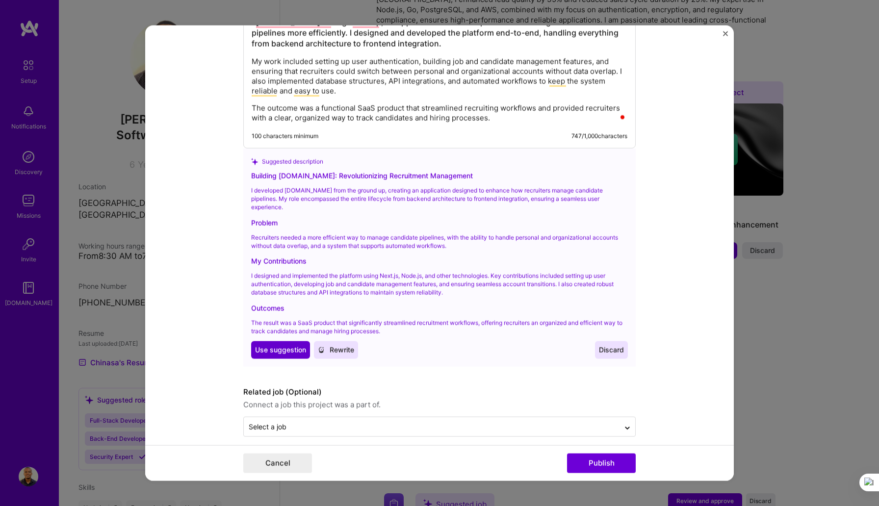
click at [285, 352] on span "Use suggestion" at bounding box center [280, 350] width 51 height 10
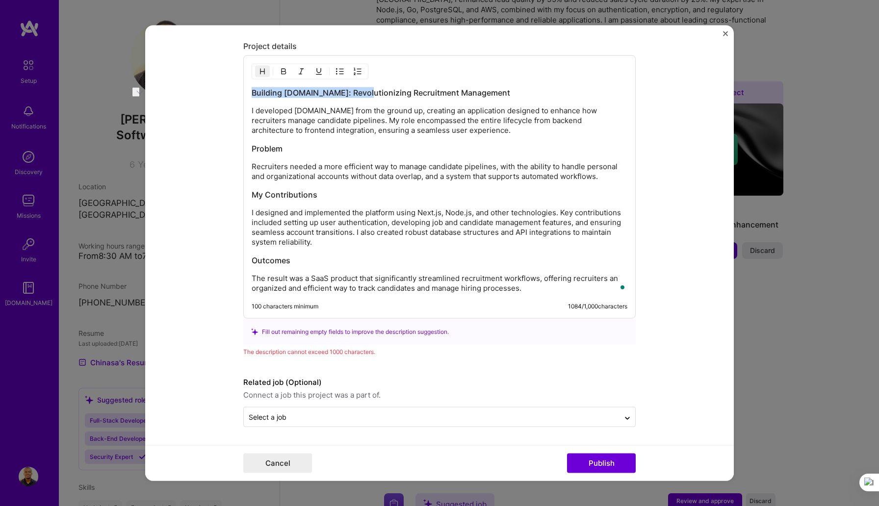
drag, startPoint x: 363, startPoint y: 92, endPoint x: 251, endPoint y: 93, distance: 111.8
click at [251, 93] on h3 "Building [DOMAIN_NAME]: Revolutionizing Recruitment Management" at bounding box center [439, 92] width 376 height 11
click at [358, 134] on p "I developed [DOMAIN_NAME] from the ground up, creating an application designed …" at bounding box center [439, 120] width 376 height 29
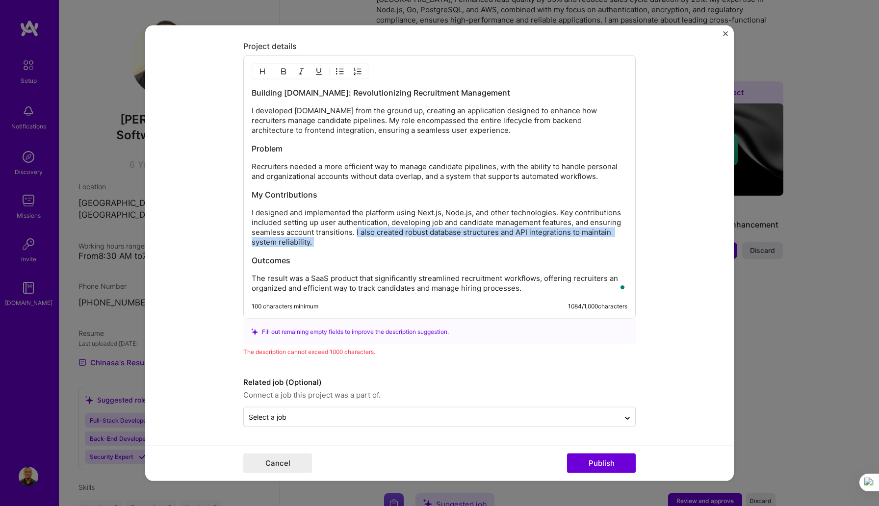
drag, startPoint x: 356, startPoint y: 232, endPoint x: 375, endPoint y: 247, distance: 24.4
click at [375, 247] on div "Building [DOMAIN_NAME]: Revolutionizing Recruitment Management I developed [DOM…" at bounding box center [439, 190] width 376 height 206
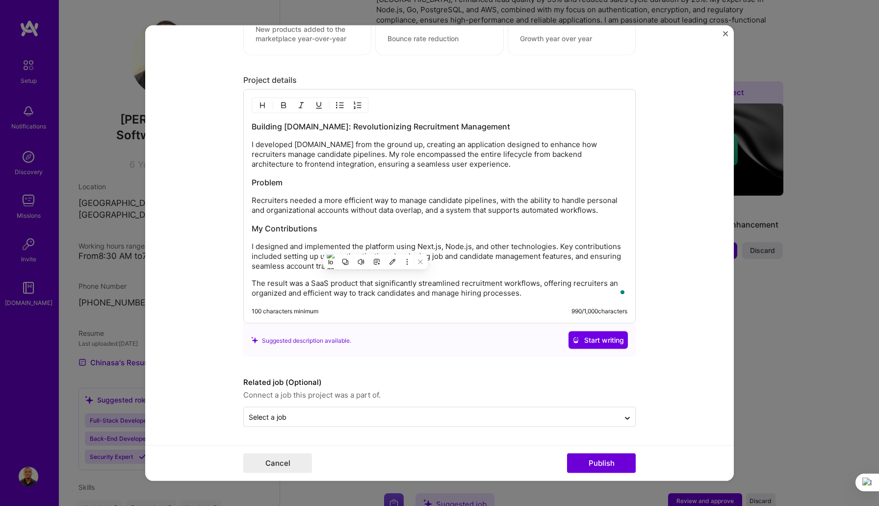
scroll to position [1163, 0]
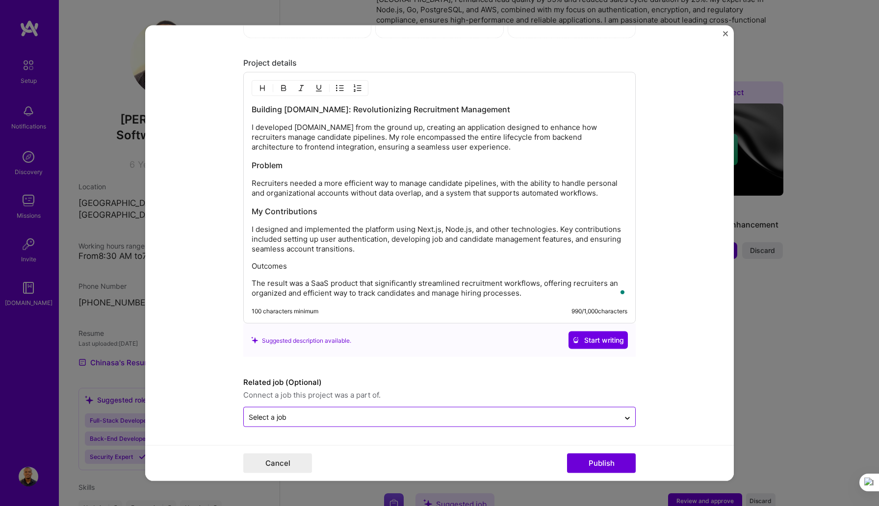
click at [551, 417] on input "text" at bounding box center [432, 417] width 366 height 10
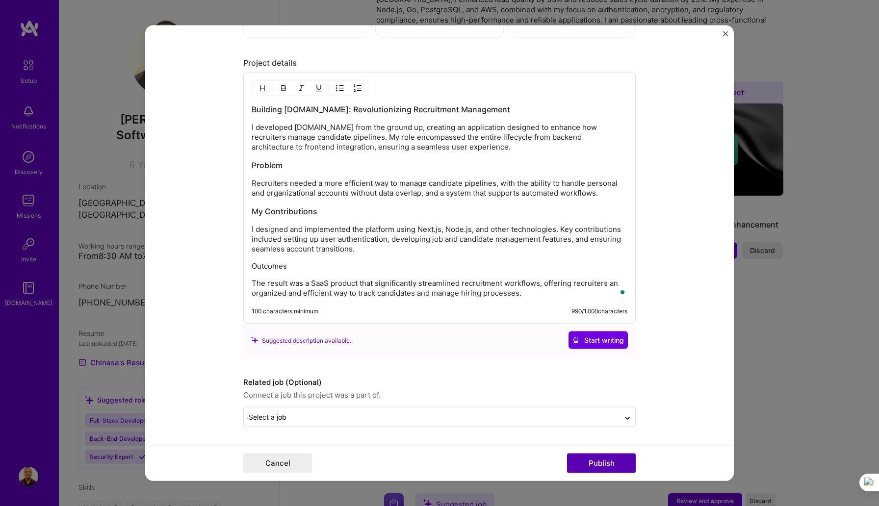
click at [602, 466] on button "Publish" at bounding box center [601, 463] width 69 height 20
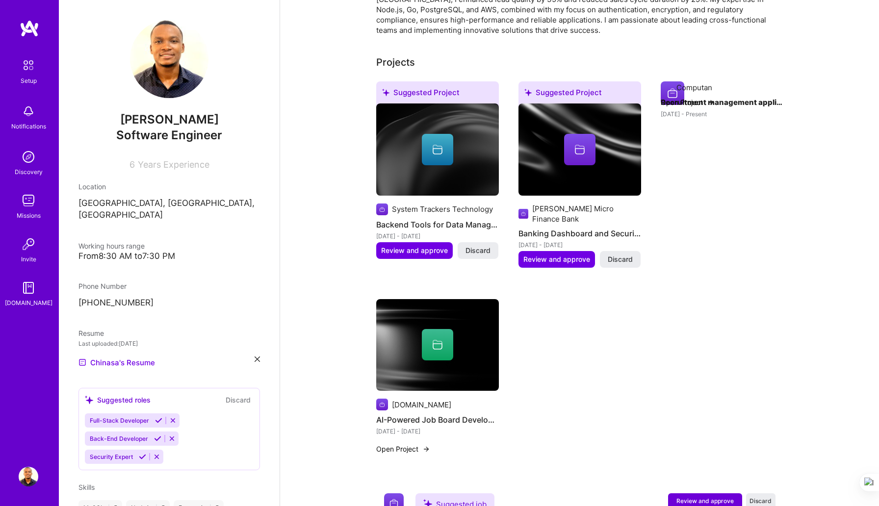
scroll to position [296, 0]
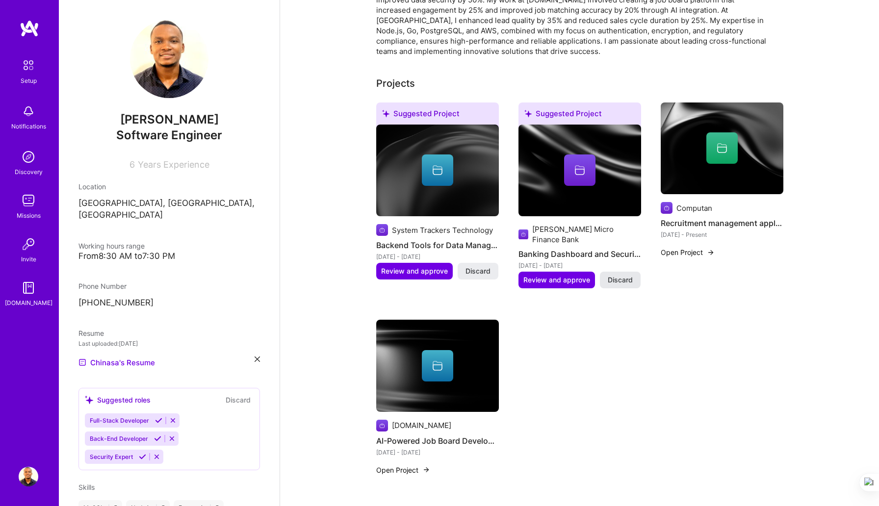
click at [615, 275] on span "Discard" at bounding box center [619, 280] width 25 height 10
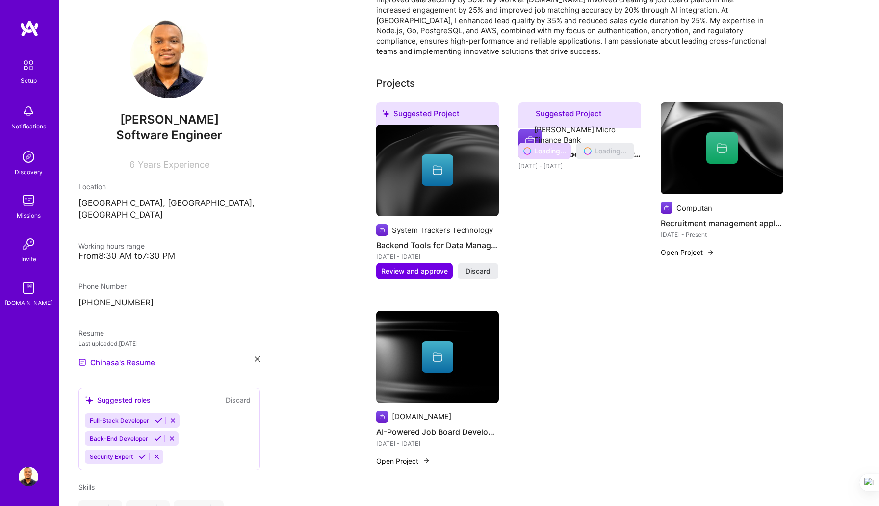
scroll to position [281, 0]
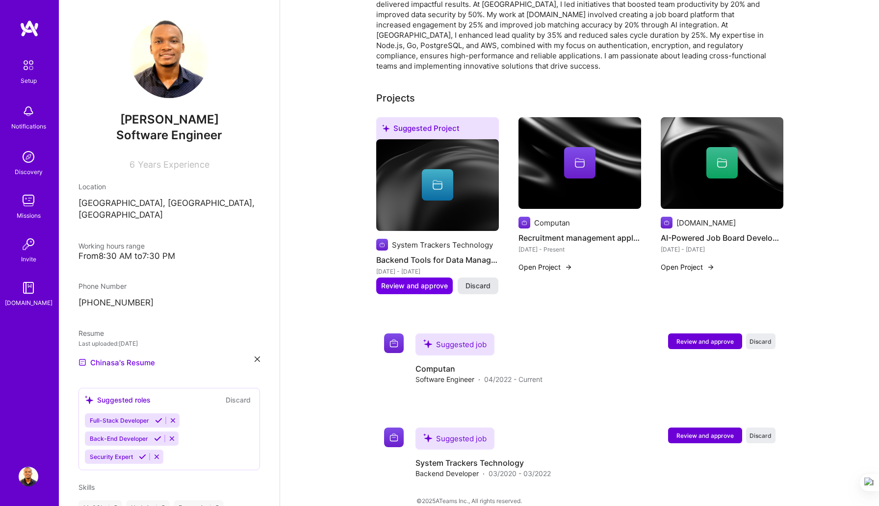
click at [476, 281] on span "Discard" at bounding box center [477, 286] width 25 height 10
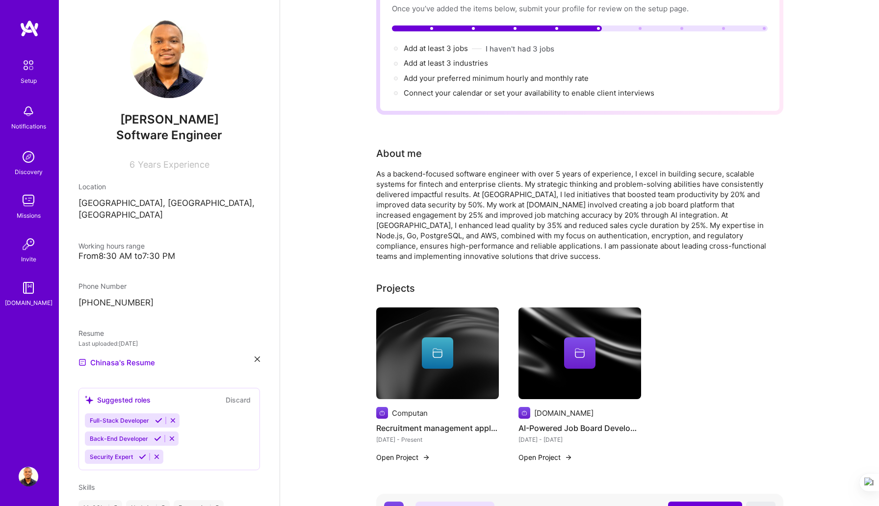
scroll to position [259, 0]
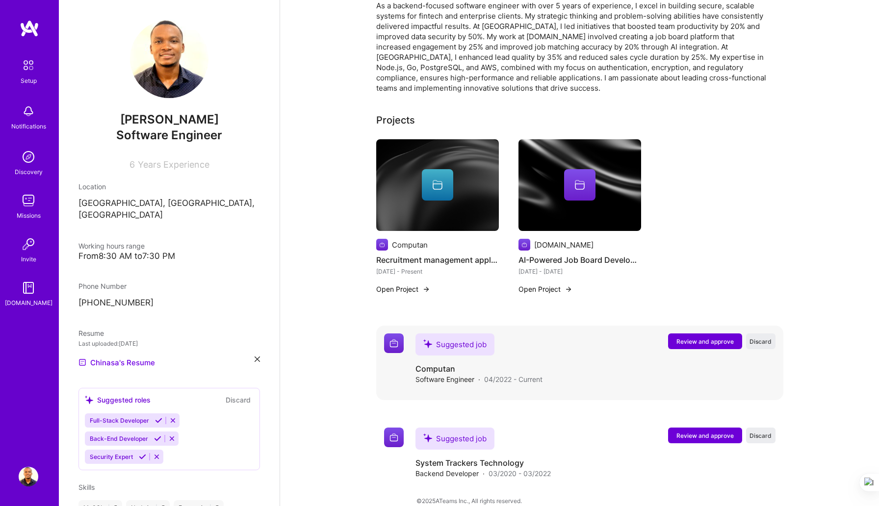
click at [703, 337] on span "Review and approve" at bounding box center [704, 341] width 57 height 8
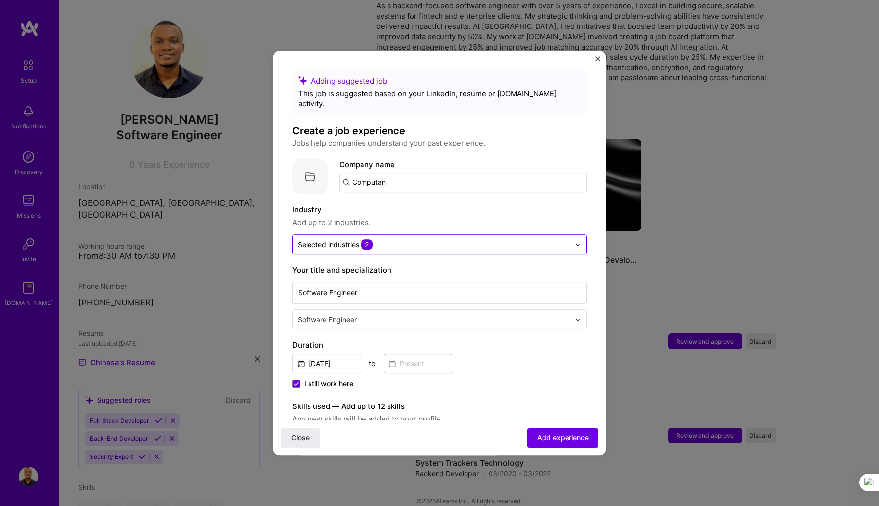
click at [578, 242] on img at bounding box center [578, 245] width 6 height 6
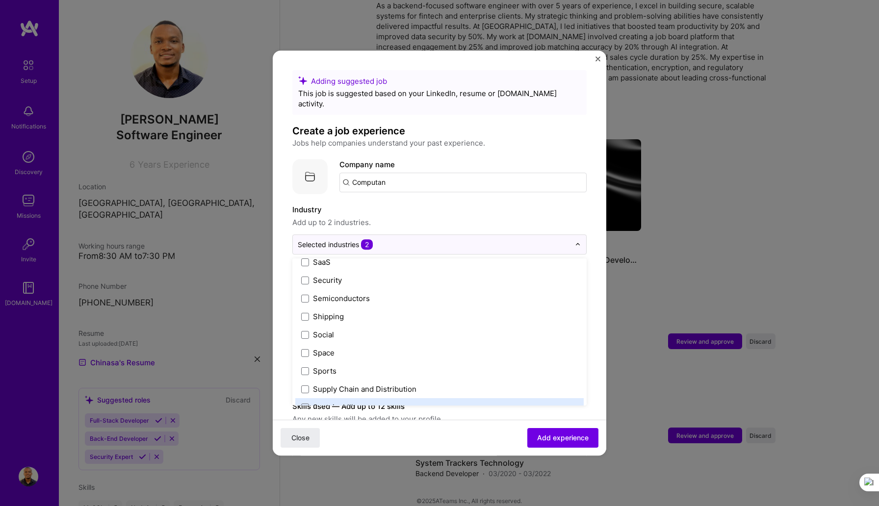
scroll to position [2036, 0]
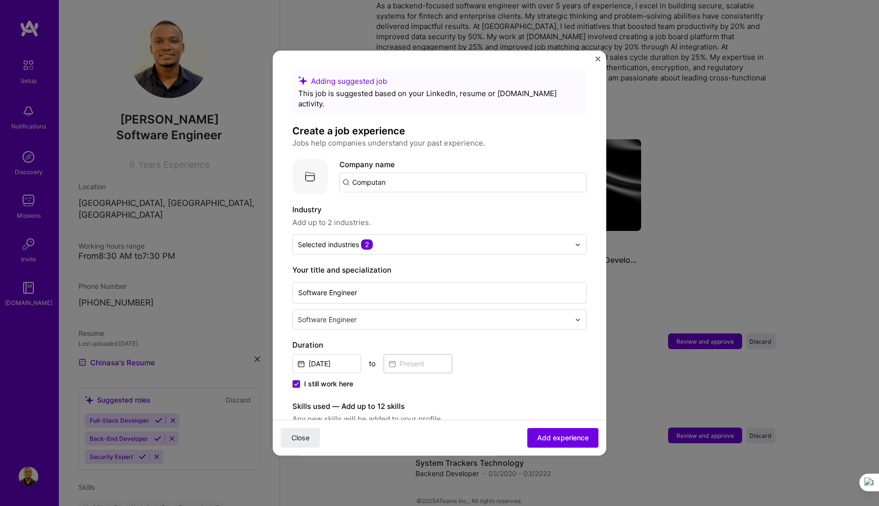
click at [463, 204] on label "Industry" at bounding box center [439, 210] width 294 height 12
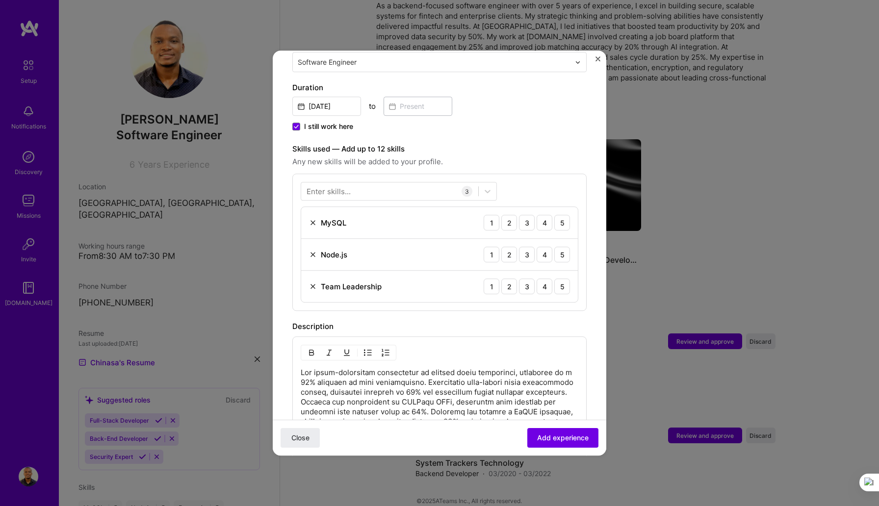
scroll to position [253, 0]
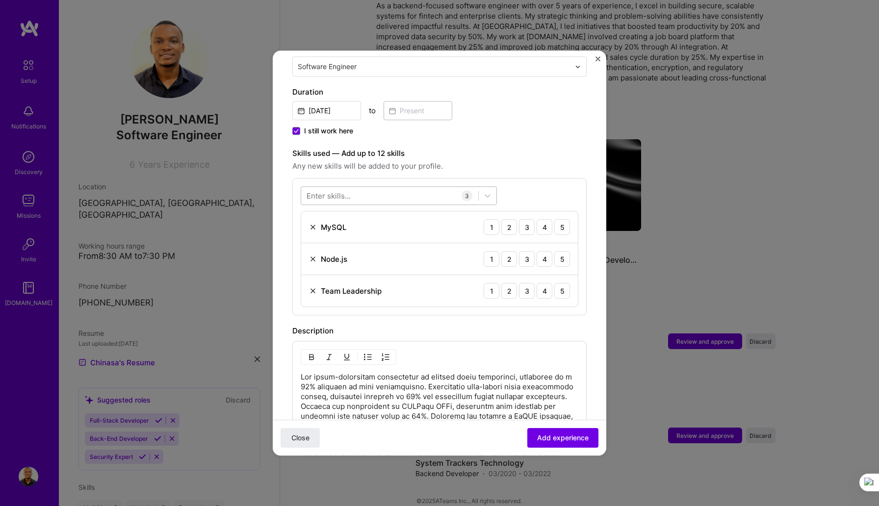
click at [392, 188] on div at bounding box center [389, 196] width 177 height 16
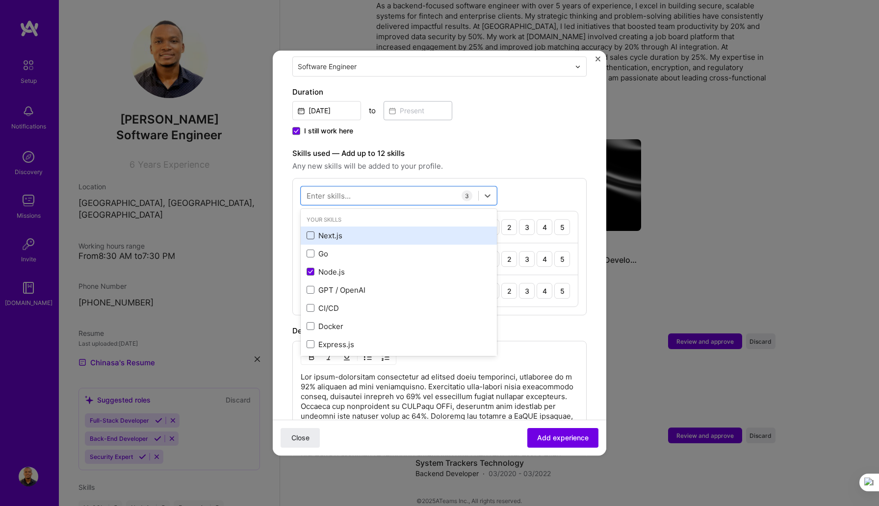
click at [312, 232] on span at bounding box center [310, 236] width 8 height 8
click at [0, 0] on input "checkbox" at bounding box center [0, 0] width 0 height 0
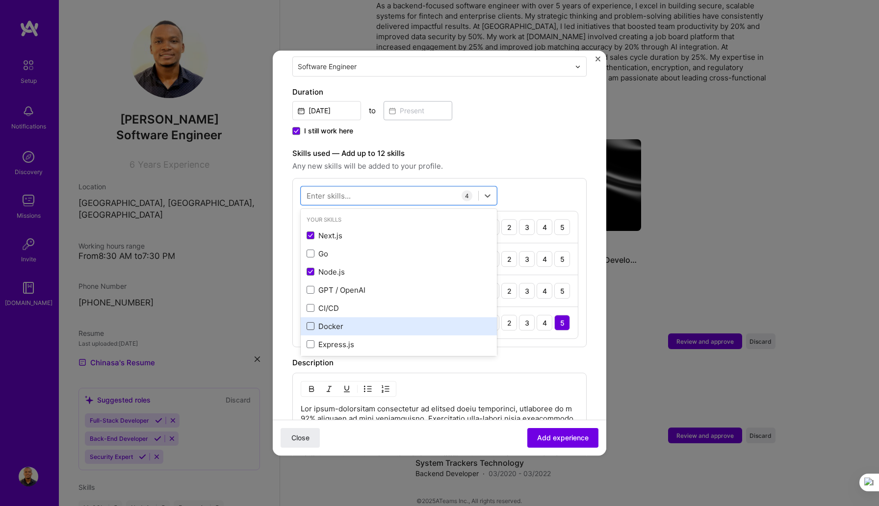
click at [310, 323] on span at bounding box center [310, 327] width 8 height 8
click at [0, 0] on input "checkbox" at bounding box center [0, 0] width 0 height 0
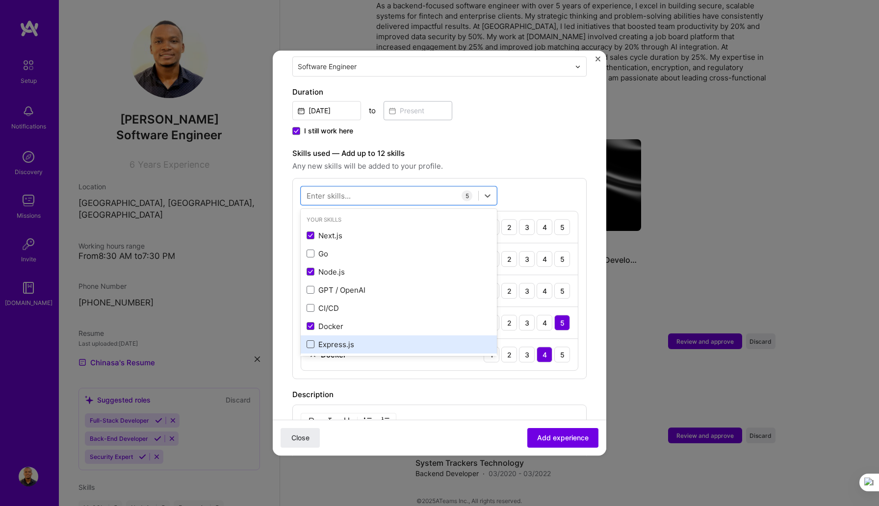
click at [311, 341] on span at bounding box center [310, 345] width 8 height 8
click at [0, 0] on input "checkbox" at bounding box center [0, 0] width 0 height 0
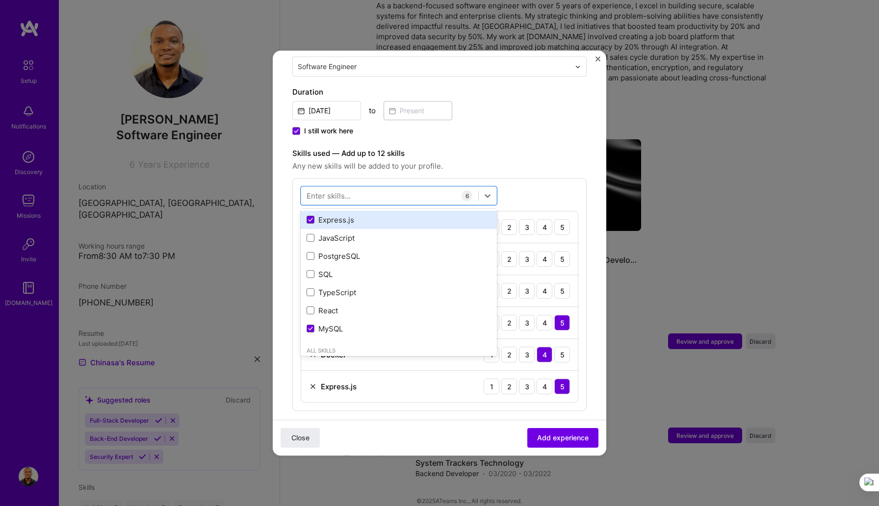
scroll to position [127, 0]
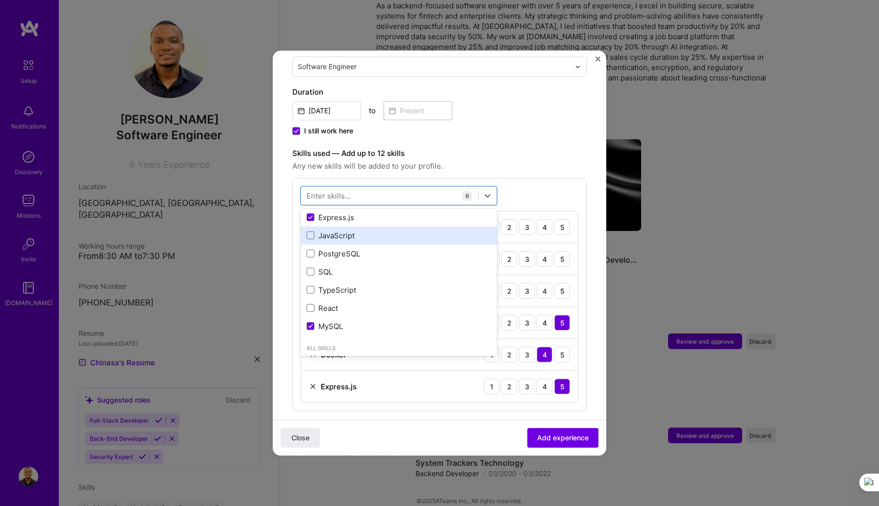
click at [313, 230] on div "JavaScript" at bounding box center [398, 235] width 184 height 10
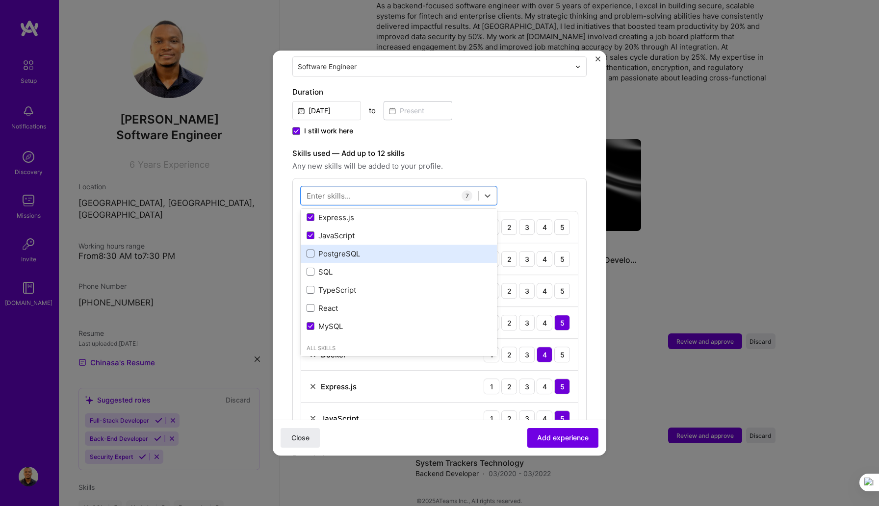
click at [312, 250] on span at bounding box center [310, 254] width 8 height 8
click at [0, 0] on input "checkbox" at bounding box center [0, 0] width 0 height 0
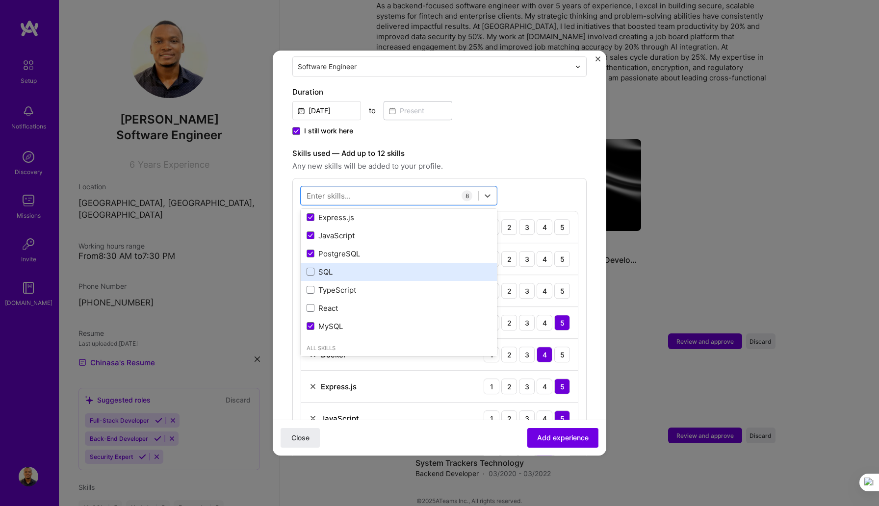
click at [311, 267] on div "SQL" at bounding box center [398, 272] width 184 height 10
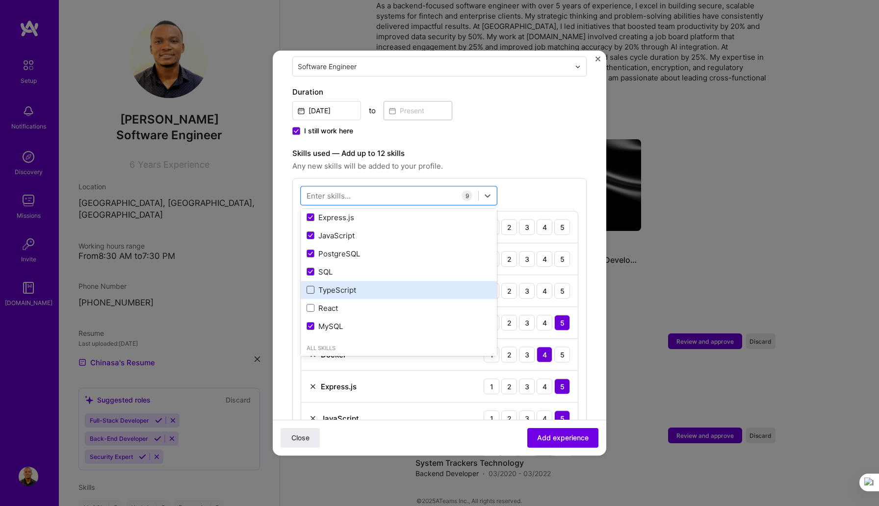
click at [311, 286] on span at bounding box center [310, 290] width 8 height 8
click at [0, 0] on input "checkbox" at bounding box center [0, 0] width 0 height 0
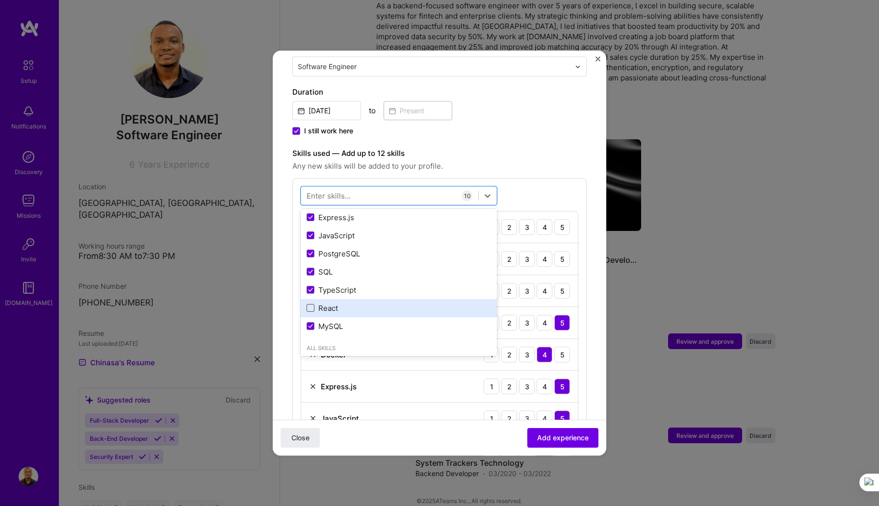
click at [311, 304] on span at bounding box center [310, 308] width 8 height 8
click at [0, 0] on input "checkbox" at bounding box center [0, 0] width 0 height 0
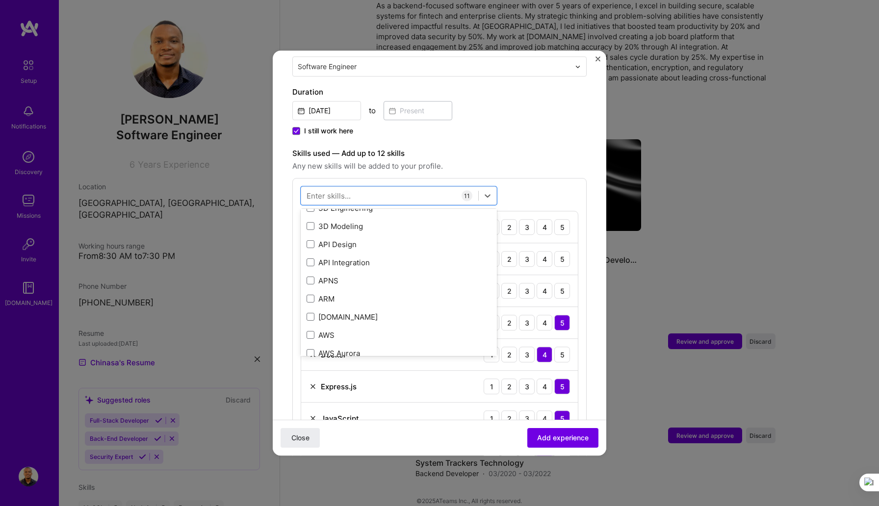
scroll to position [303, 0]
click at [311, 329] on span at bounding box center [310, 333] width 8 height 8
click at [0, 0] on input "checkbox" at bounding box center [0, 0] width 0 height 0
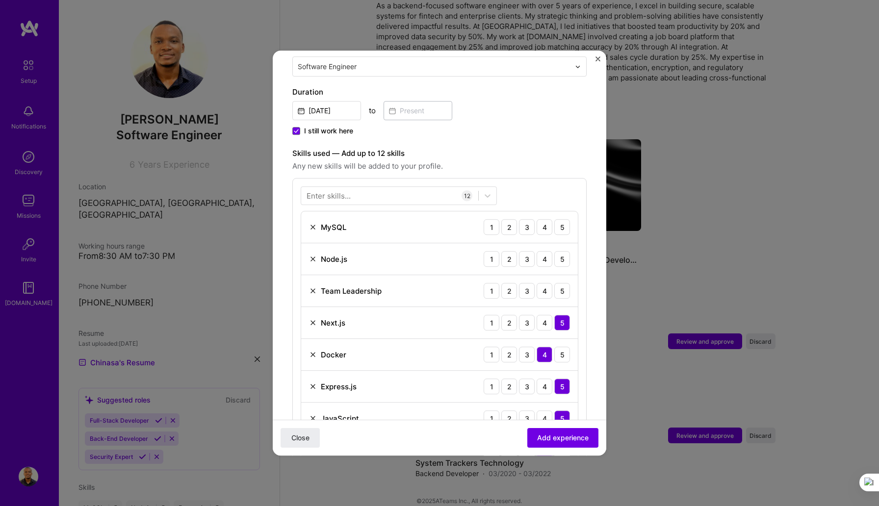
click at [518, 178] on div "Enter skills... 12 MySQL 1 2 3 4 5 Node.js 1 2 3 4 5 Team Leadership 1 2 3 4 5 …" at bounding box center [439, 390] width 294 height 424
click at [549, 219] on div "4" at bounding box center [544, 227] width 16 height 16
click at [561, 251] on div "5" at bounding box center [562, 259] width 16 height 16
click at [311, 287] on img at bounding box center [313, 291] width 8 height 8
click at [425, 188] on div at bounding box center [389, 196] width 177 height 16
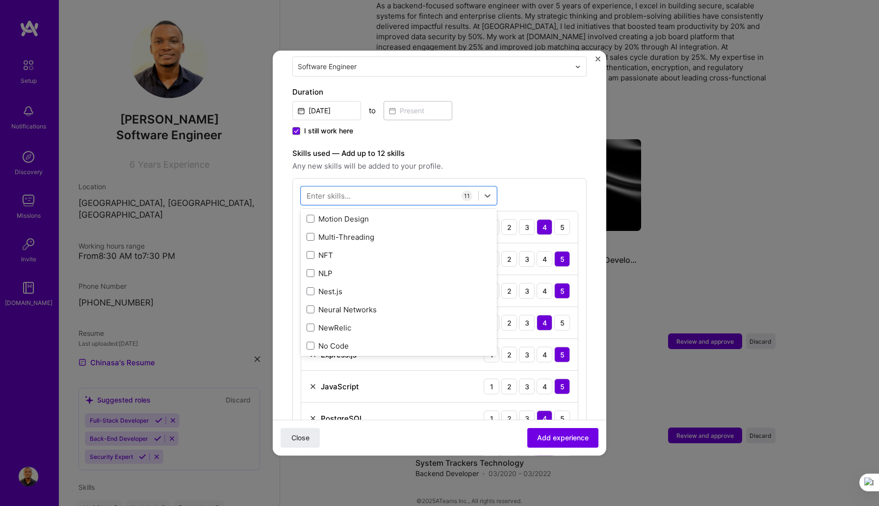
scroll to position [4010, 0]
click at [339, 285] on div "Nest.js" at bounding box center [398, 290] width 184 height 10
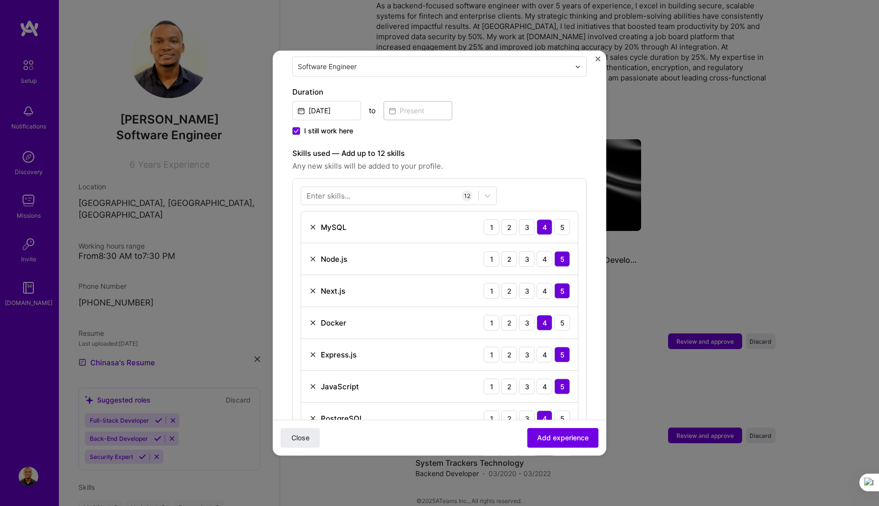
click at [532, 178] on div "Enter skills... 12 MySQL 1 2 3 4 5 Node.js 1 2 3 4 5 Next.js 1 2 3 4 5 Docker 1…" at bounding box center [439, 390] width 294 height 424
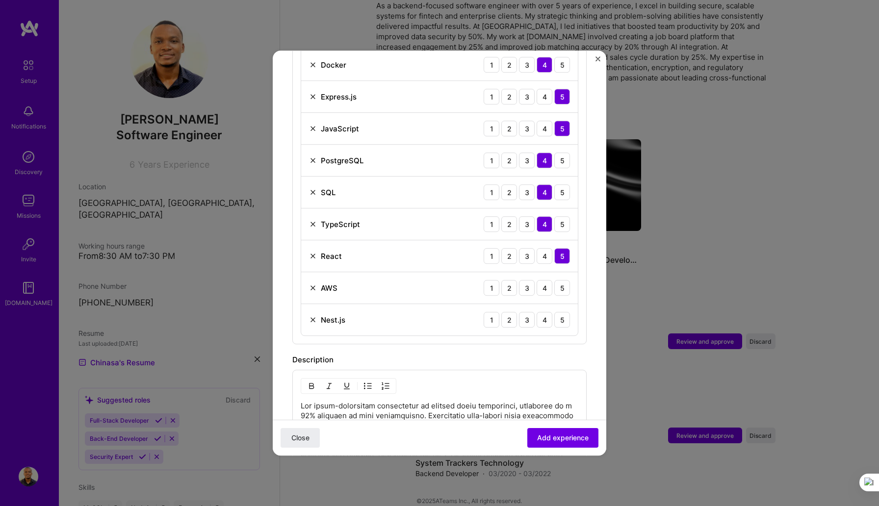
scroll to position [514, 0]
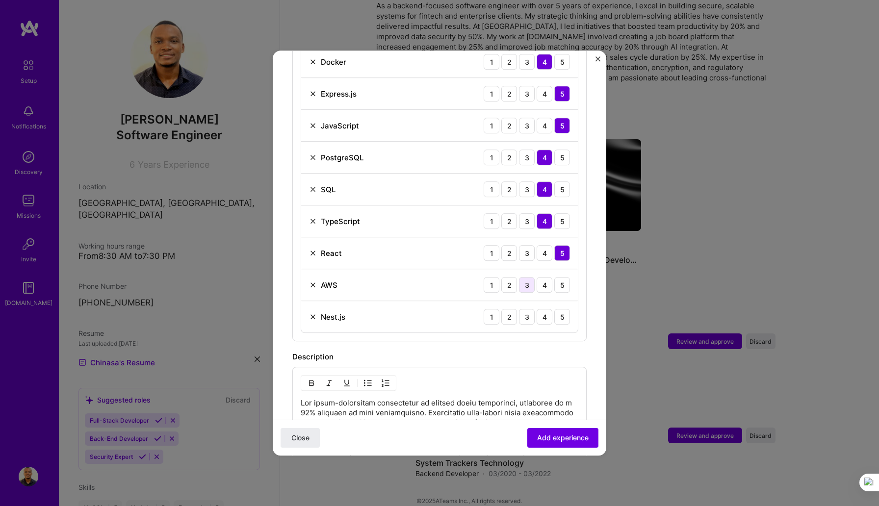
click at [525, 277] on div "3" at bounding box center [527, 285] width 16 height 16
click at [544, 309] on div "4" at bounding box center [544, 317] width 16 height 16
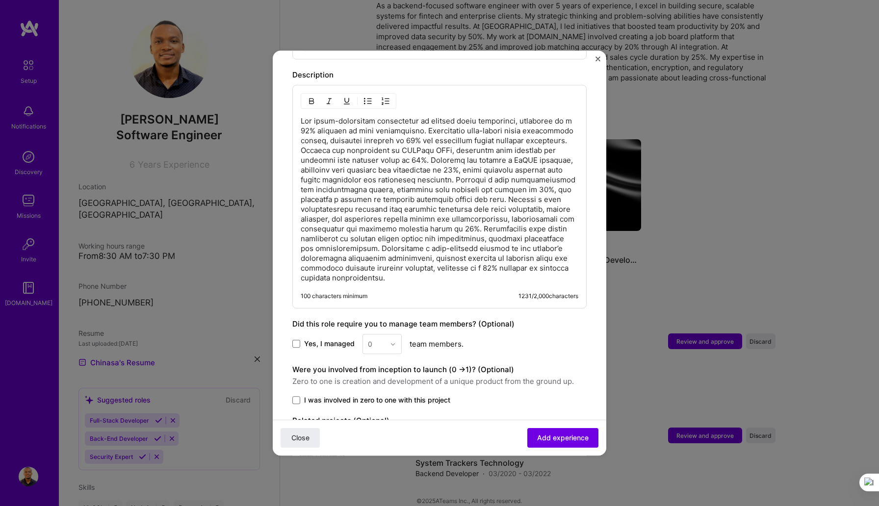
scroll to position [851, 0]
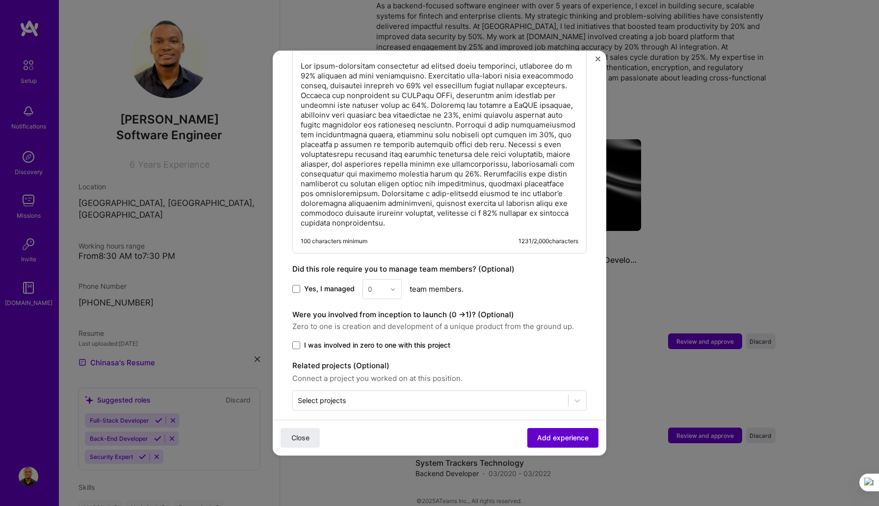
click at [554, 436] on span "Add experience" at bounding box center [562, 438] width 51 height 10
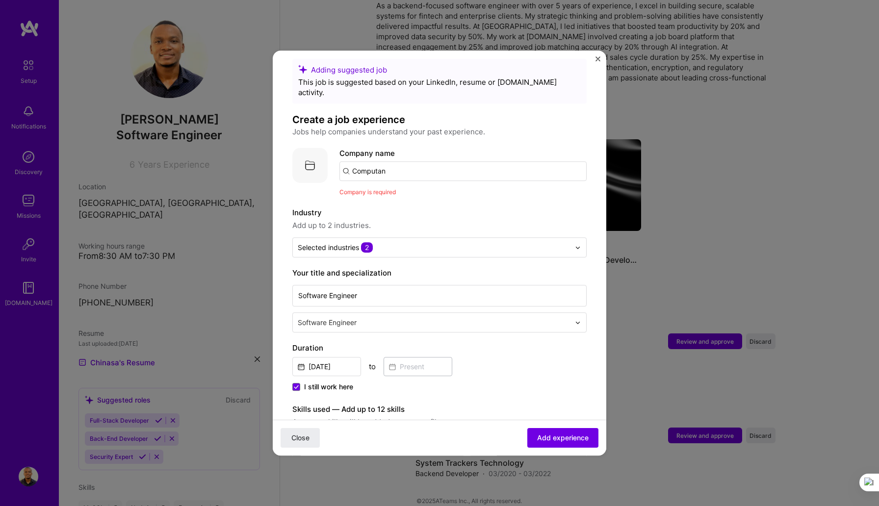
scroll to position [0, 0]
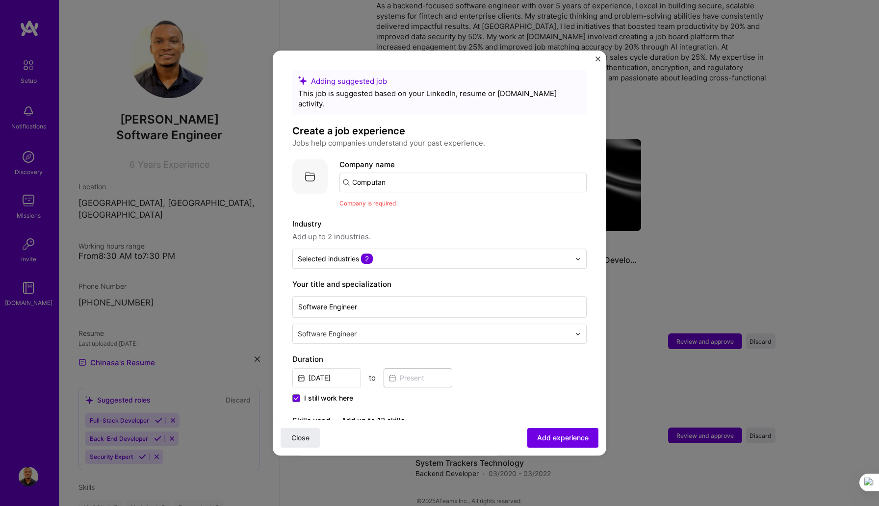
click at [359, 173] on input "Computan" at bounding box center [462, 183] width 247 height 20
type input "computan"
click at [419, 201] on div "computan" at bounding box center [416, 209] width 44 height 17
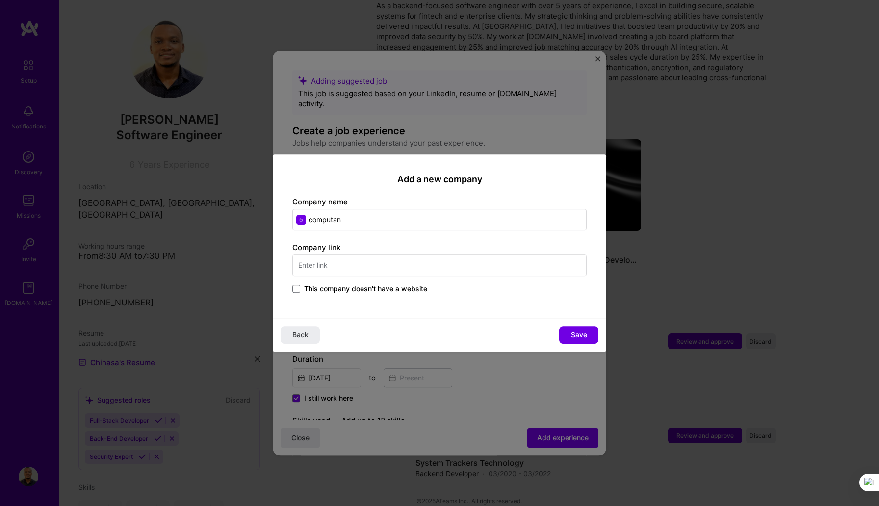
click at [434, 261] on input "text" at bounding box center [439, 265] width 294 height 22
click at [355, 266] on input "[DOMAIN_NAME]" at bounding box center [439, 265] width 294 height 22
type input "[DOMAIN_NAME]"
click at [572, 336] on span "Save" at bounding box center [579, 335] width 16 height 10
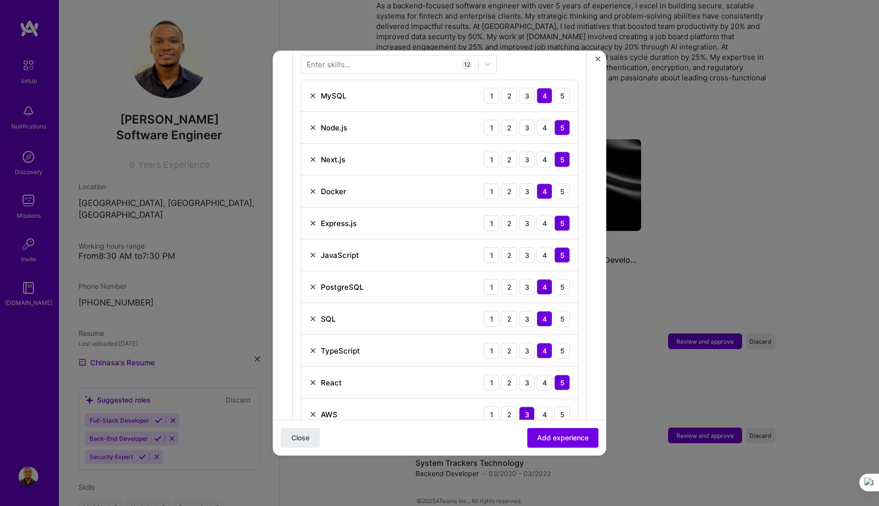
scroll to position [423, 0]
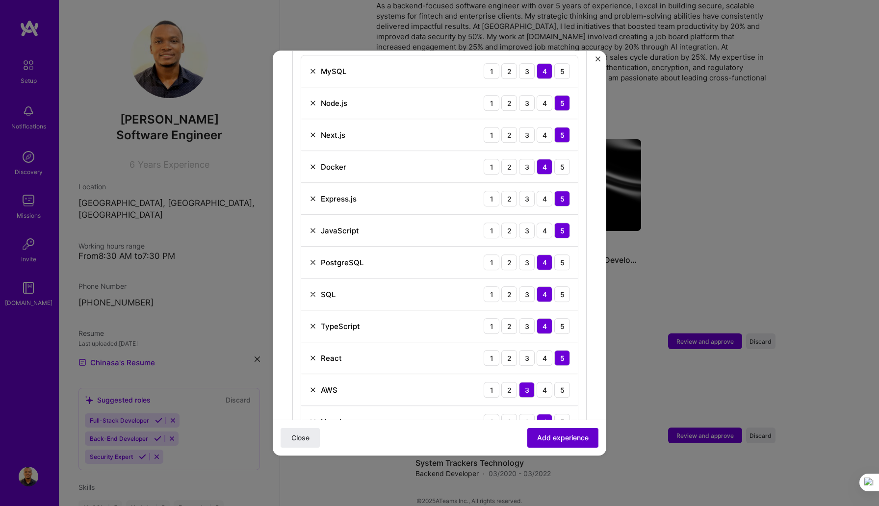
click at [562, 436] on span "Add experience" at bounding box center [562, 438] width 51 height 10
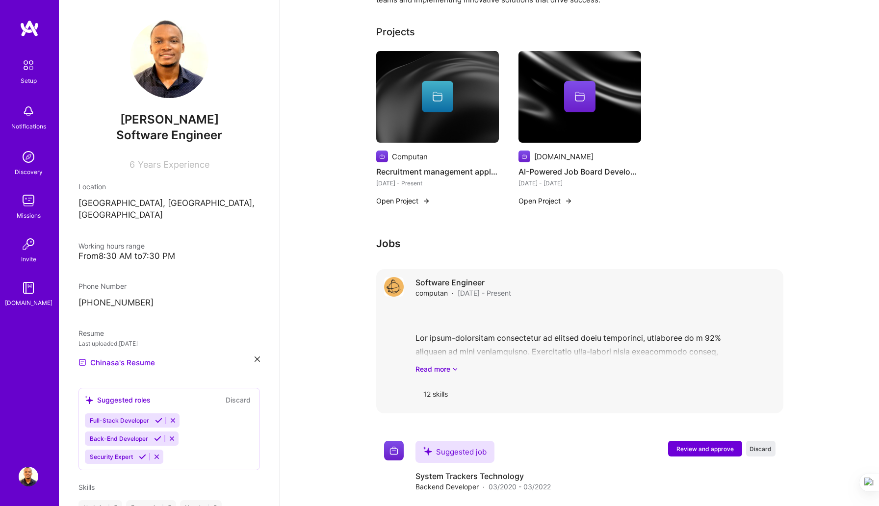
scroll to position [360, 0]
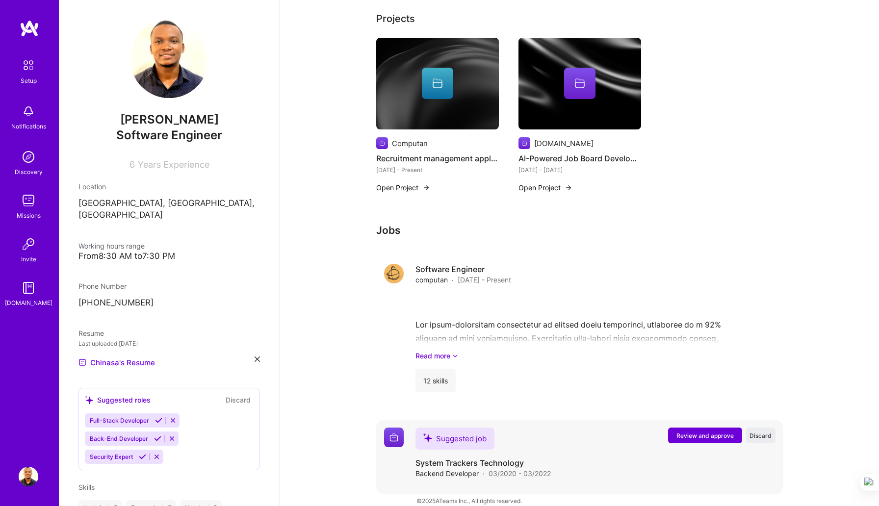
click at [701, 431] on span "Review and approve" at bounding box center [704, 435] width 57 height 8
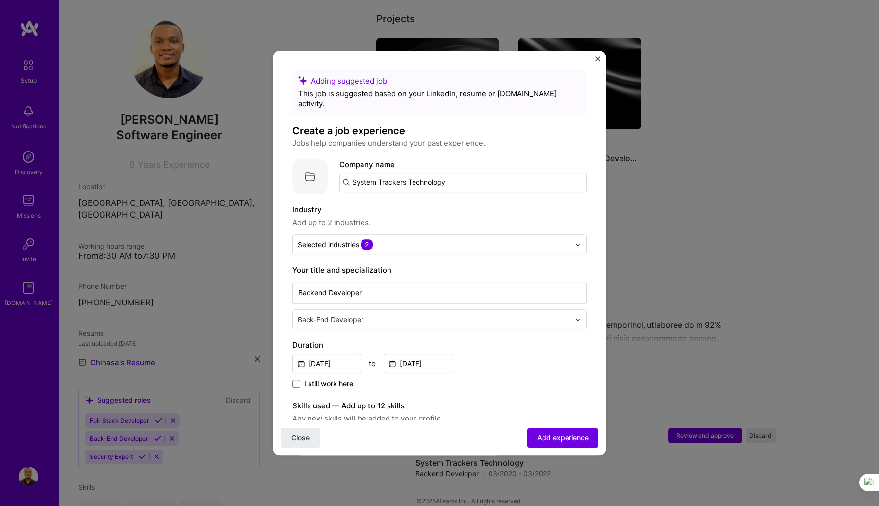
click at [347, 173] on input "System Trackers Technology" at bounding box center [462, 183] width 247 height 20
click at [453, 175] on input "System Trackers Technology" at bounding box center [462, 183] width 247 height 20
type input "System Trackers Technology"
click at [449, 201] on div "System Trackers Technology" at bounding box center [450, 209] width 112 height 17
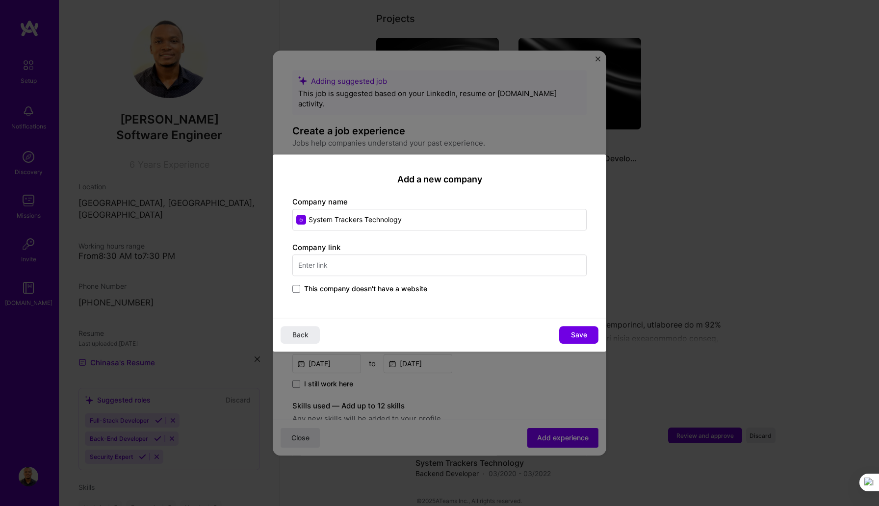
click at [417, 290] on span "This company doesn't have a website" at bounding box center [365, 289] width 123 height 10
click at [0, 0] on input "This company doesn't have a website" at bounding box center [0, 0] width 0 height 0
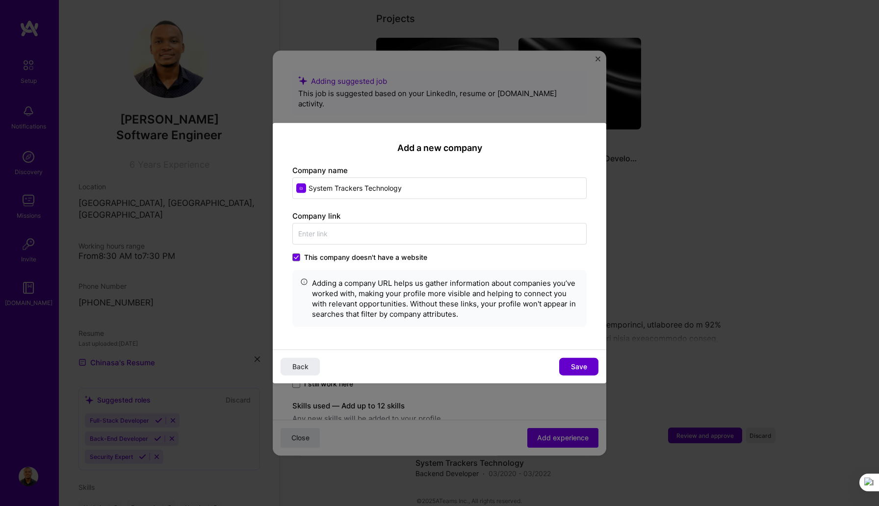
click at [578, 367] on span "Save" at bounding box center [579, 366] width 16 height 10
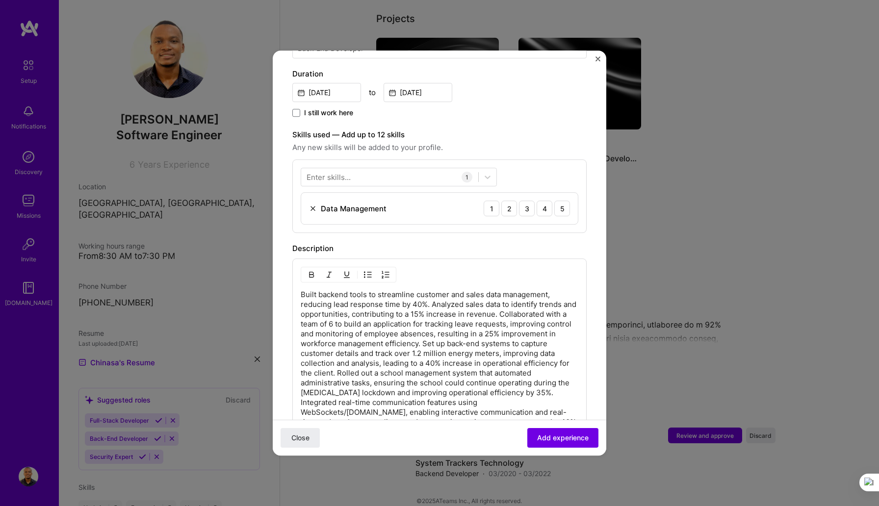
scroll to position [270, 0]
click at [392, 171] on div at bounding box center [389, 179] width 177 height 16
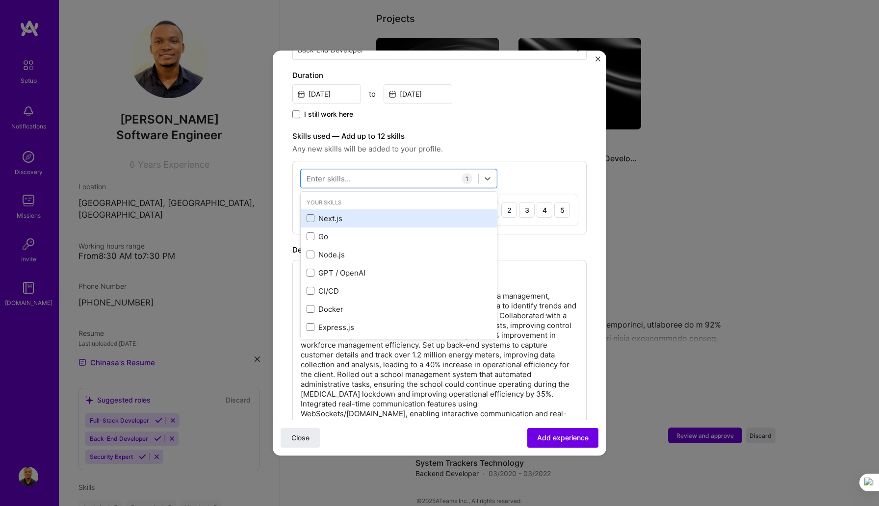
click at [336, 213] on div "Next.js" at bounding box center [398, 218] width 184 height 10
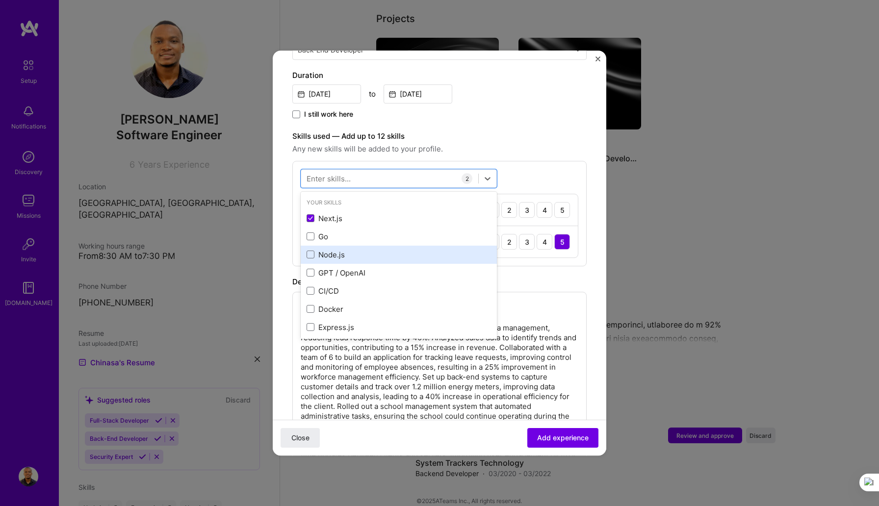
click at [333, 250] on div "Node.js" at bounding box center [398, 255] width 184 height 10
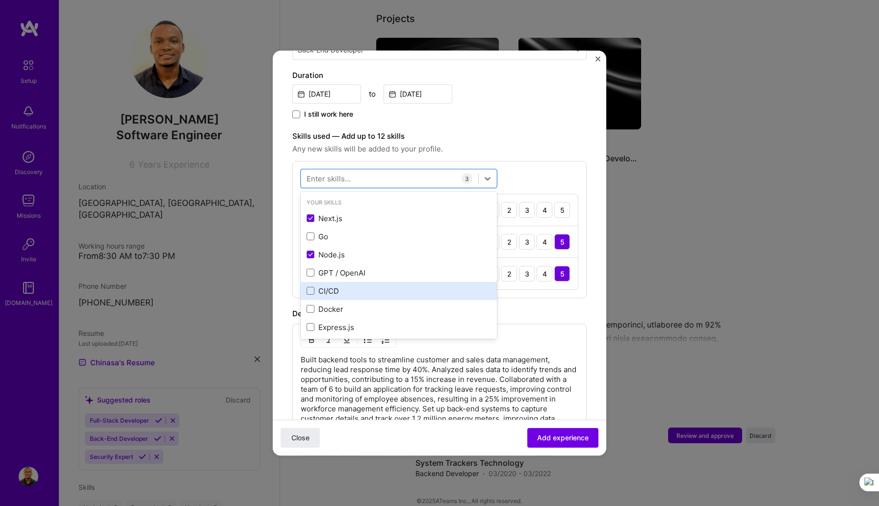
click at [335, 286] on div "CI/CD" at bounding box center [398, 291] width 184 height 10
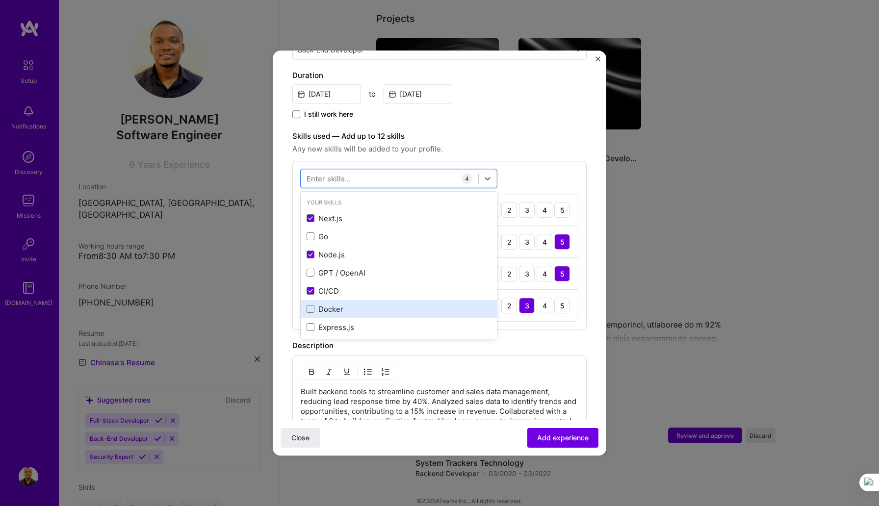
click at [335, 304] on div "Docker" at bounding box center [398, 309] width 184 height 10
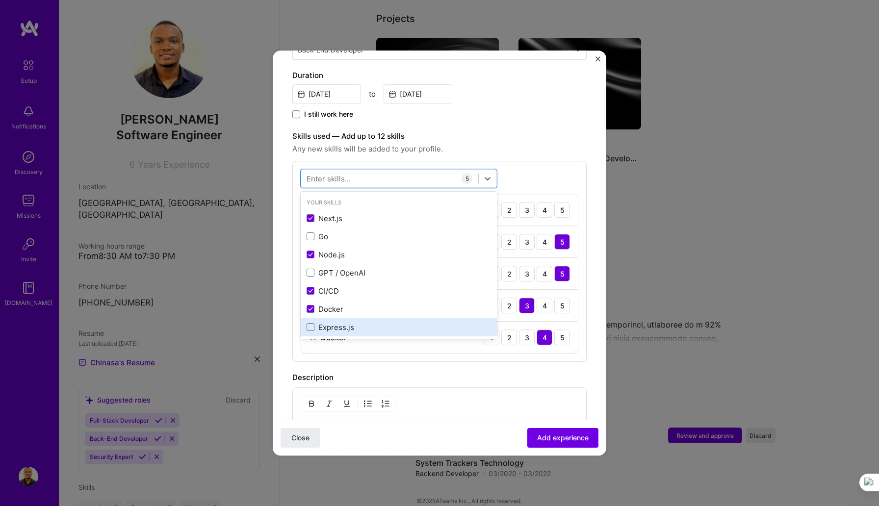
click at [338, 322] on div "Express.js" at bounding box center [398, 327] width 184 height 10
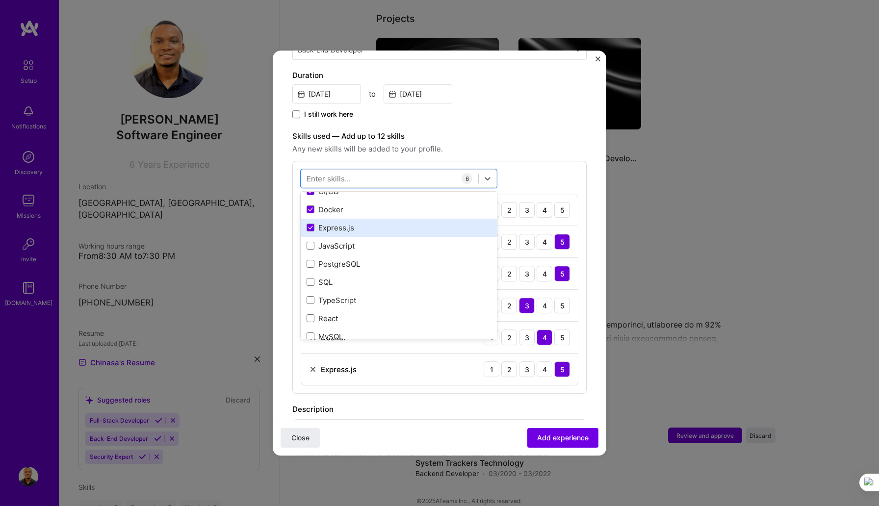
scroll to position [101, 0]
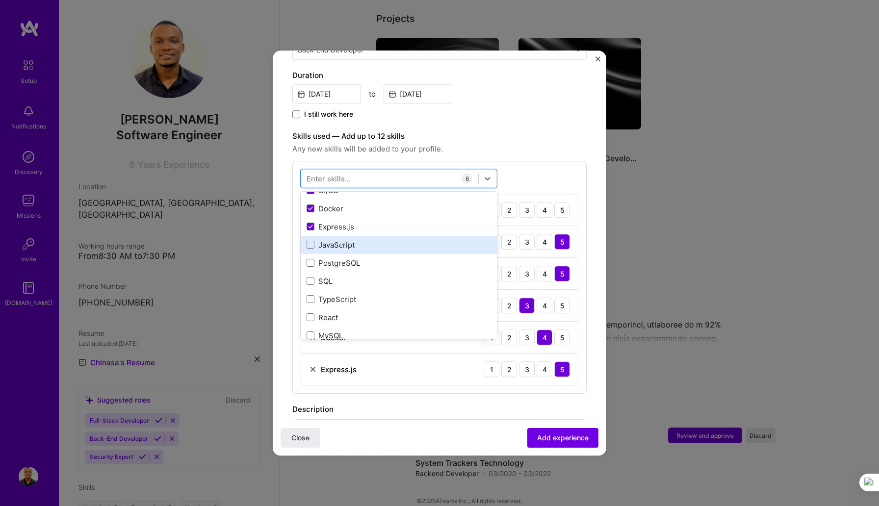
click at [333, 240] on div "JavaScript" at bounding box center [398, 245] width 184 height 10
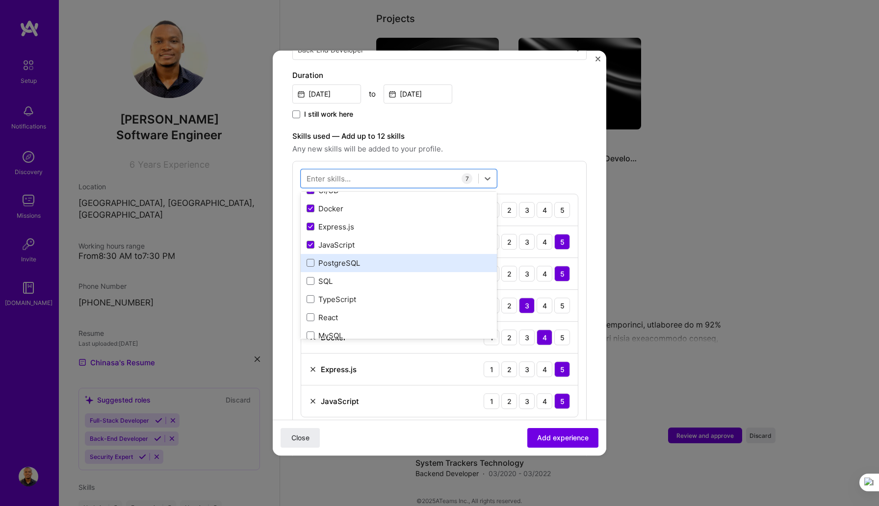
click at [334, 258] on div "PostgreSQL" at bounding box center [398, 263] width 184 height 10
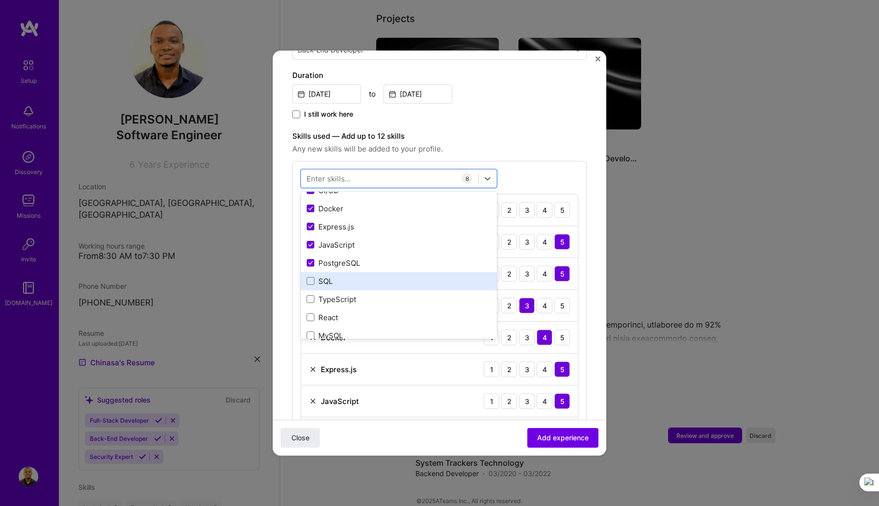
click at [331, 276] on div "SQL" at bounding box center [398, 281] width 184 height 10
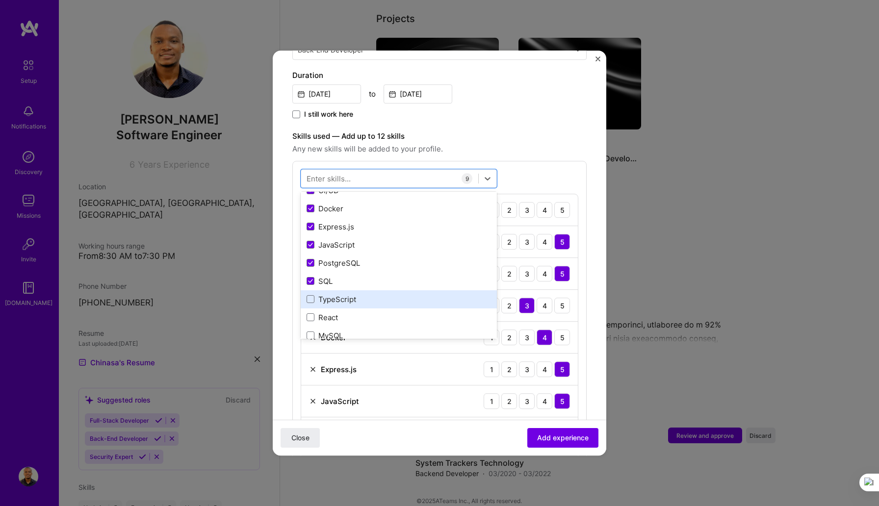
click at [334, 294] on div "TypeScript" at bounding box center [398, 299] width 184 height 10
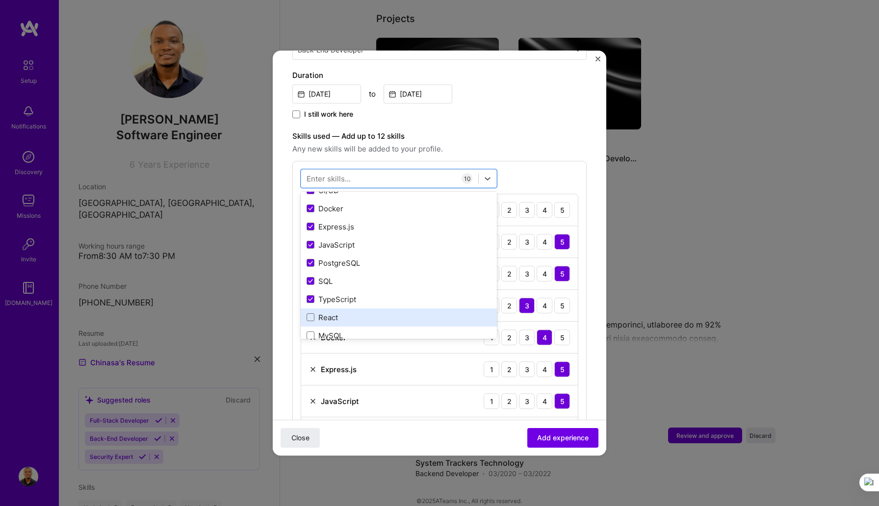
click at [329, 312] on div "React" at bounding box center [398, 317] width 184 height 10
click at [331, 330] on div "MySQL" at bounding box center [398, 335] width 184 height 10
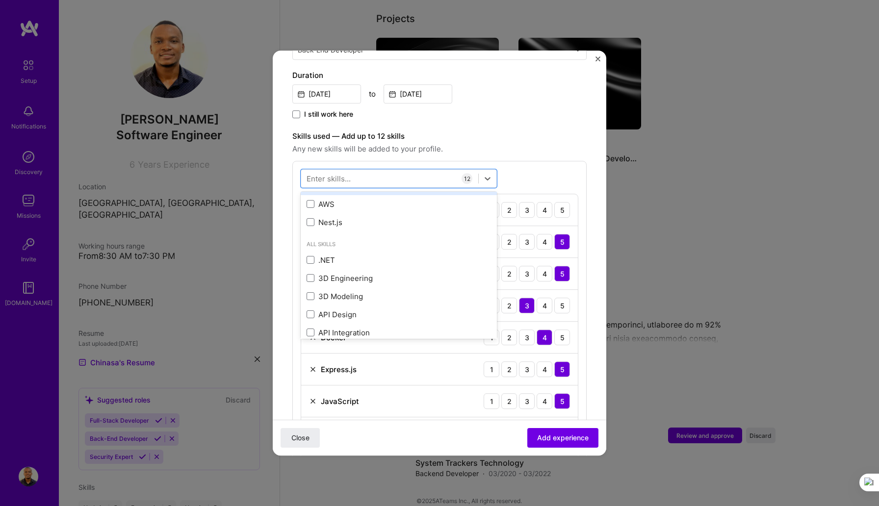
scroll to position [250, 0]
click at [330, 218] on div "Nest.js" at bounding box center [398, 223] width 184 height 10
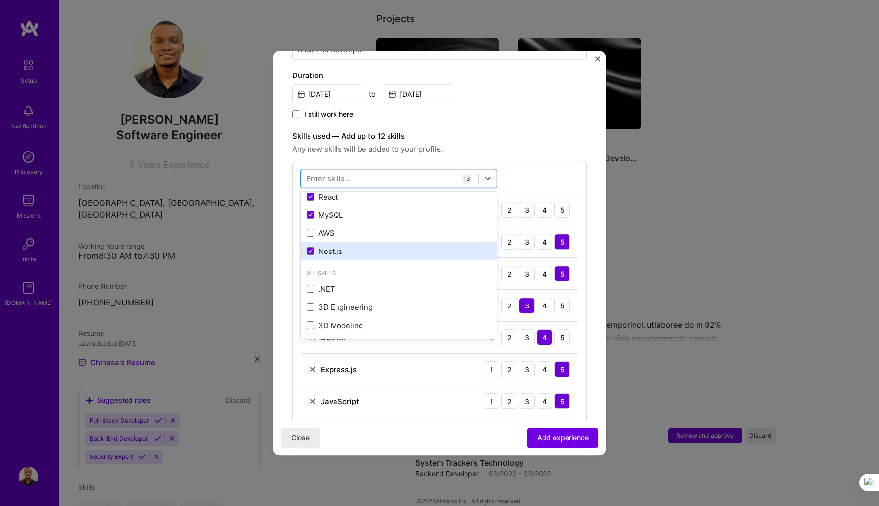
click at [313, 248] on label at bounding box center [310, 252] width 8 height 8
click at [0, 0] on input "checkbox" at bounding box center [0, 0] width 0 height 0
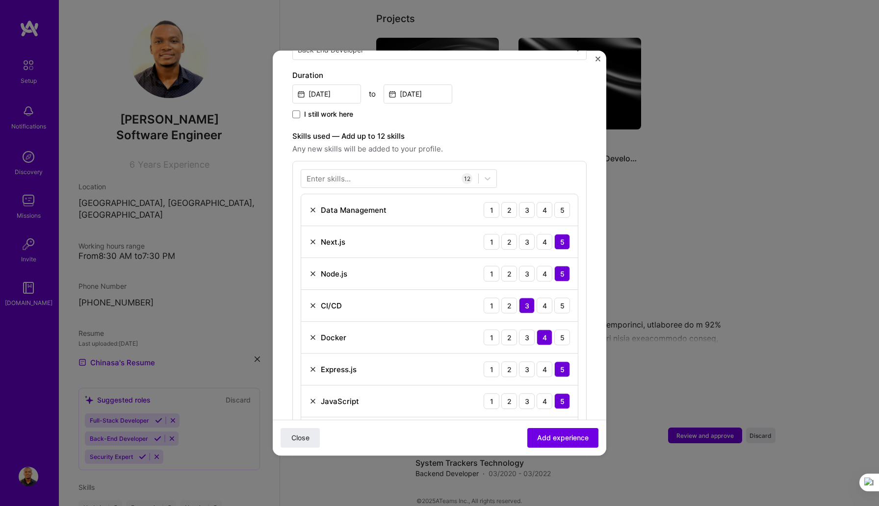
click at [488, 130] on label "Skills used — Add up to 12 skills" at bounding box center [439, 136] width 294 height 12
click at [311, 206] on img at bounding box center [313, 210] width 8 height 8
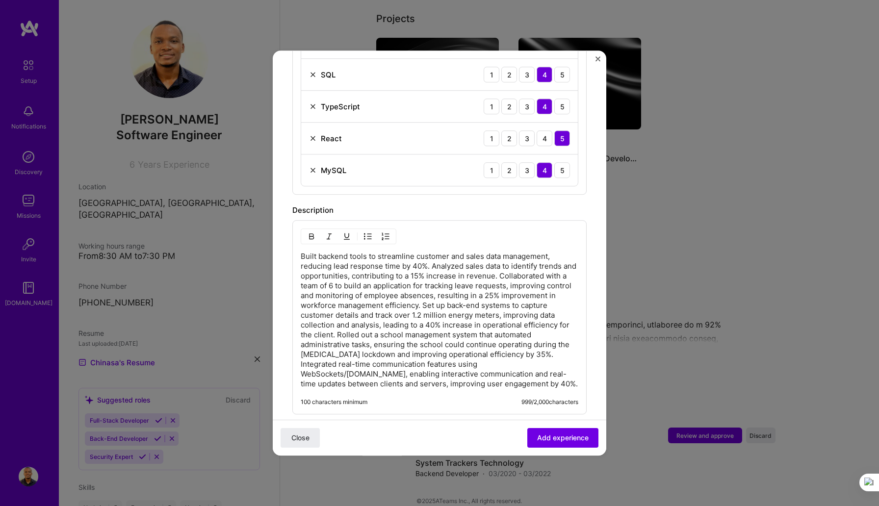
scroll to position [789, 0]
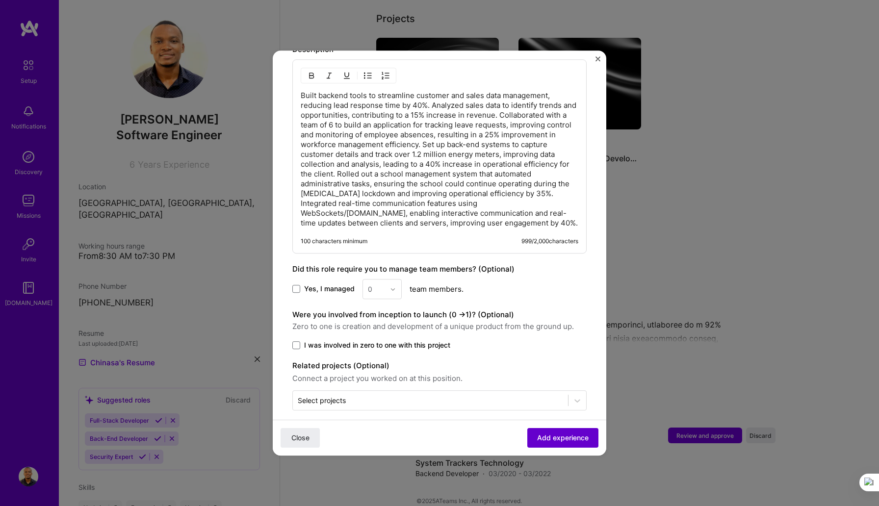
click at [549, 440] on span "Add experience" at bounding box center [562, 438] width 51 height 10
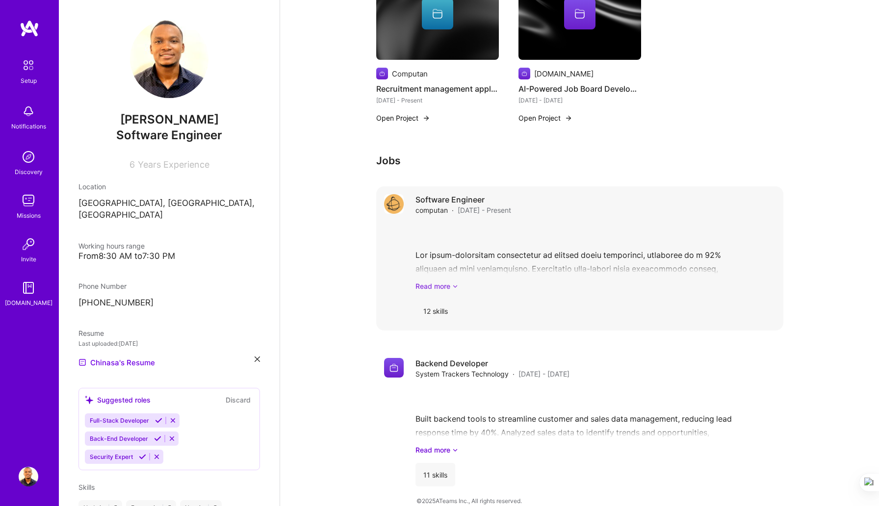
scroll to position [0, 0]
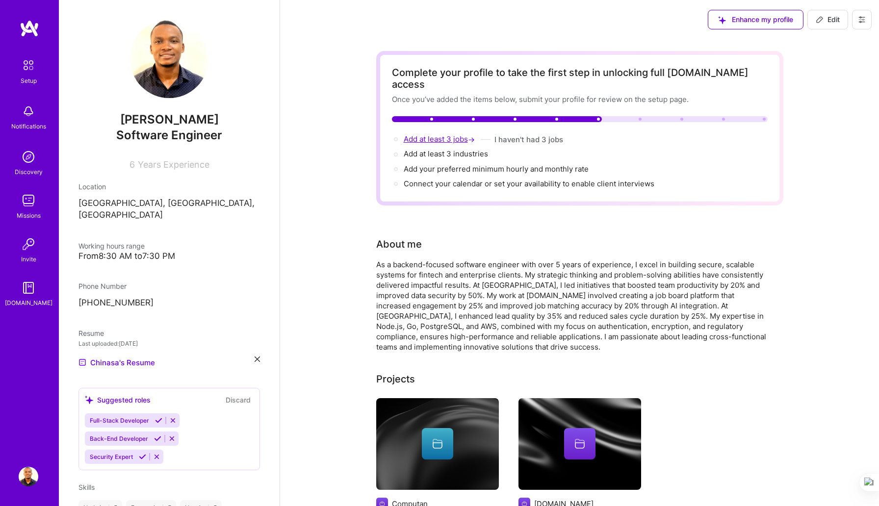
click at [460, 134] on span "Add at least 3 jobs →" at bounding box center [439, 138] width 73 height 9
select select "NG"
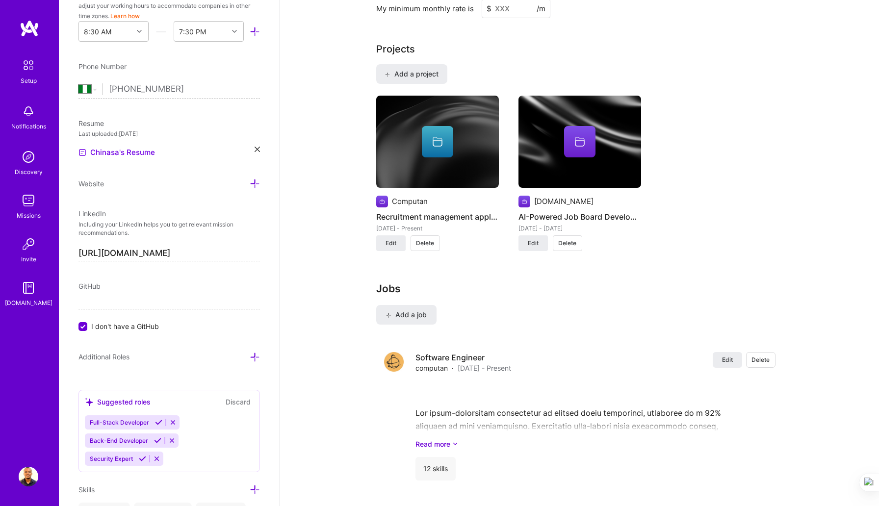
scroll to position [933, 0]
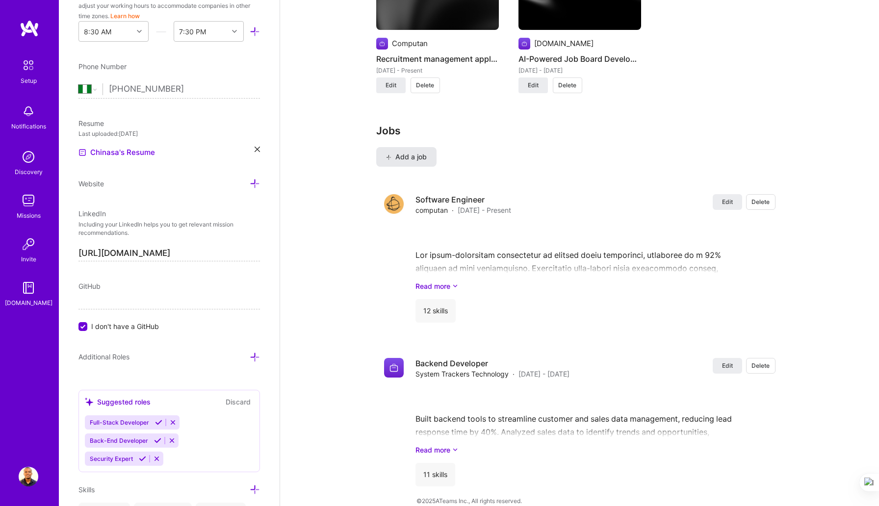
click at [401, 152] on span "Add a job" at bounding box center [406, 157] width 41 height 10
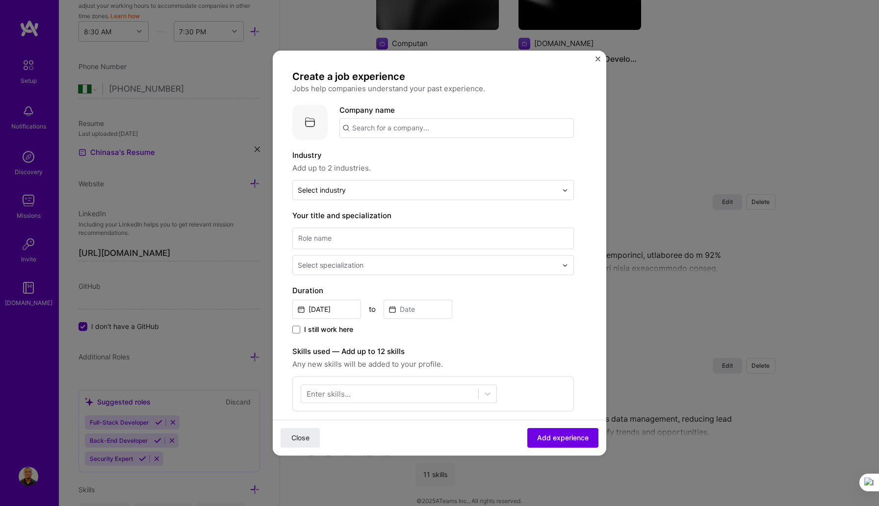
click at [391, 127] on input "text" at bounding box center [456, 128] width 234 height 20
type input "[DOMAIN_NAME]"
click at [420, 153] on div "[DOMAIN_NAME]" at bounding box center [428, 155] width 69 height 17
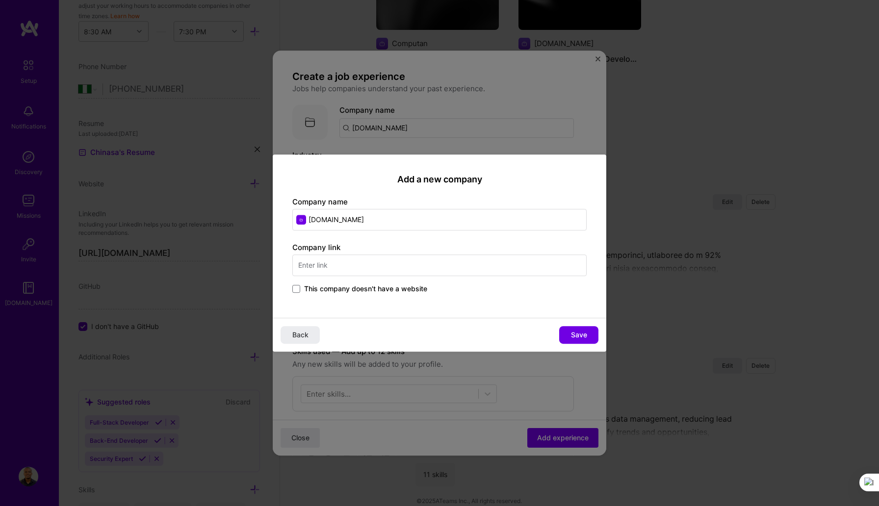
click at [343, 267] on input "text" at bounding box center [439, 265] width 294 height 22
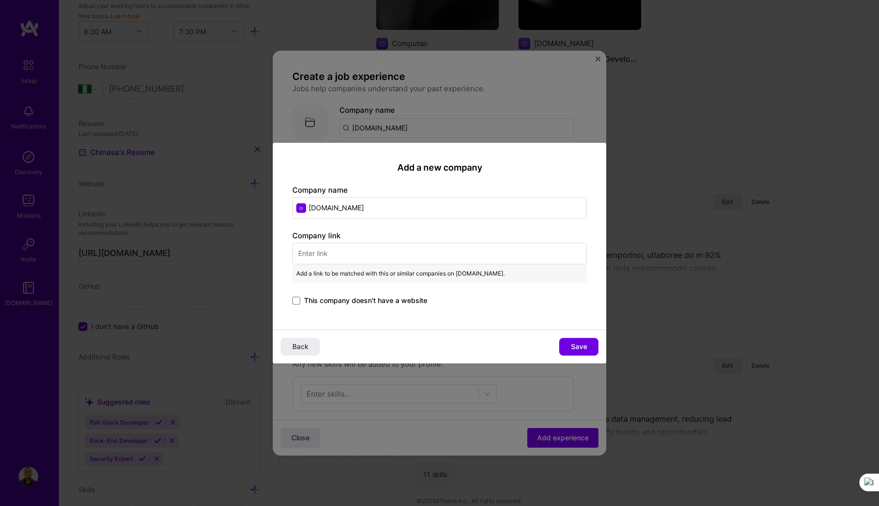
click at [349, 203] on input "[DOMAIN_NAME]" at bounding box center [439, 208] width 294 height 22
paste input "[URL][DOMAIN_NAME]"
drag, startPoint x: 331, startPoint y: 207, endPoint x: 305, endPoint y: 206, distance: 26.5
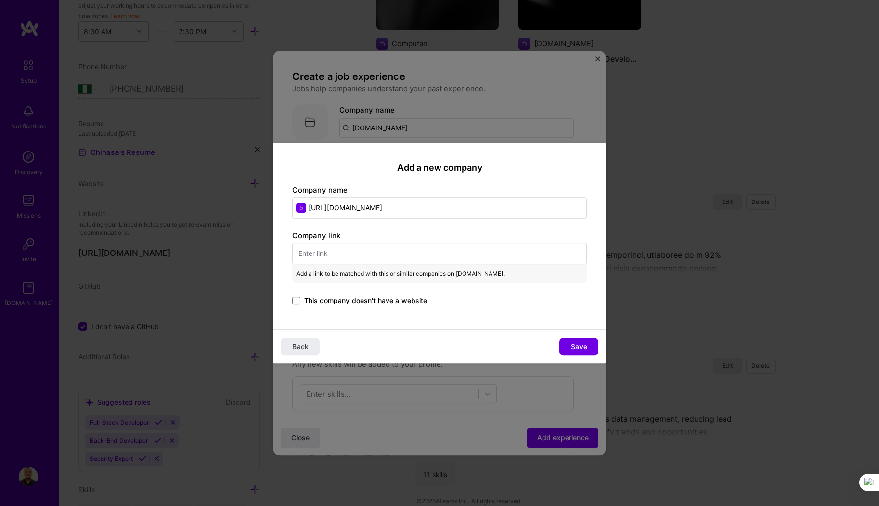
click at [305, 206] on input "[URL][DOMAIN_NAME]" at bounding box center [439, 208] width 294 height 22
type input "[URL][DOMAIN_NAME]"
click at [330, 260] on input "text" at bounding box center [439, 254] width 294 height 22
paste input "[URL][DOMAIN_NAME]"
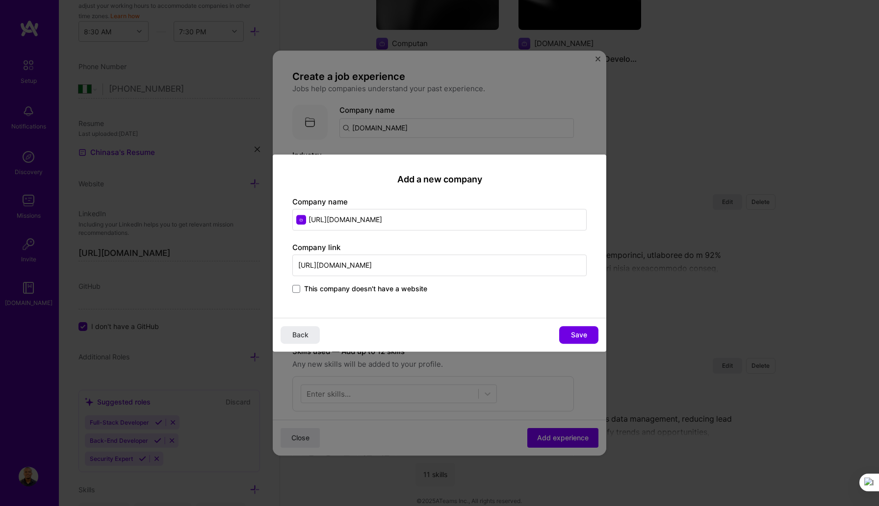
type input "[URL][DOMAIN_NAME]"
click at [374, 218] on input "[URL][DOMAIN_NAME]" at bounding box center [439, 220] width 294 height 22
type input "Ligosports"
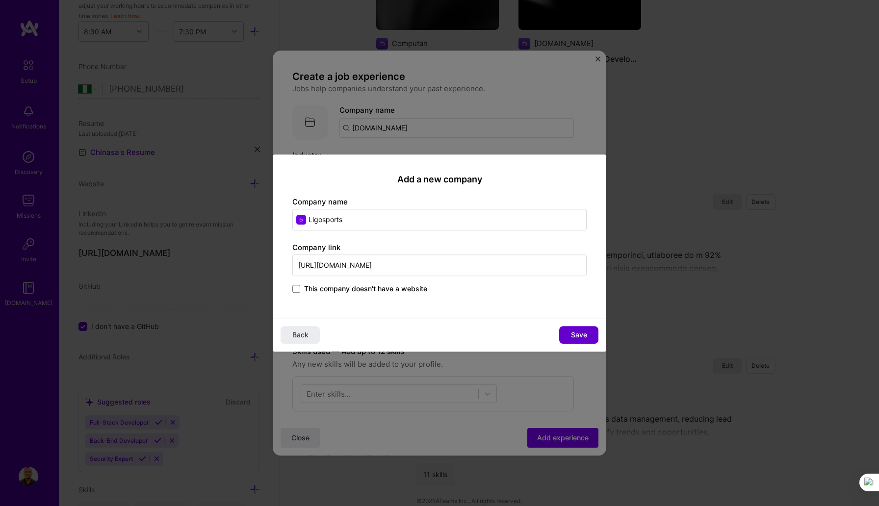
click at [576, 330] on span "Save" at bounding box center [579, 335] width 16 height 10
type input "Ligosports"
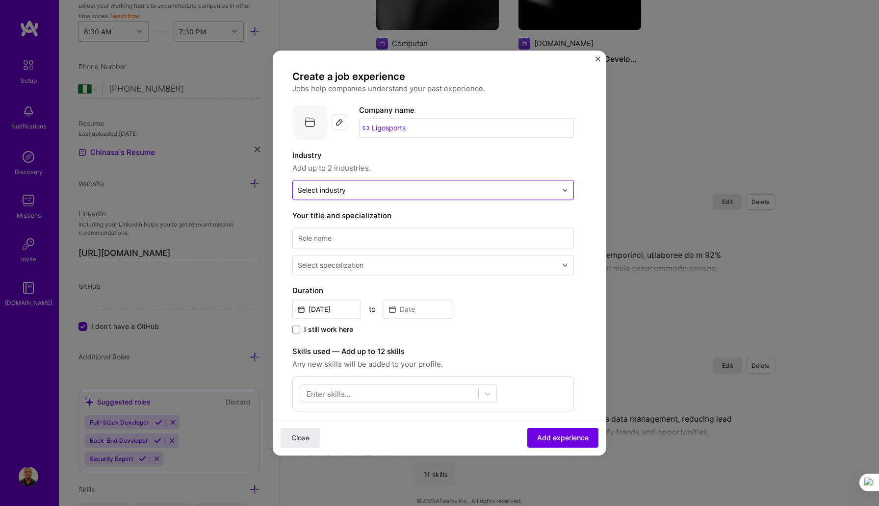
click at [472, 197] on div "Select industry 0" at bounding box center [427, 189] width 269 height 19
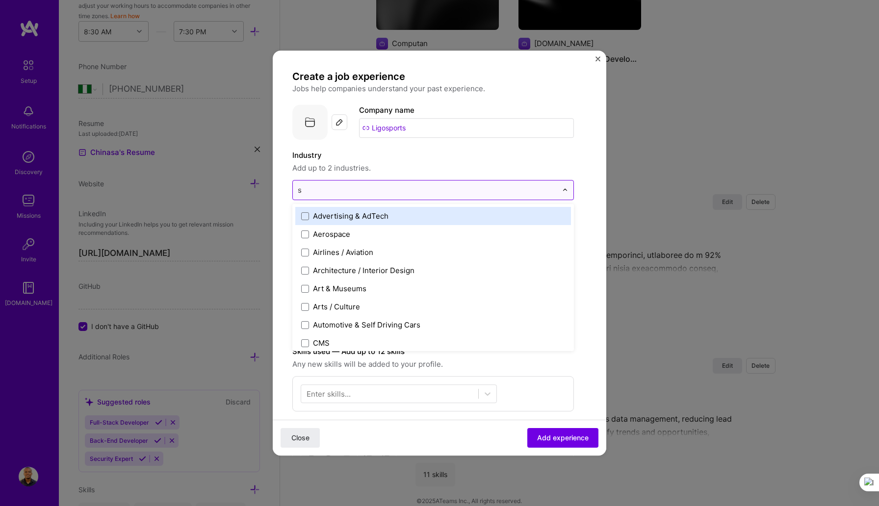
type input "sp"
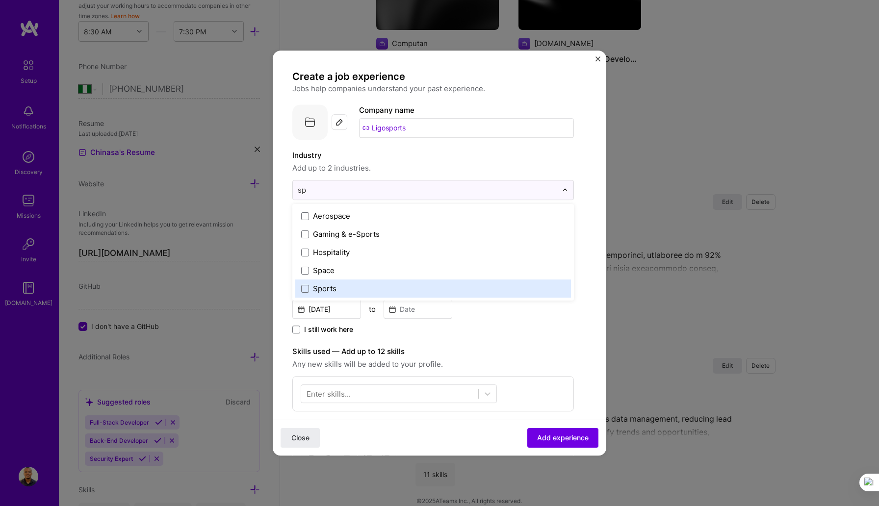
click at [331, 286] on div "Sports" at bounding box center [325, 288] width 24 height 10
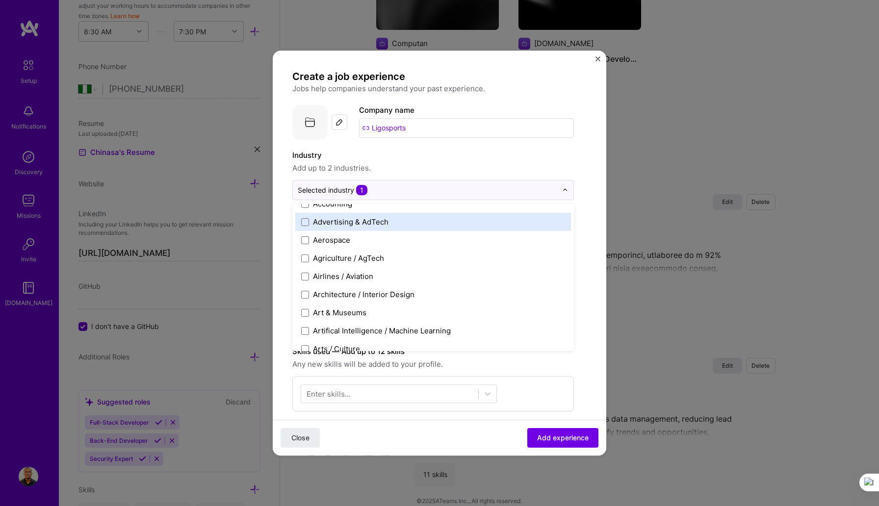
scroll to position [45, 0]
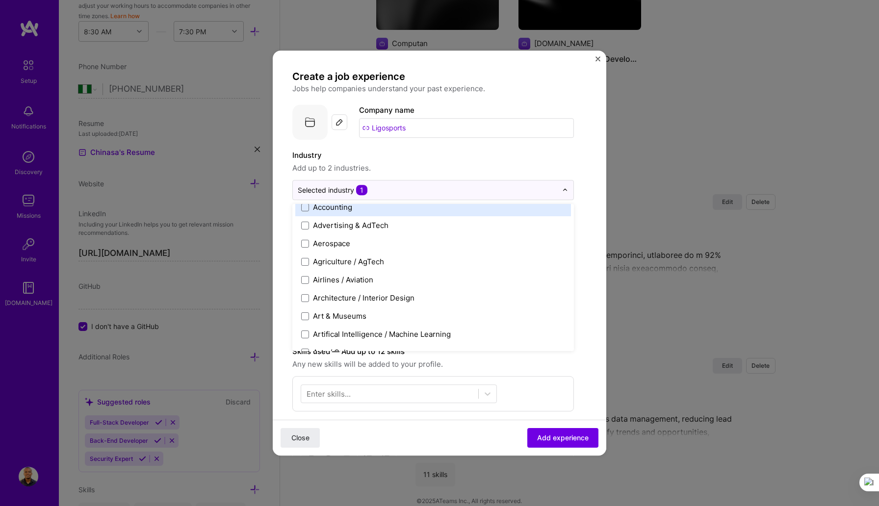
click at [396, 168] on span "Add up to 2 industries." at bounding box center [432, 168] width 281 height 12
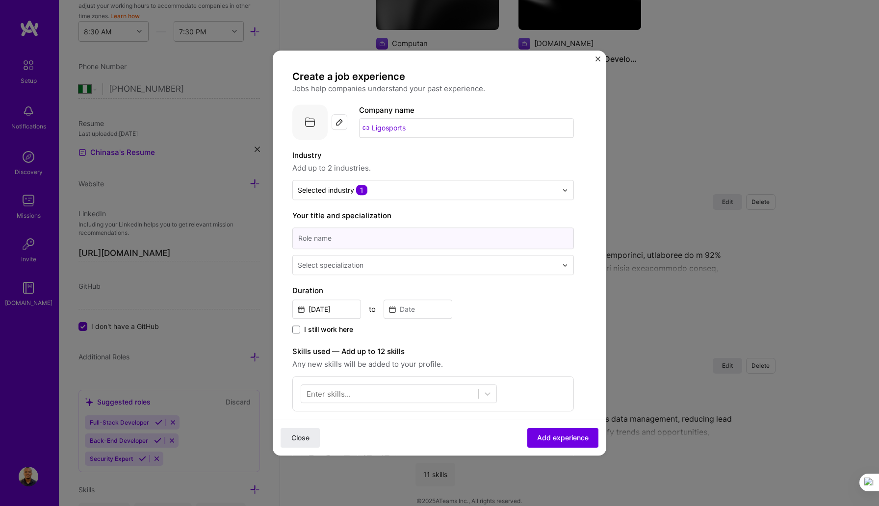
click at [391, 234] on input at bounding box center [432, 238] width 281 height 22
type input "Software Engineer"
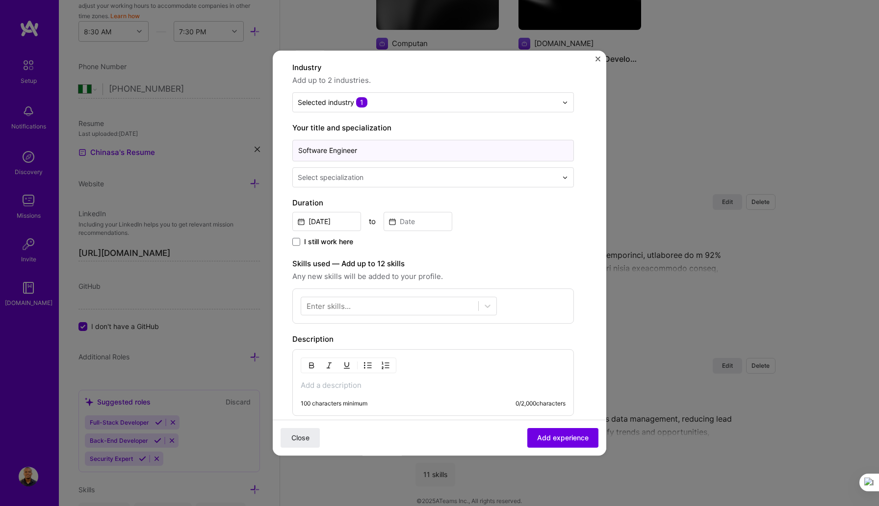
scroll to position [94, 0]
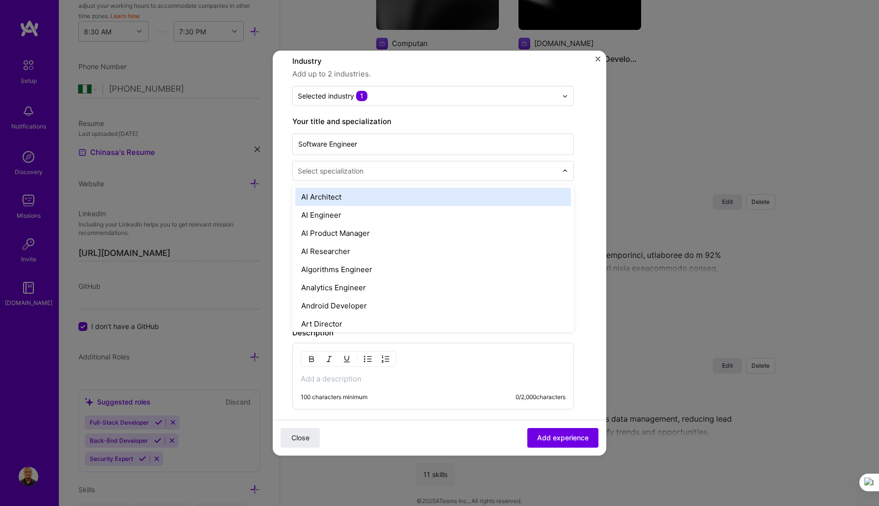
click at [486, 172] on input "text" at bounding box center [428, 171] width 261 height 10
type input "so"
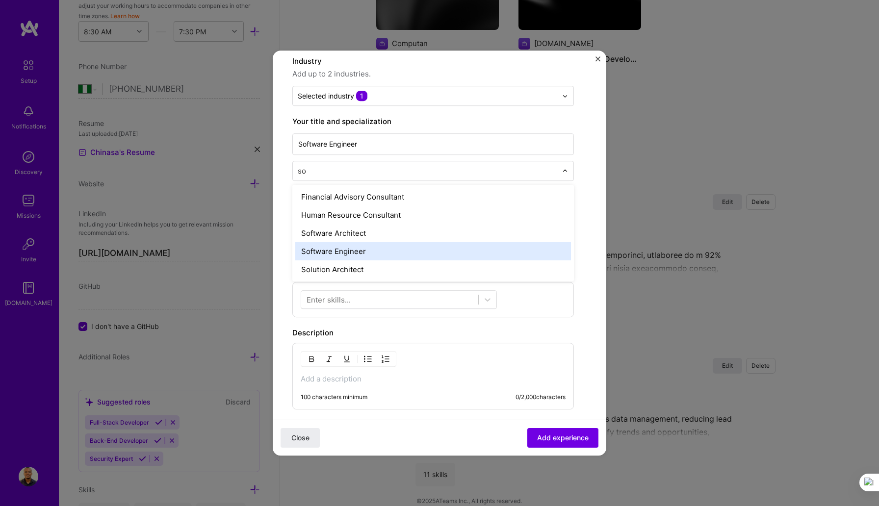
click at [334, 255] on div "Software Engineer" at bounding box center [433, 251] width 276 height 18
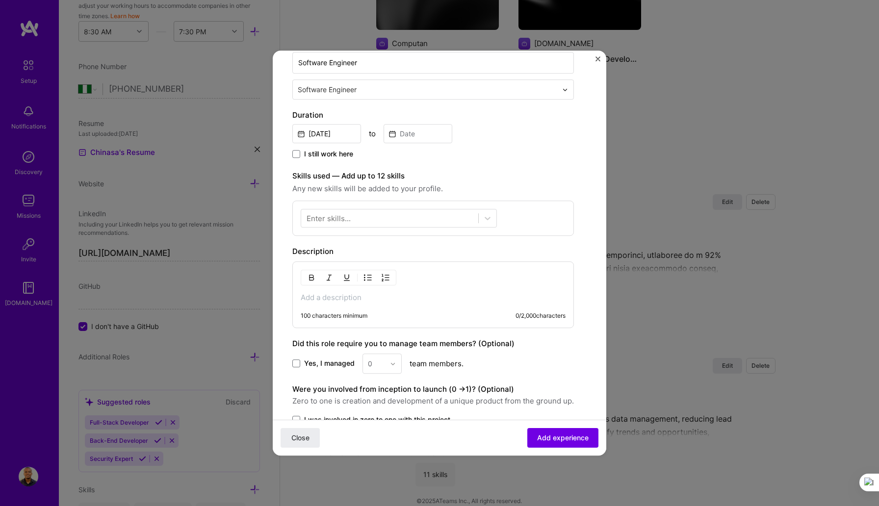
scroll to position [176, 0]
click at [340, 133] on input "[DATE]" at bounding box center [326, 133] width 69 height 19
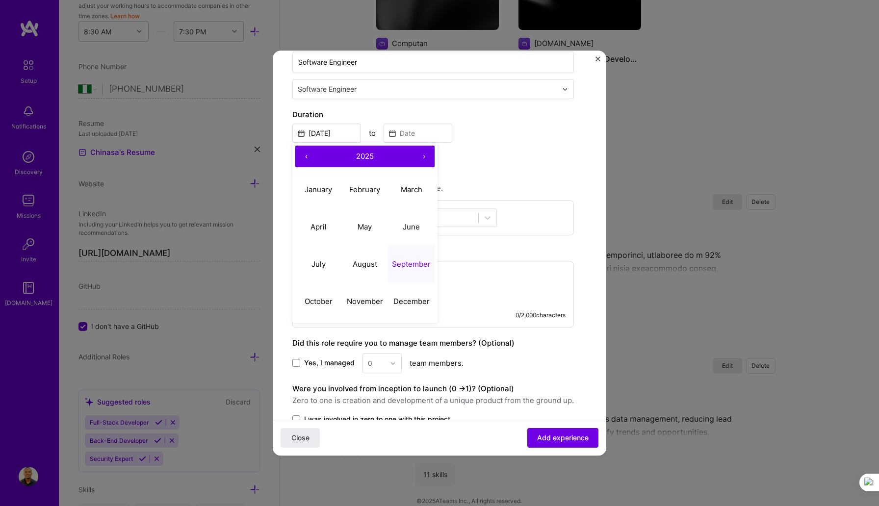
click at [303, 155] on button "‹" at bounding box center [306, 157] width 22 height 22
click at [368, 185] on abbr "February" at bounding box center [364, 189] width 31 height 9
type input "[DATE]"
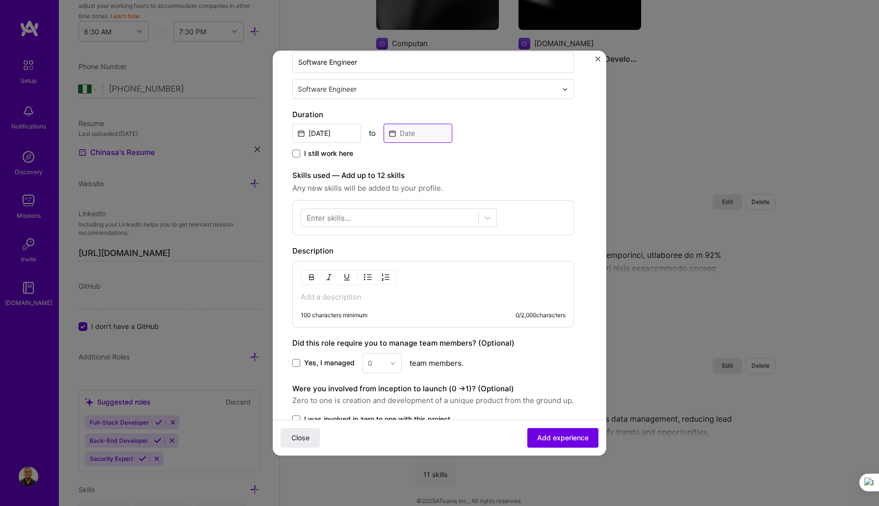
click at [417, 133] on input at bounding box center [417, 133] width 69 height 19
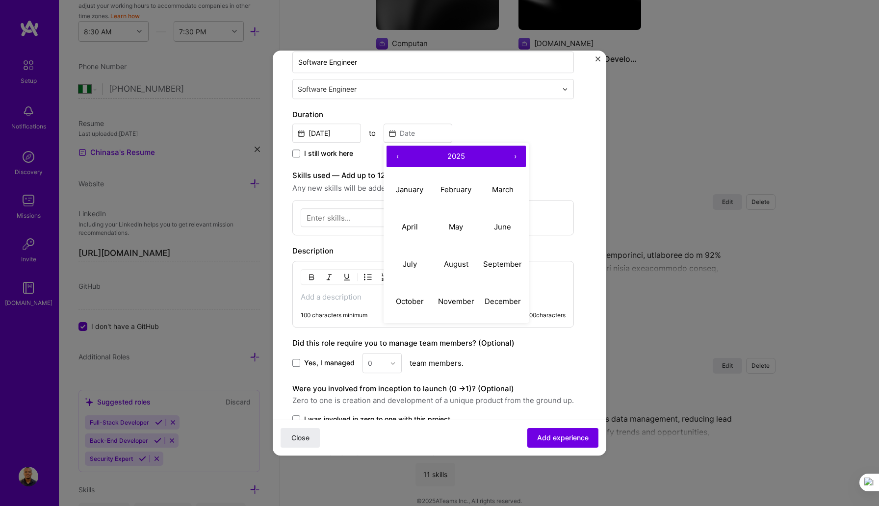
click at [396, 151] on button "‹" at bounding box center [397, 157] width 22 height 22
click at [498, 189] on abbr "March" at bounding box center [503, 189] width 22 height 9
type input "[DATE]"
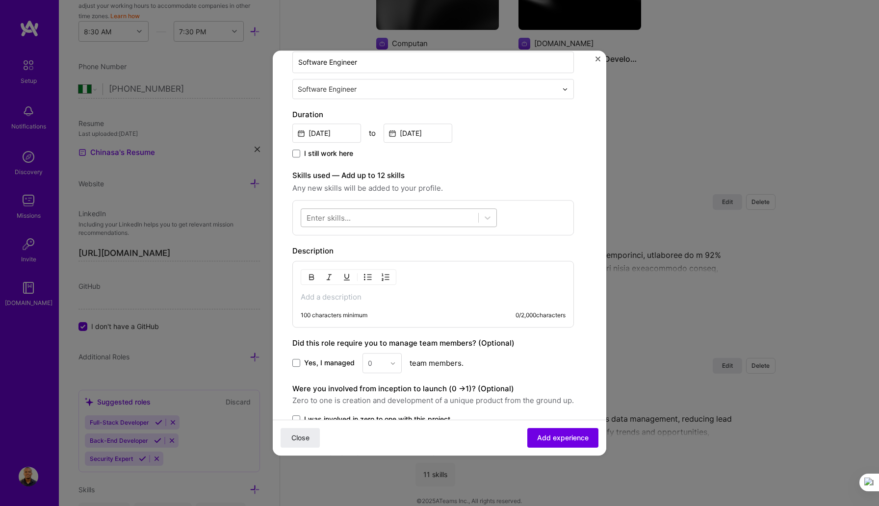
click at [360, 216] on div at bounding box center [389, 218] width 177 height 16
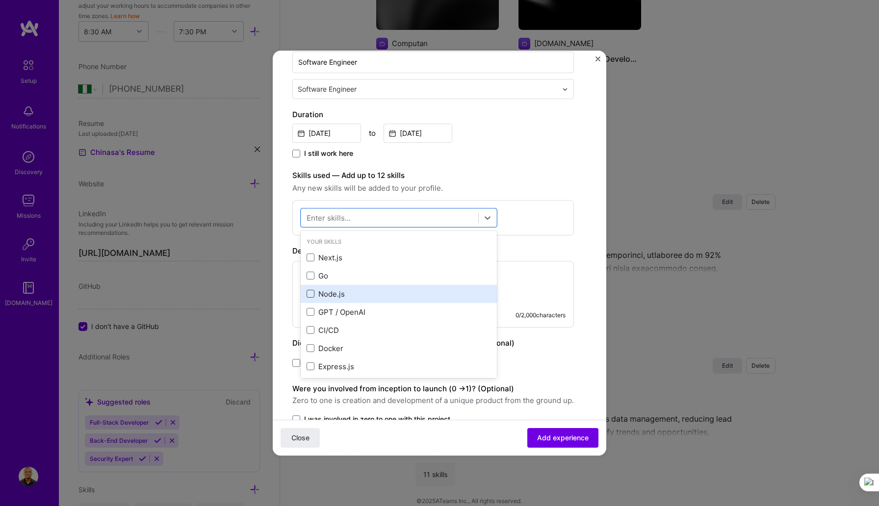
click at [308, 293] on span at bounding box center [310, 294] width 8 height 8
click at [0, 0] on input "checkbox" at bounding box center [0, 0] width 0 height 0
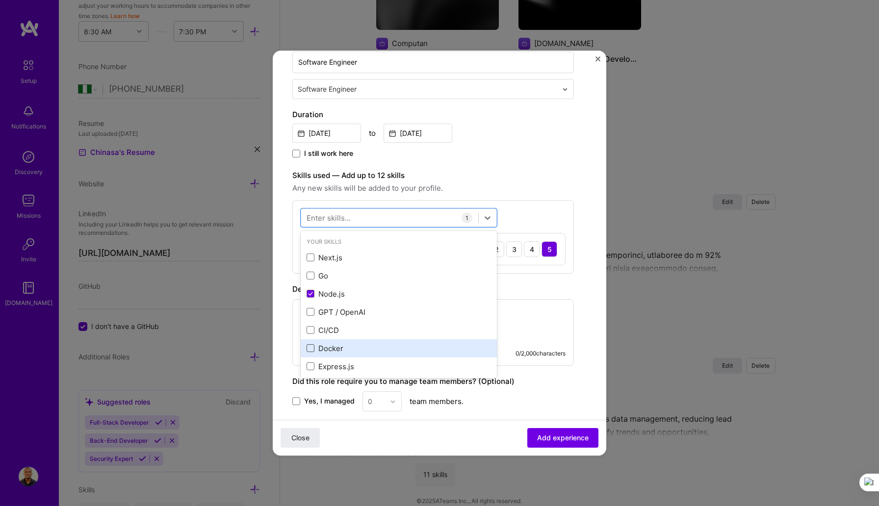
click at [312, 347] on span at bounding box center [310, 349] width 8 height 8
click at [0, 0] on input "checkbox" at bounding box center [0, 0] width 0 height 0
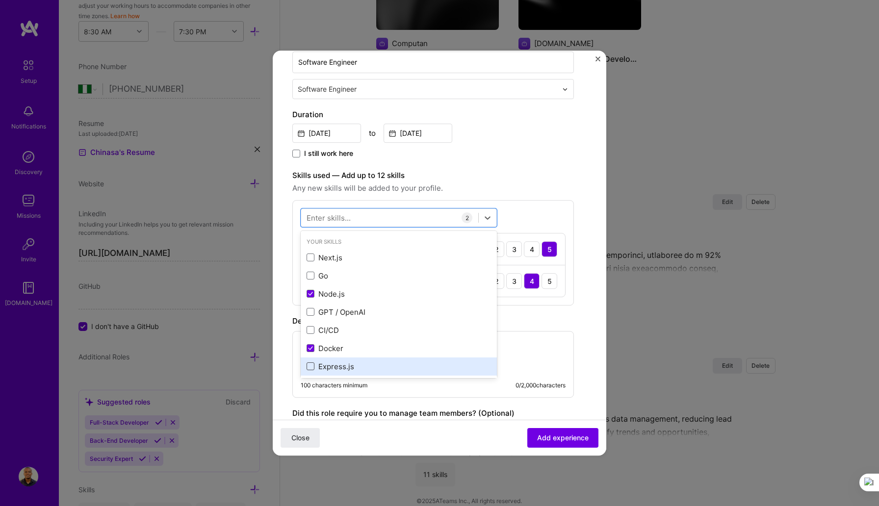
click at [312, 365] on span at bounding box center [310, 367] width 8 height 8
click at [0, 0] on input "checkbox" at bounding box center [0, 0] width 0 height 0
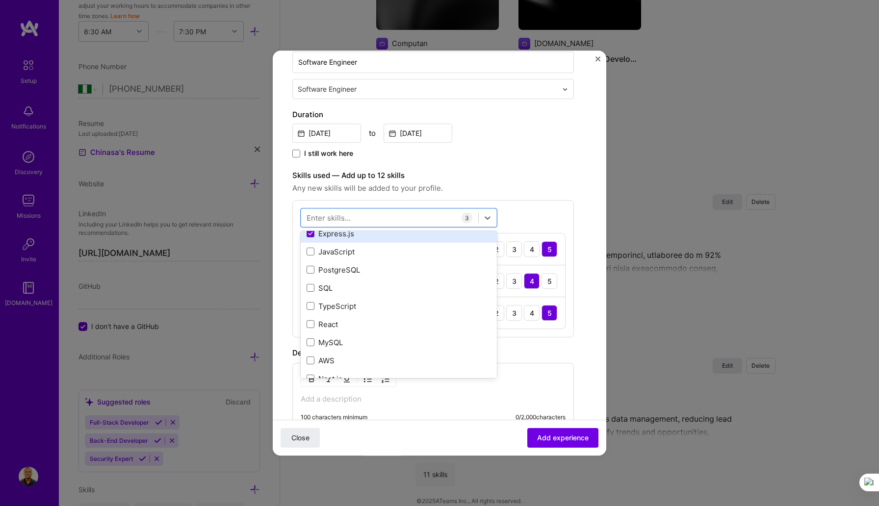
scroll to position [139, 0]
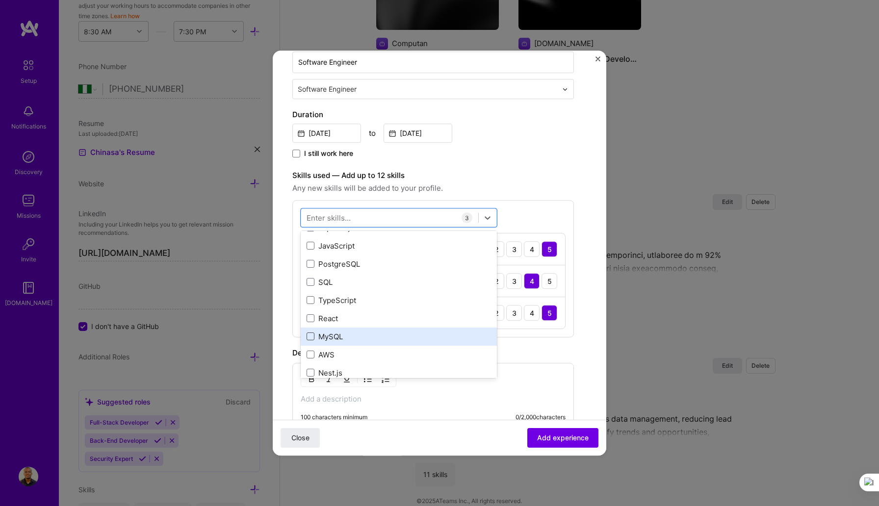
click at [312, 339] on span at bounding box center [310, 337] width 8 height 8
click at [0, 0] on input "checkbox" at bounding box center [0, 0] width 0 height 0
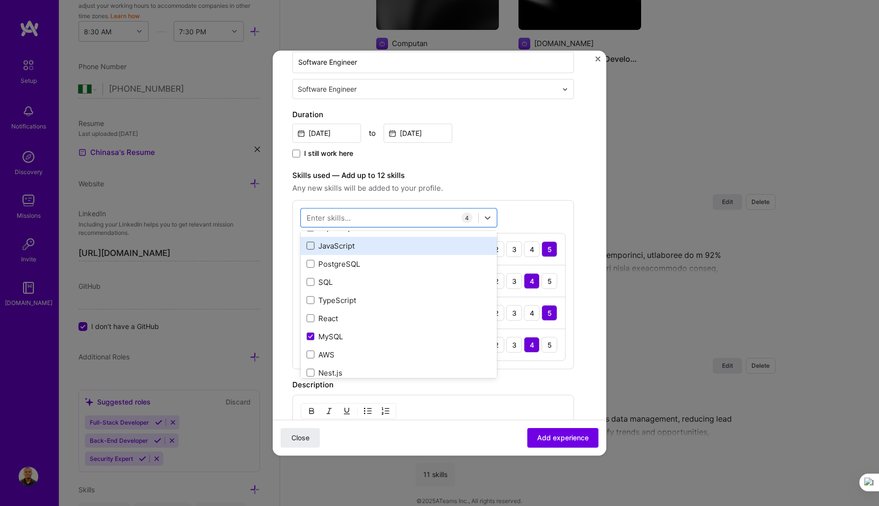
click at [311, 245] on span at bounding box center [310, 246] width 8 height 8
click at [0, 0] on input "checkbox" at bounding box center [0, 0] width 0 height 0
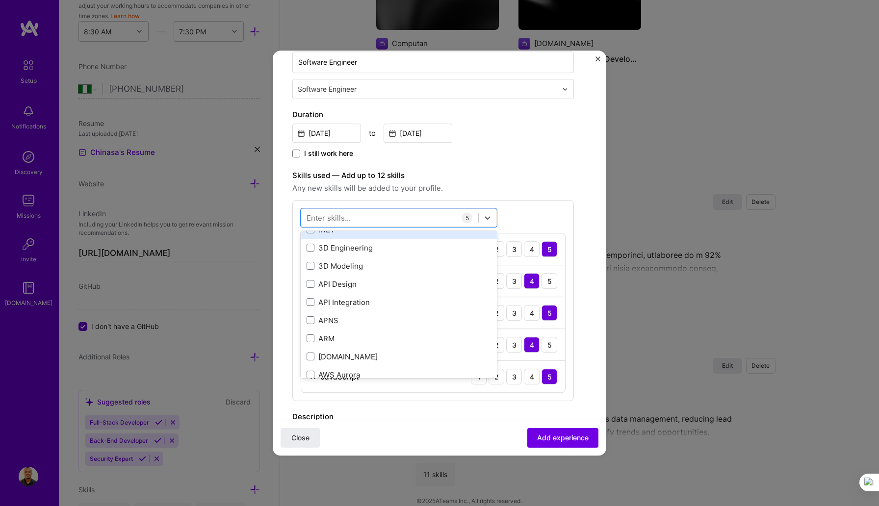
scroll to position [319, 0]
click at [324, 284] on div "API Design" at bounding box center [398, 284] width 184 height 10
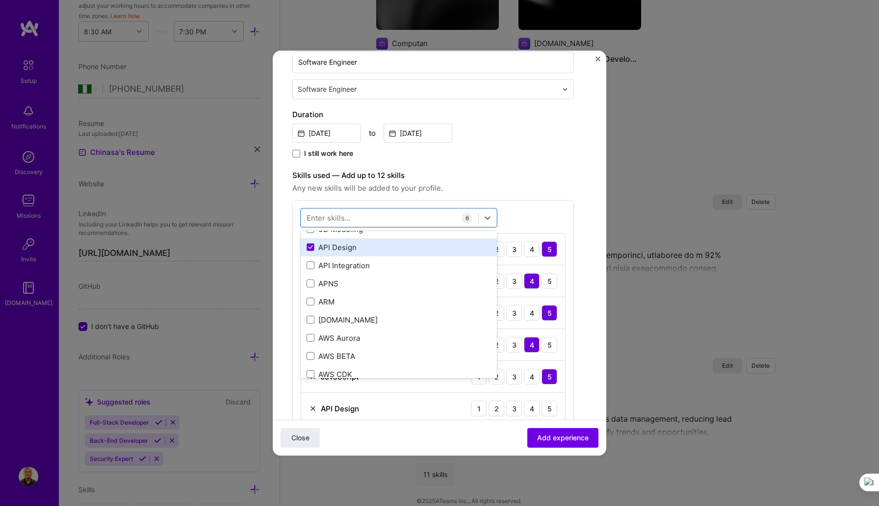
scroll to position [364, 0]
click at [538, 210] on div "option API Design, selected. option API Design selected, 0 of 2. 378 results av…" at bounding box center [432, 316] width 281 height 233
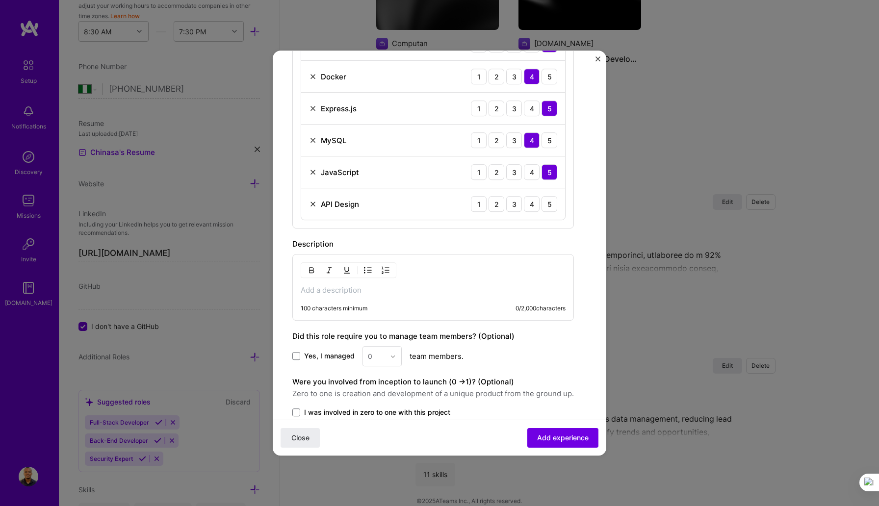
scroll to position [458, 0]
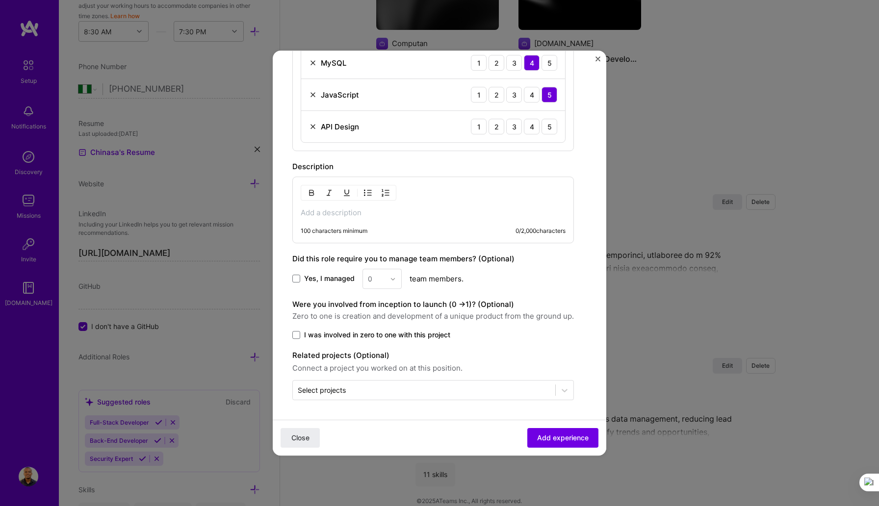
click at [386, 215] on p at bounding box center [433, 213] width 265 height 10
click at [325, 210] on p at bounding box center [433, 213] width 265 height 10
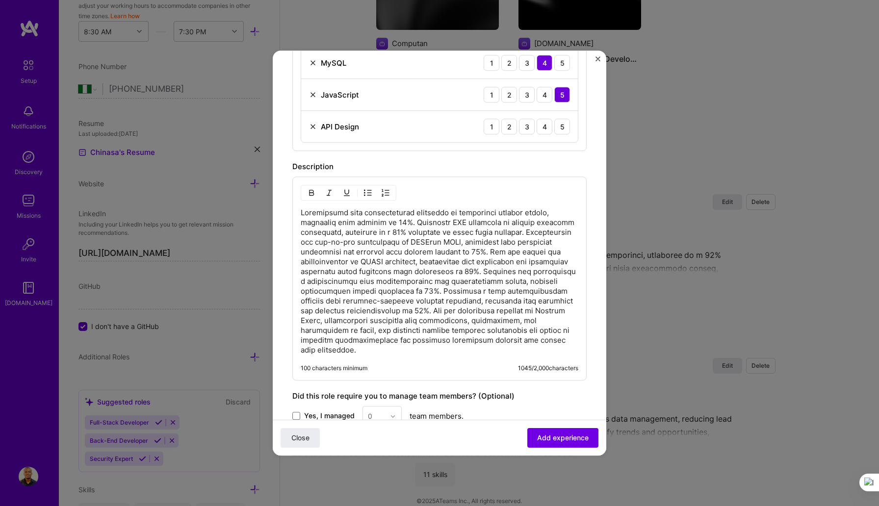
click at [302, 213] on p at bounding box center [439, 281] width 277 height 147
click at [365, 192] on img "button" at bounding box center [368, 193] width 8 height 8
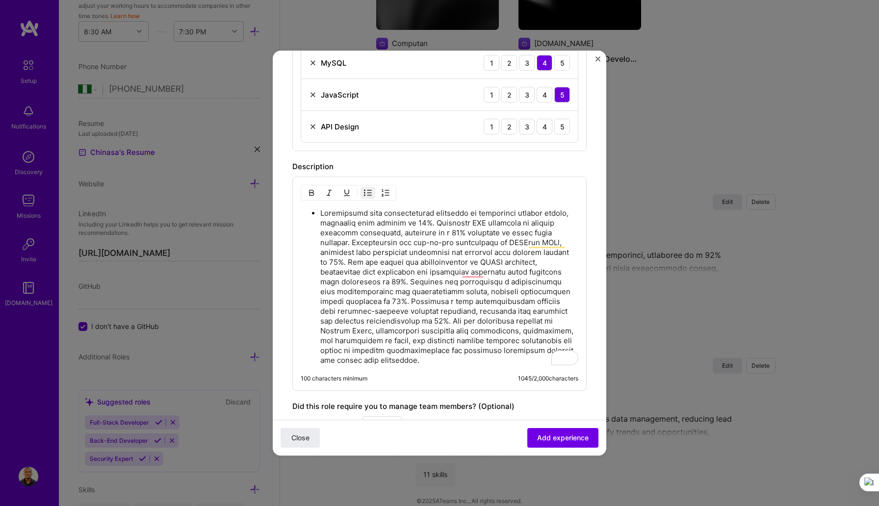
click at [320, 243] on p "To enrich screen reader interactions, please activate Accessibility in Grammarl…" at bounding box center [449, 286] width 258 height 157
click at [362, 191] on button "button" at bounding box center [367, 193] width 15 height 12
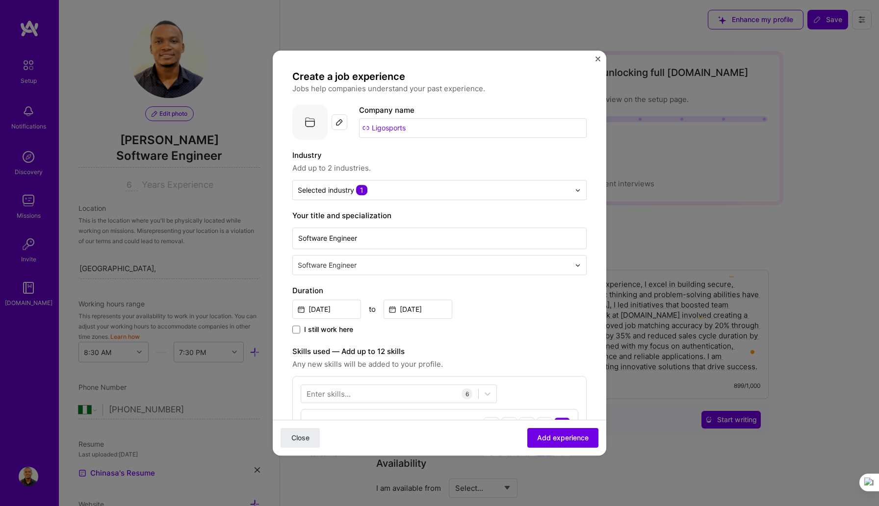
select select "NG"
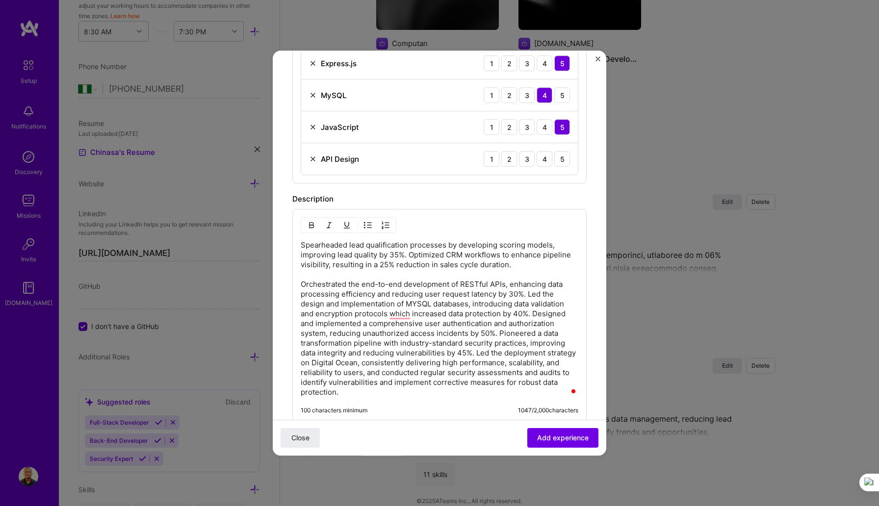
scroll to position [425, 0]
click at [343, 267] on p "Spearheaded lead qualification processes by developing scoring models, improvin…" at bounding box center [439, 319] width 277 height 157
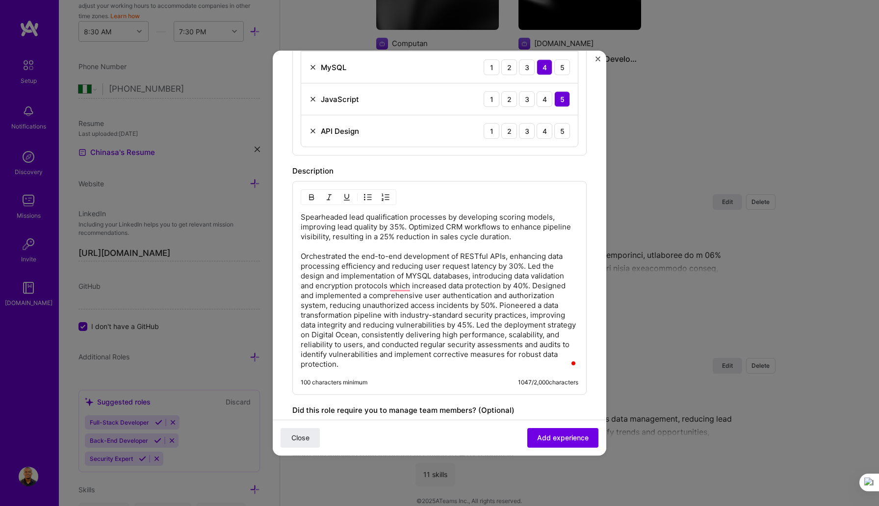
scroll to position [447, 0]
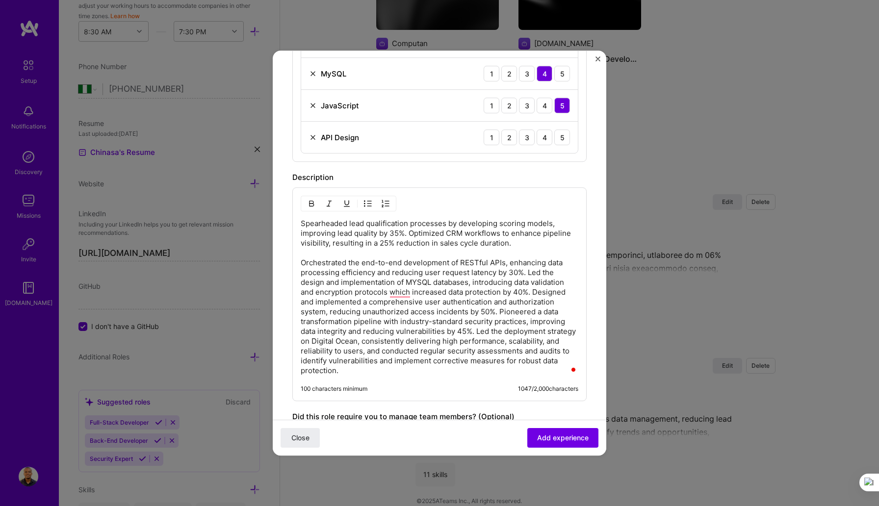
click at [301, 224] on p "Spearheaded lead qualification processes by developing scoring models, improvin…" at bounding box center [439, 297] width 277 height 157
click at [363, 203] on button "button" at bounding box center [367, 204] width 15 height 12
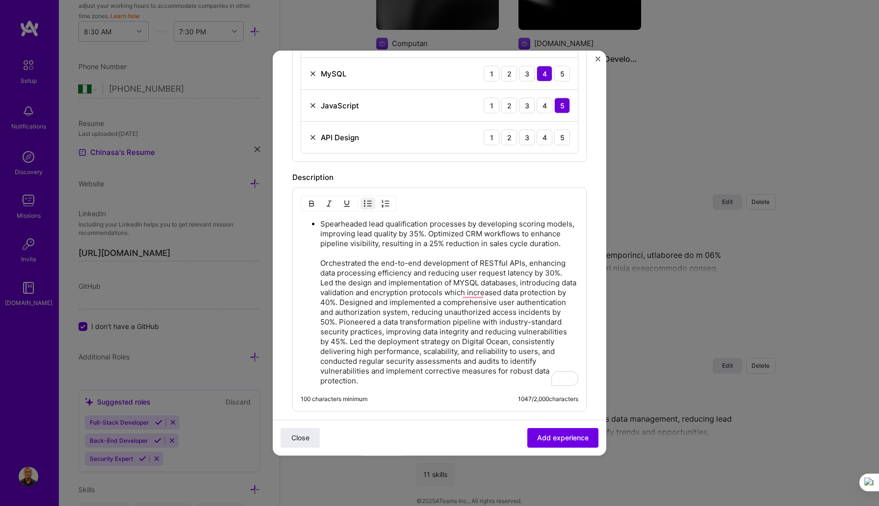
click at [322, 264] on p "Spearheaded lead qualification processes by developing scoring models, improvin…" at bounding box center [449, 302] width 258 height 167
click at [366, 201] on img "button" at bounding box center [368, 204] width 8 height 8
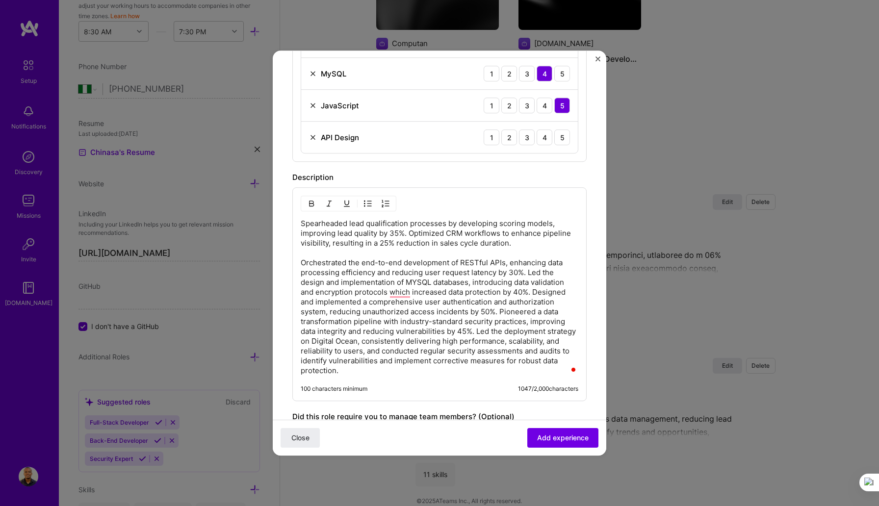
click at [299, 223] on div "Spearheaded lead qualification processes by developing scoring models, improvin…" at bounding box center [439, 294] width 294 height 214
click at [302, 223] on p "Spearheaded lead qualification processes by developing scoring models, improvin…" at bounding box center [439, 297] width 277 height 157
click at [364, 203] on img "button" at bounding box center [368, 204] width 8 height 8
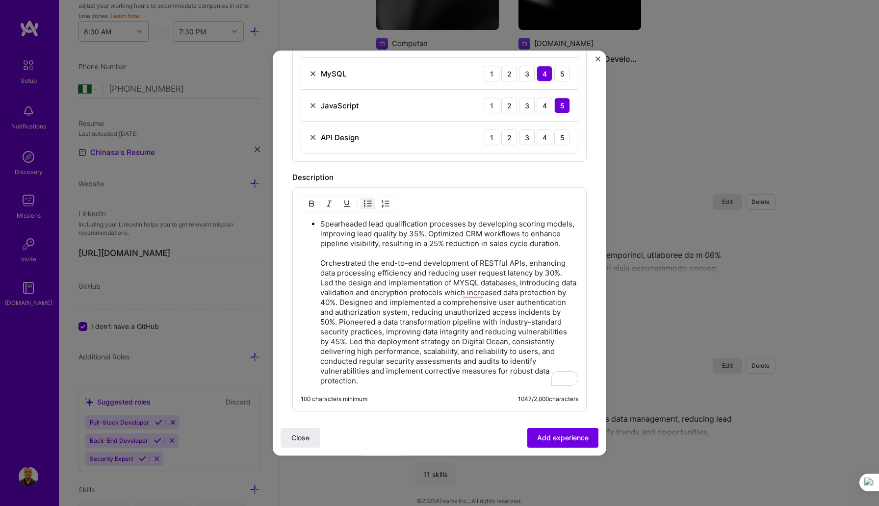
click at [341, 264] on p "Spearheaded lead qualification processes by developing scoring models, improvin…" at bounding box center [449, 302] width 258 height 167
click at [330, 267] on p "Spearheaded lead qualification processes by developing scoring models, improvin…" at bounding box center [449, 302] width 258 height 167
click at [322, 264] on p "Spearheaded lead qualification processes by developing scoring models, improvin…" at bounding box center [449, 302] width 258 height 167
click at [382, 201] on img "button" at bounding box center [385, 204] width 8 height 8
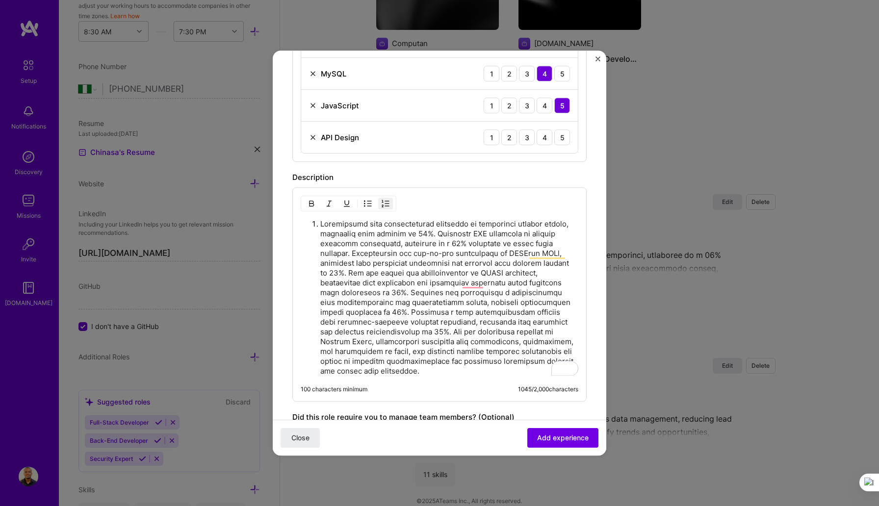
click at [320, 222] on li "To enrich screen reader interactions, please activate Accessibility in Grammarl…" at bounding box center [449, 297] width 258 height 157
click at [368, 202] on img "button" at bounding box center [368, 204] width 8 height 8
click at [321, 253] on p "To enrich screen reader interactions, please activate Accessibility in Grammarl…" at bounding box center [449, 297] width 258 height 157
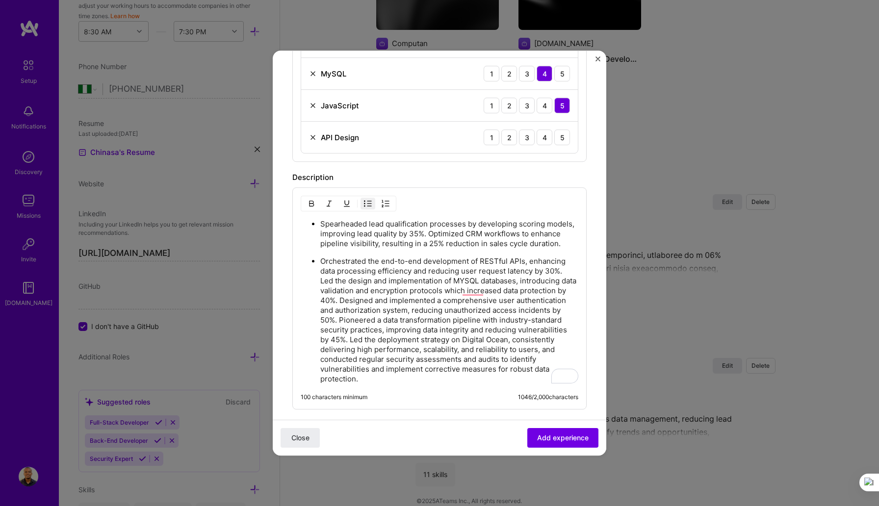
click at [350, 299] on p "Orchestrated the end-to-end development of RESTful APIs, enhancing data process…" at bounding box center [449, 319] width 258 height 127
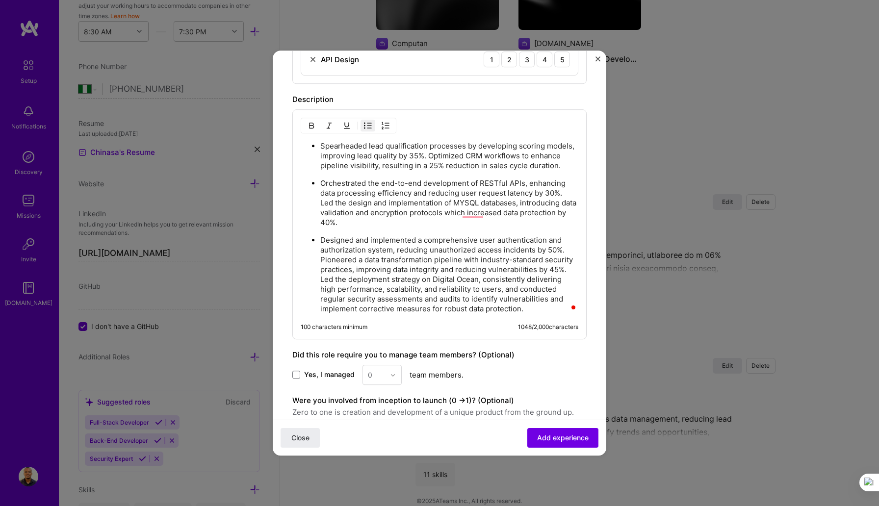
scroll to position [526, 0]
click at [320, 281] on p "Designed and implemented a comprehensive user authentication and authorization …" at bounding box center [449, 274] width 258 height 78
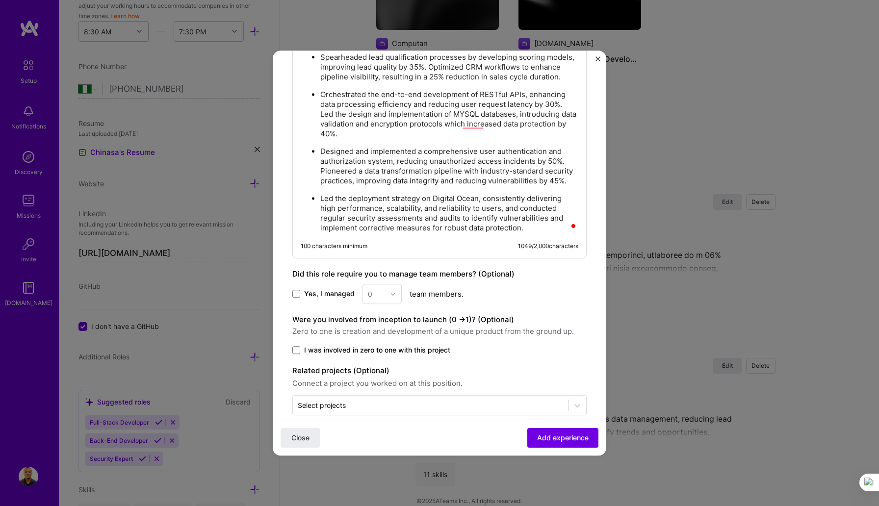
scroll to position [628, 0]
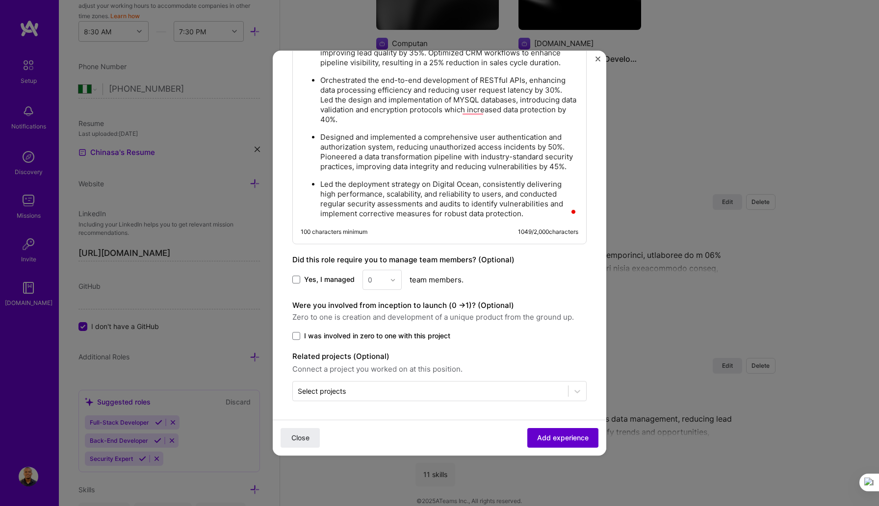
click at [554, 434] on span "Add experience" at bounding box center [562, 438] width 51 height 10
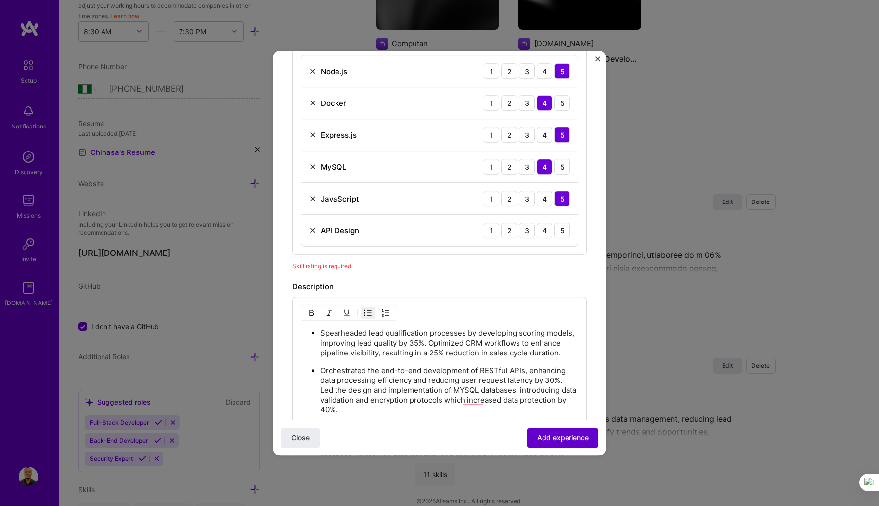
scroll to position [295, 0]
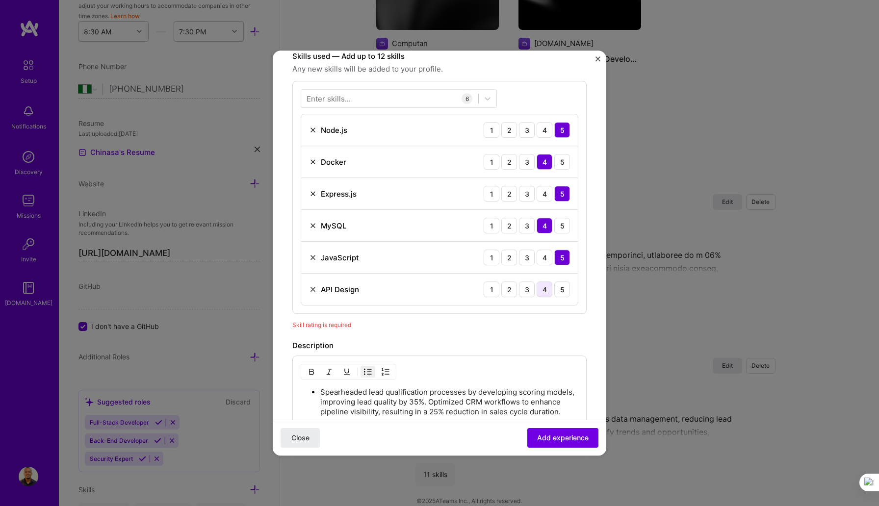
click at [548, 289] on div "4" at bounding box center [544, 289] width 16 height 16
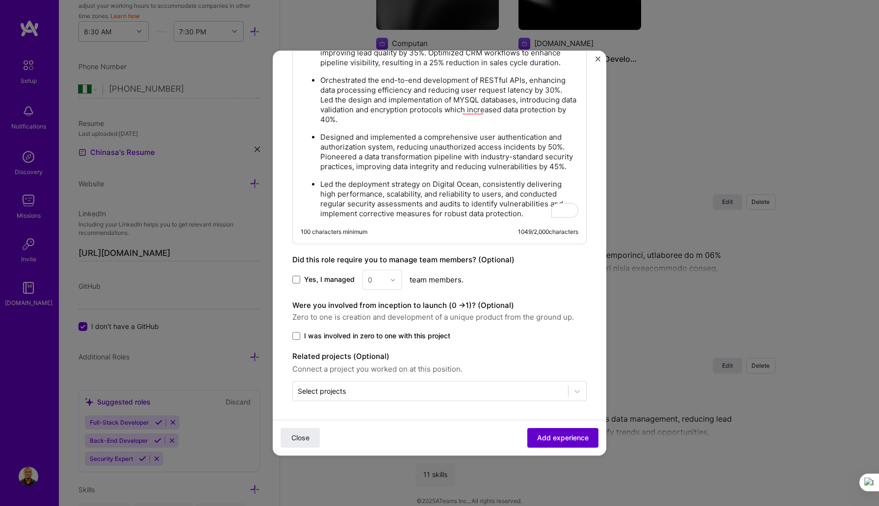
click at [548, 444] on button "Add experience" at bounding box center [562, 438] width 71 height 20
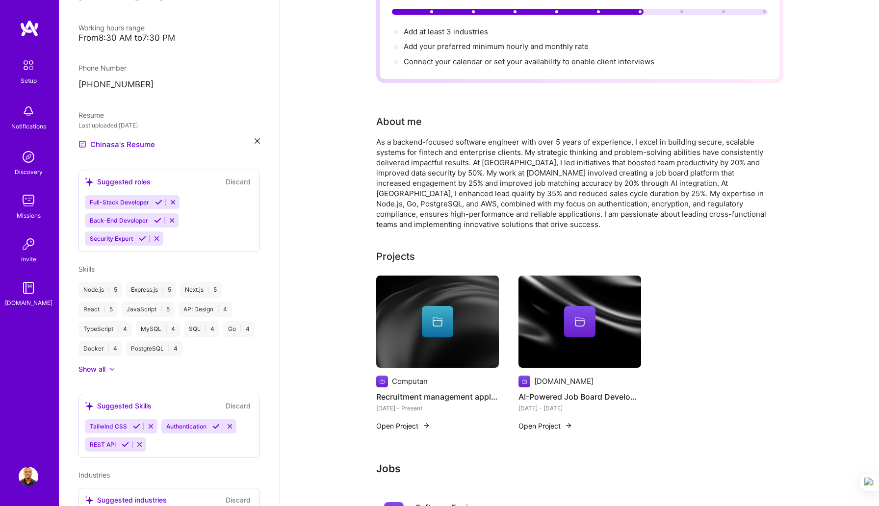
scroll to position [0, 0]
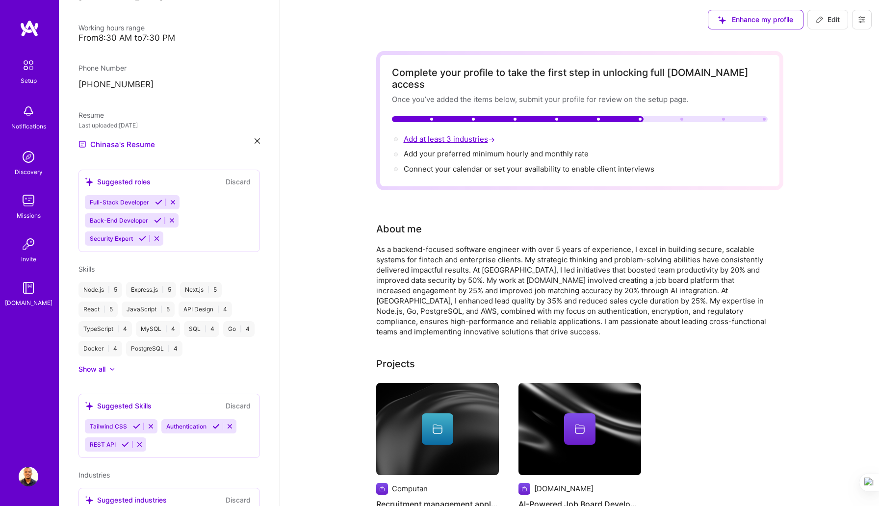
click at [436, 134] on span "Add at least 3 industries →" at bounding box center [449, 138] width 93 height 9
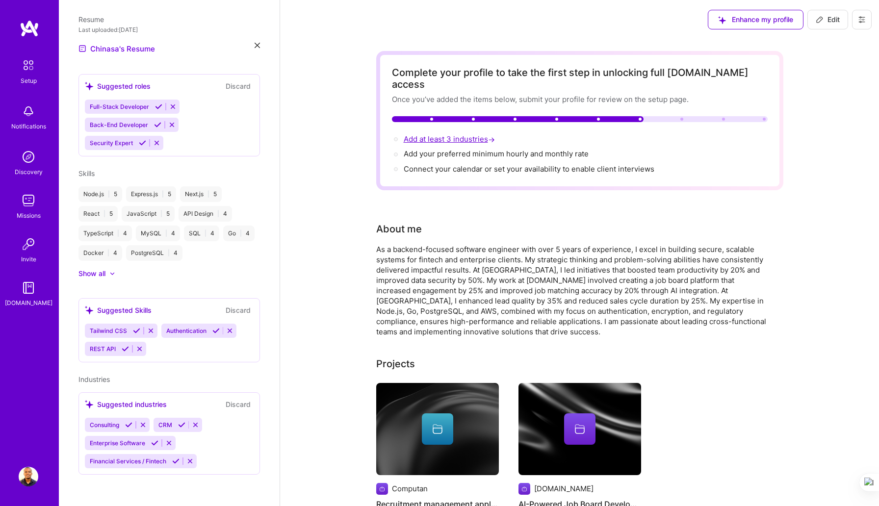
select select "NG"
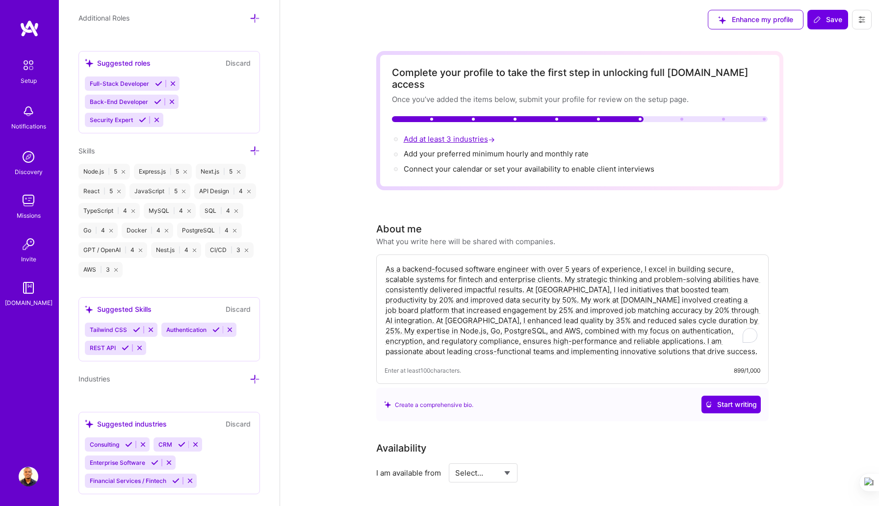
scroll to position [678, 0]
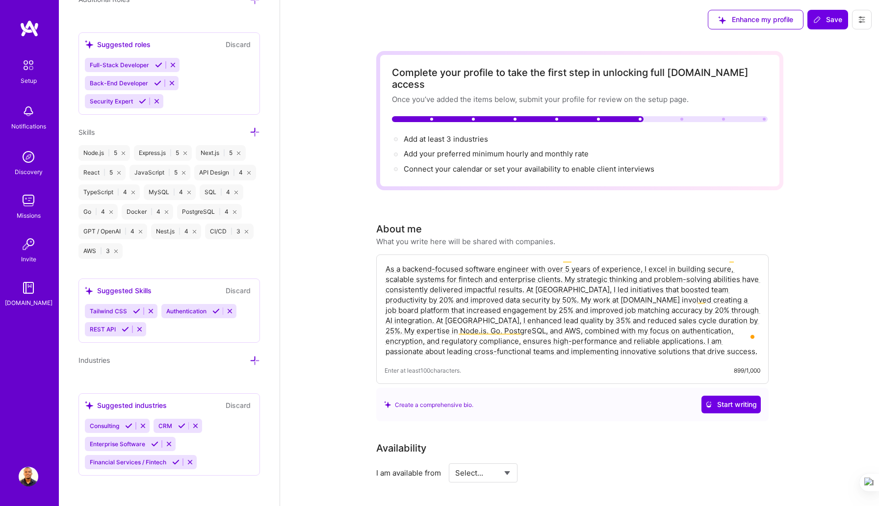
click at [255, 358] on icon at bounding box center [255, 360] width 10 height 10
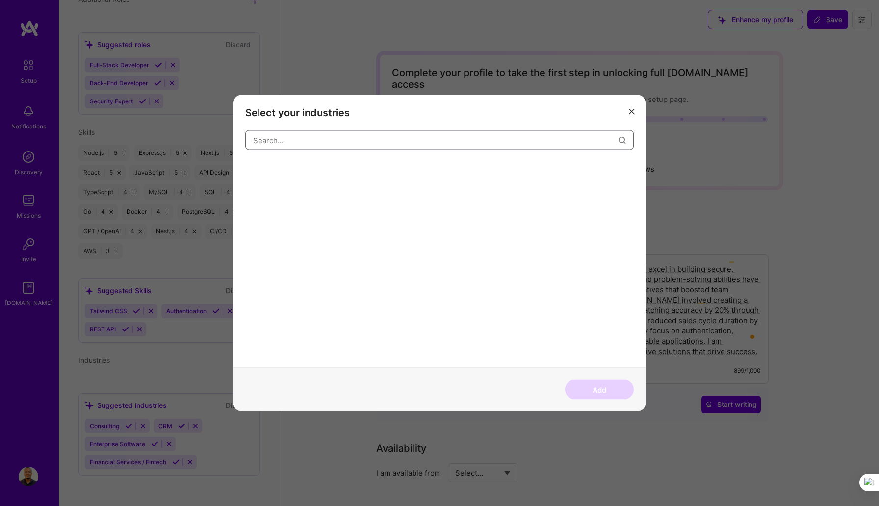
click at [309, 141] on input "modal" at bounding box center [435, 139] width 365 height 25
click at [274, 167] on div "Marketing" at bounding box center [267, 170] width 45 height 16
click at [301, 144] on input "market" at bounding box center [435, 139] width 365 height 25
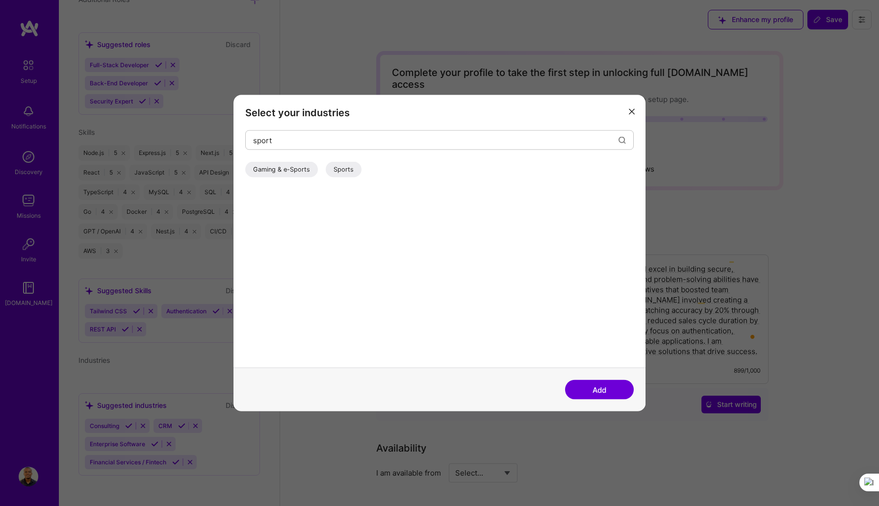
click at [341, 174] on div "Sports" at bounding box center [344, 170] width 36 height 16
click at [322, 140] on input "sport" at bounding box center [435, 139] width 365 height 25
type input "fint"
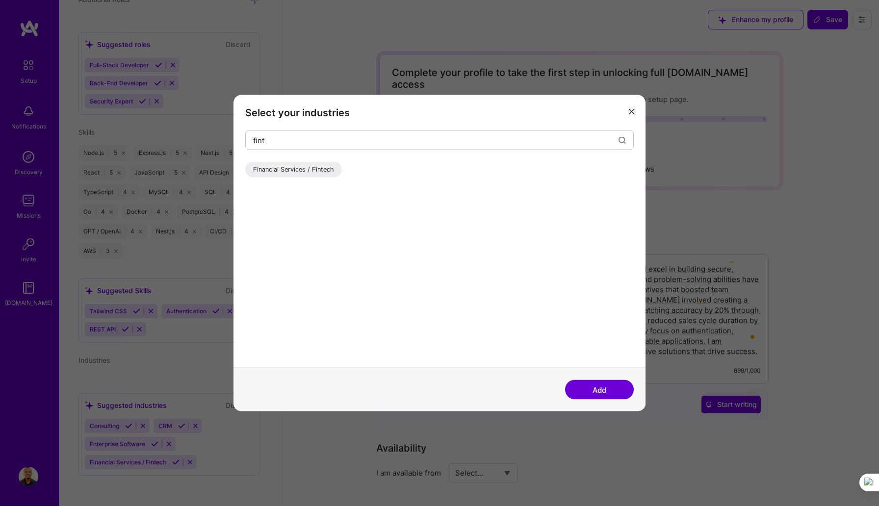
click at [312, 167] on div "Financial Services / Fintech" at bounding box center [293, 170] width 97 height 16
click at [596, 389] on button "Add" at bounding box center [599, 390] width 69 height 20
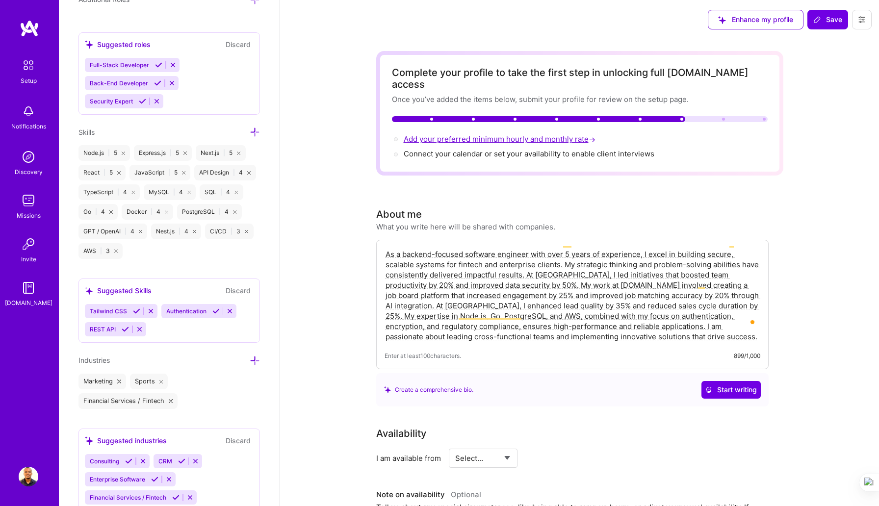
click at [478, 134] on span "Add your preferred minimum hourly and monthly rate →" at bounding box center [500, 138] width 194 height 9
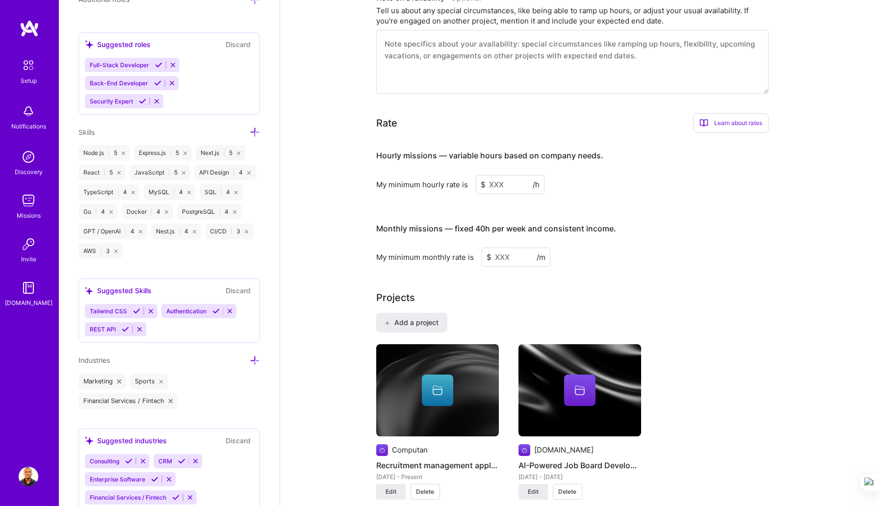
scroll to position [493, 0]
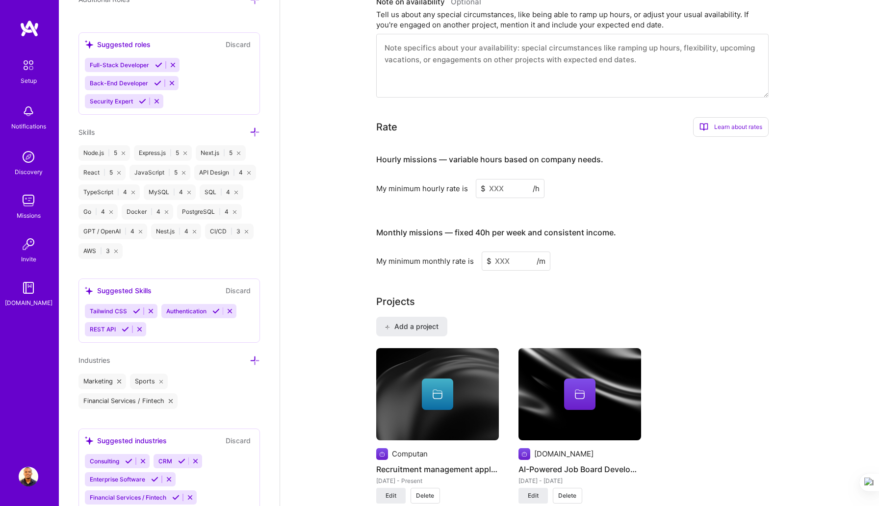
click at [498, 179] on input at bounding box center [510, 188] width 69 height 19
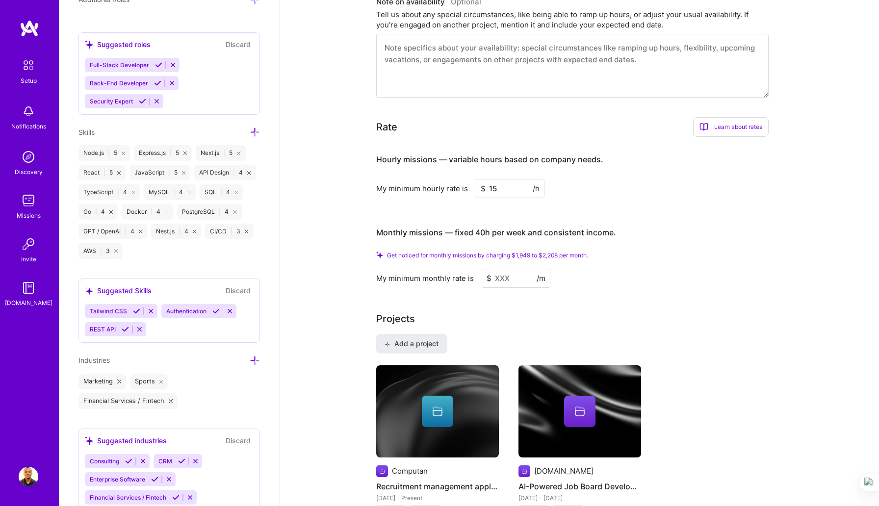
click at [505, 269] on input at bounding box center [515, 278] width 69 height 19
click at [502, 179] on input "15" at bounding box center [510, 188] width 69 height 19
type input "1"
type input "20"
click at [503, 270] on input at bounding box center [515, 278] width 69 height 19
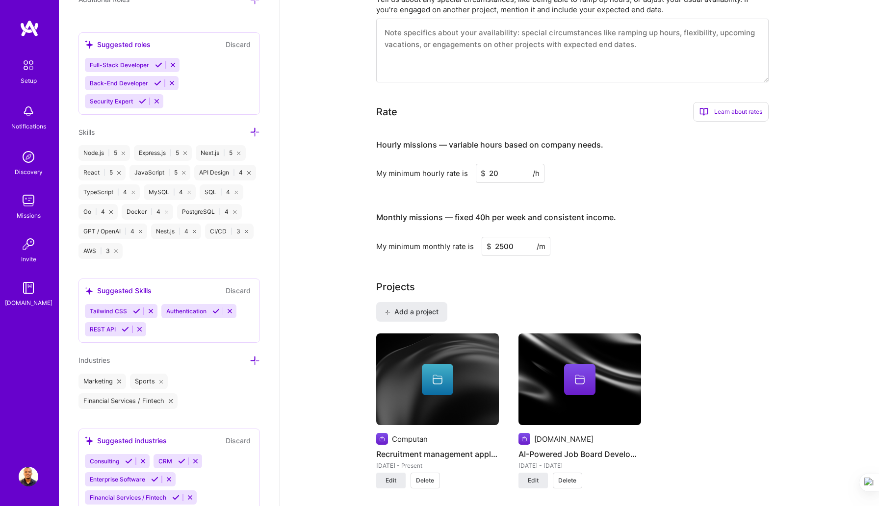
type input "2500"
click at [543, 253] on div "Complete your profile to take the first step in unlocking full A.Team access On…" at bounding box center [579, 305] width 407 height 1495
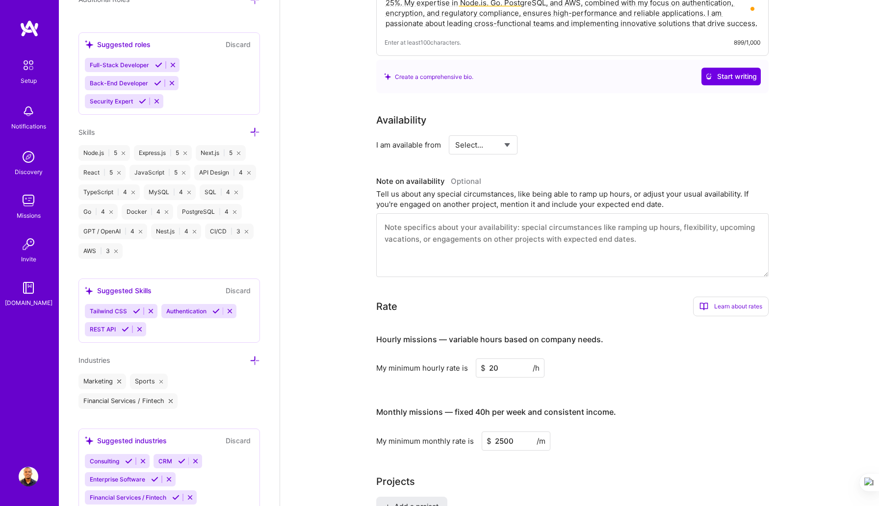
scroll to position [0, 0]
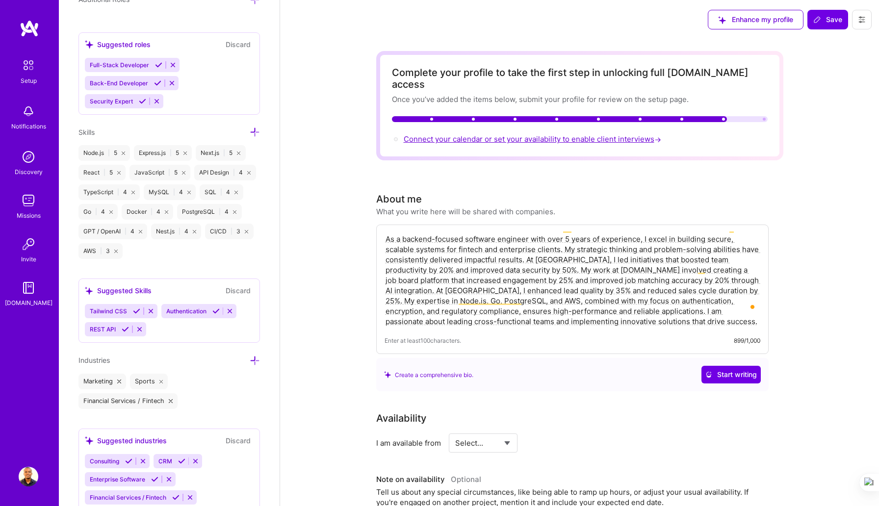
click at [534, 134] on span "Connect your calendar or set your availability to enable client interviews →" at bounding box center [532, 138] width 259 height 9
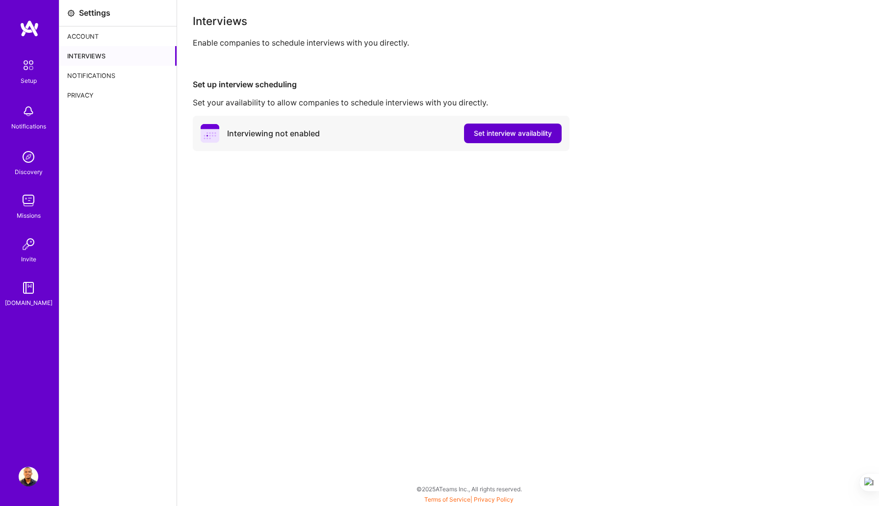
click at [528, 131] on span "Set interview availability" at bounding box center [513, 133] width 78 height 10
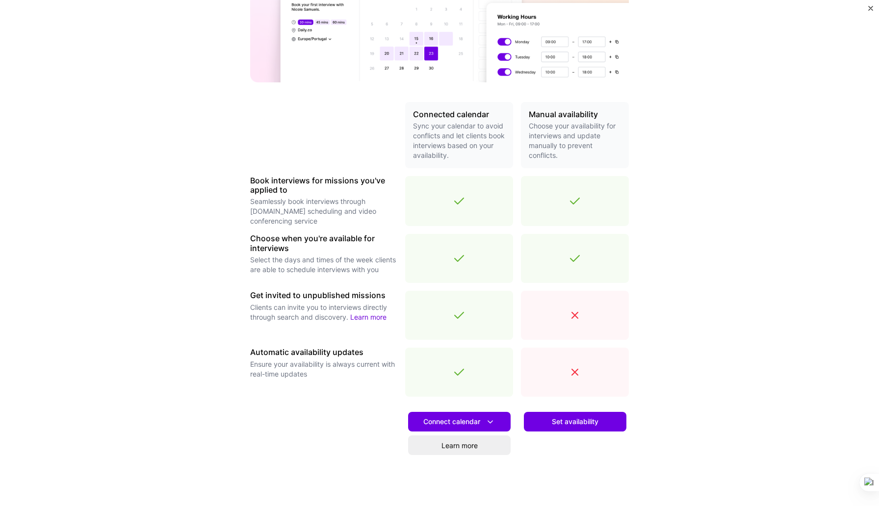
scroll to position [181, 0]
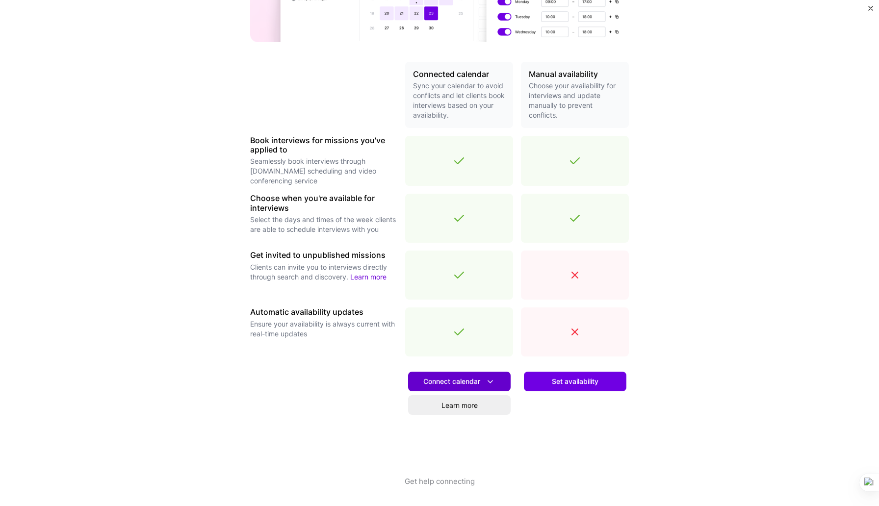
click at [462, 379] on span "Connect calendar" at bounding box center [459, 382] width 72 height 10
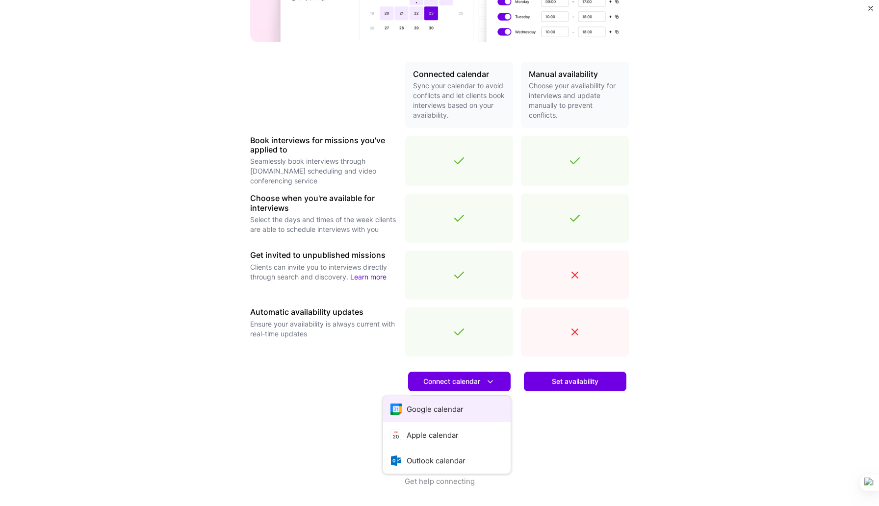
click at [451, 406] on button "Google calendar" at bounding box center [446, 409] width 127 height 26
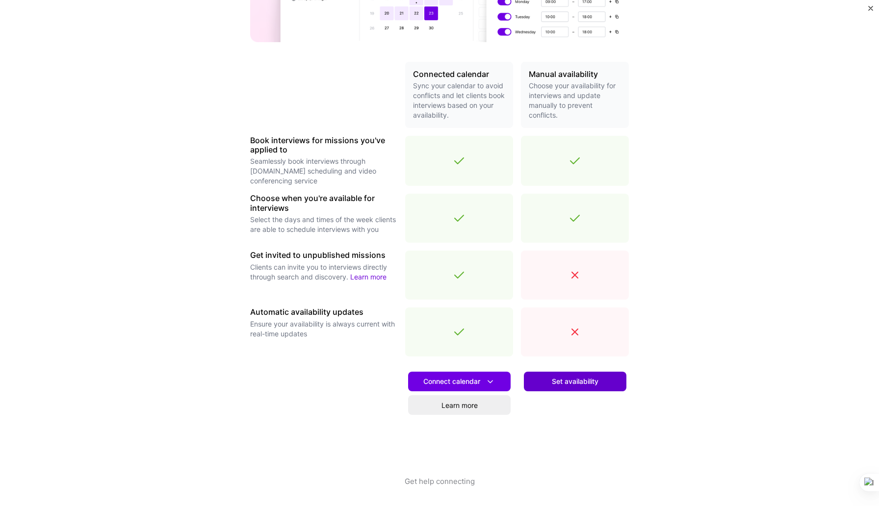
click at [573, 380] on span "Set availability" at bounding box center [575, 382] width 47 height 10
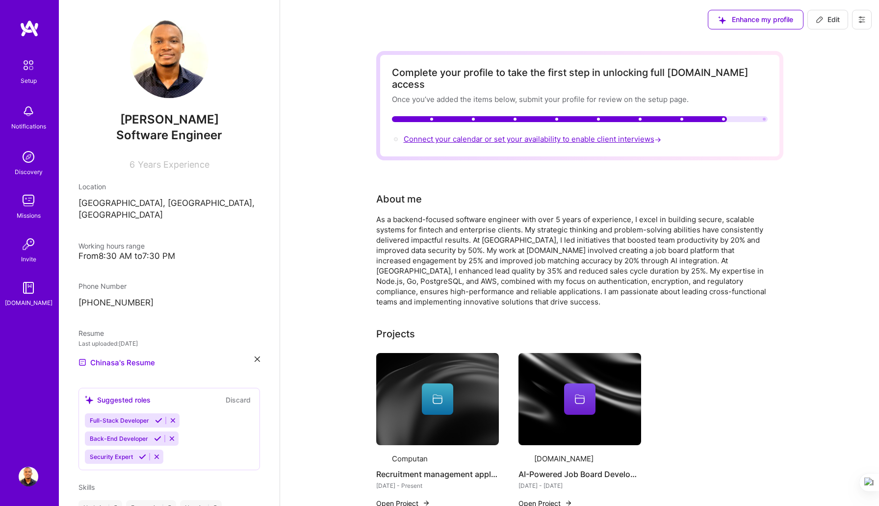
click at [509, 134] on span "Connect your calendar or set your availability to enable client interviews →" at bounding box center [532, 138] width 259 height 9
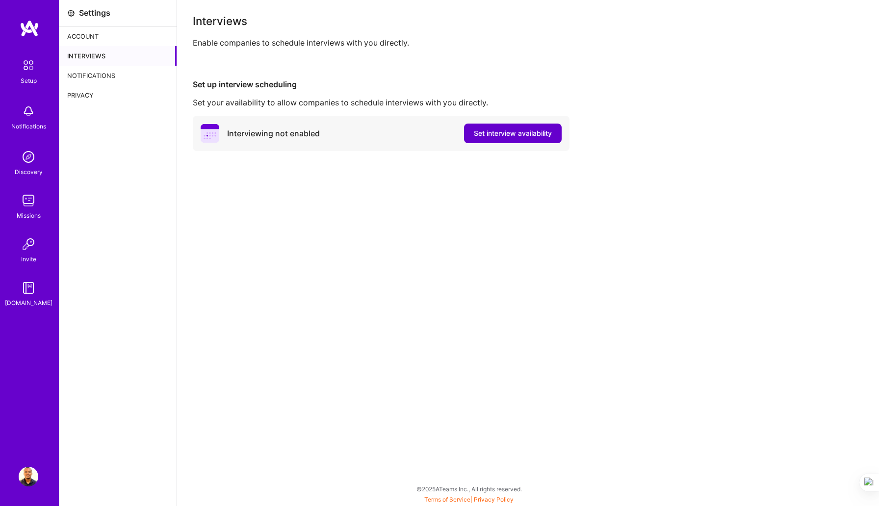
click at [497, 134] on span "Set interview availability" at bounding box center [513, 133] width 78 height 10
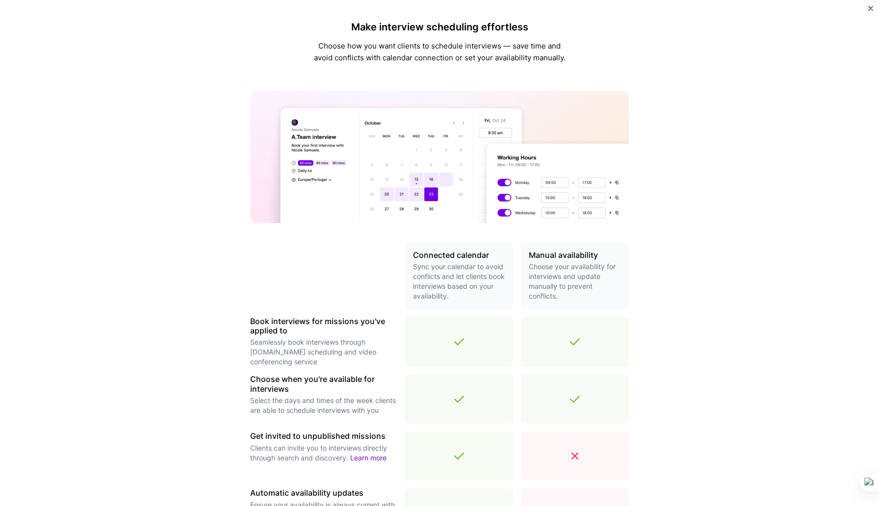
scroll to position [181, 0]
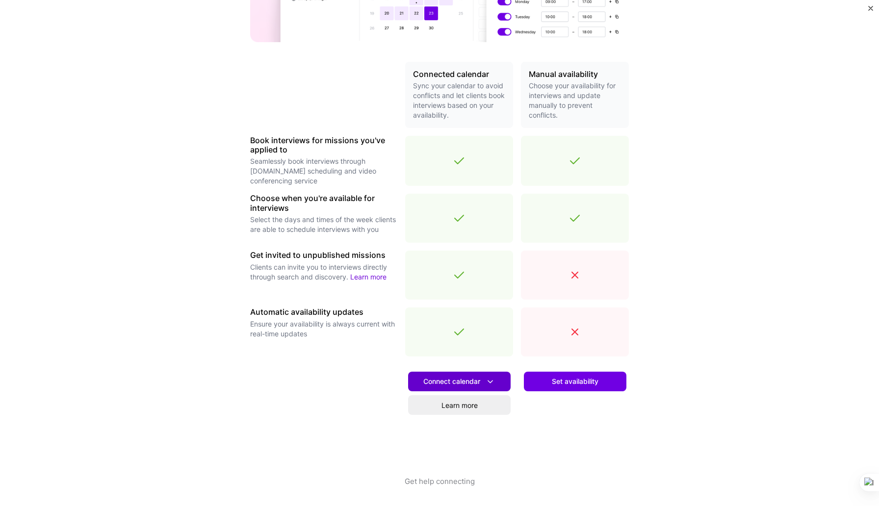
click at [451, 385] on span "Connect calendar" at bounding box center [459, 382] width 72 height 10
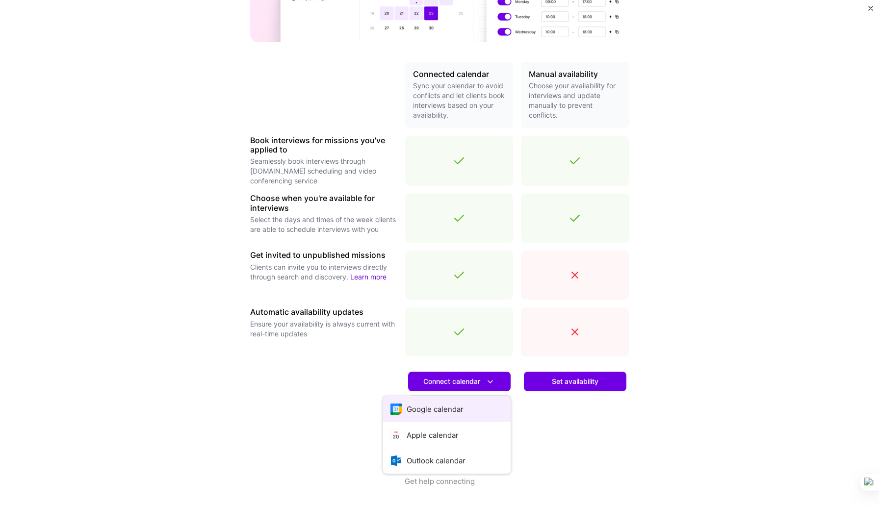
click at [445, 405] on button "Google calendar" at bounding box center [446, 409] width 127 height 26
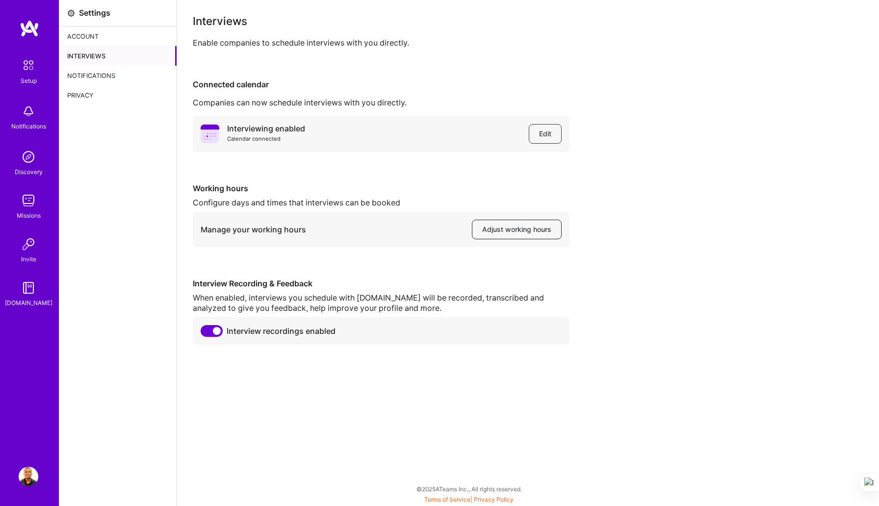
click at [511, 232] on span "Adjust working hours" at bounding box center [516, 230] width 69 height 10
click at [28, 71] on img at bounding box center [28, 65] width 21 height 21
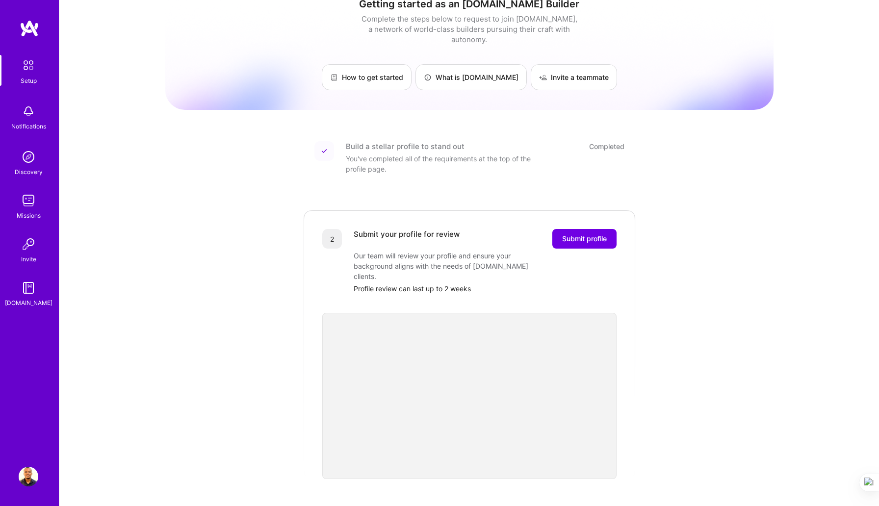
scroll to position [18, 0]
click at [580, 233] on span "Submit profile" at bounding box center [584, 238] width 45 height 10
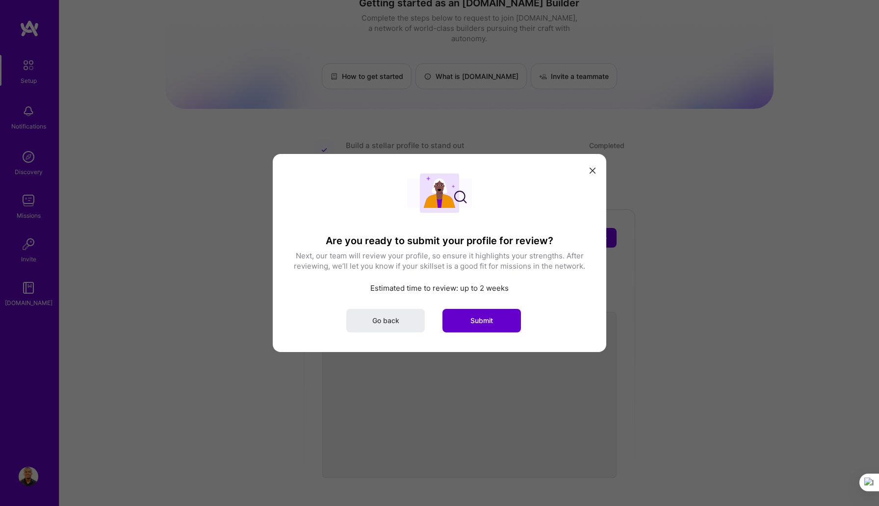
click at [479, 322] on span "Submit" at bounding box center [481, 321] width 23 height 10
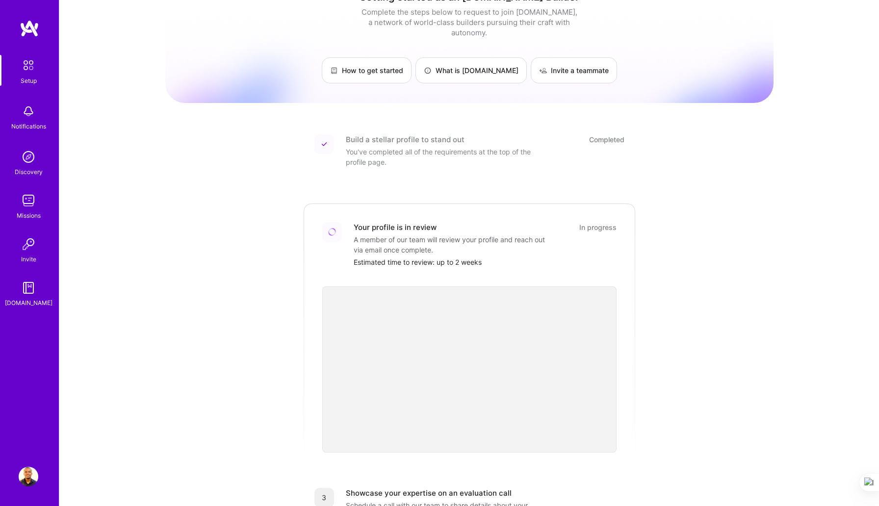
scroll to position [0, 0]
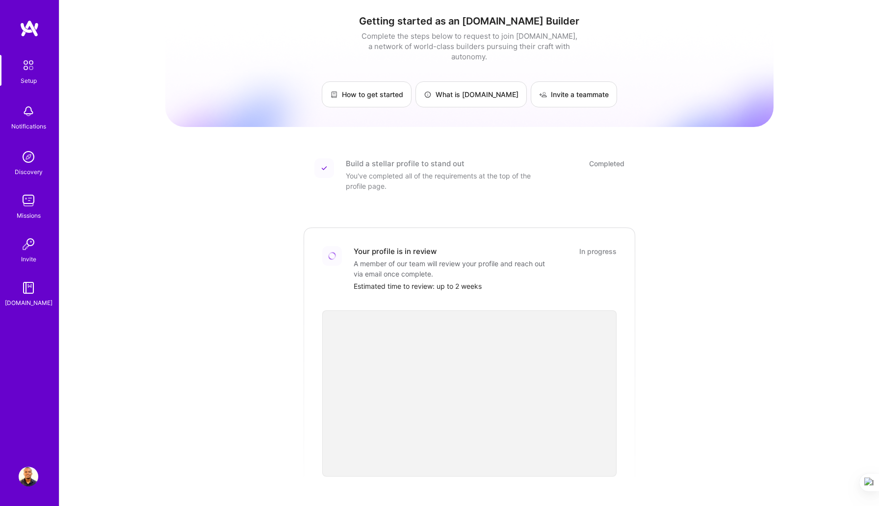
click at [26, 204] on img at bounding box center [29, 201] width 20 height 20
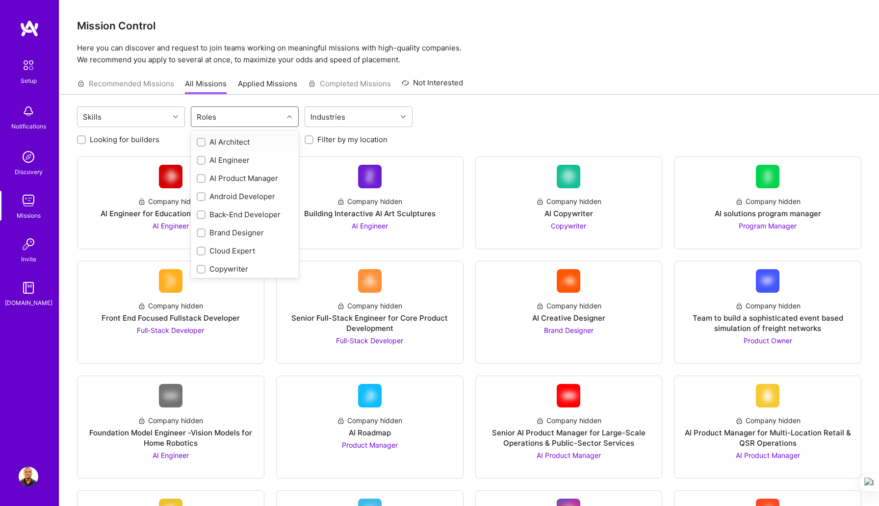
click at [289, 114] on icon at bounding box center [289, 116] width 5 height 5
click at [244, 210] on div "Back-End Developer" at bounding box center [245, 214] width 96 height 10
checkbox input "true"
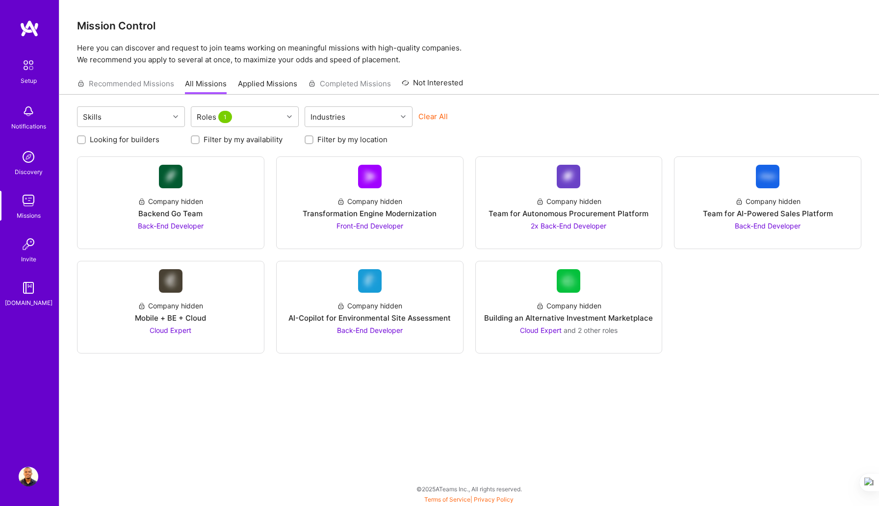
click at [496, 91] on div "Recommended Missions All Missions Applied Missions Completed Missions Not Inter…" at bounding box center [469, 83] width 784 height 21
click at [164, 212] on div "Backend Go Team" at bounding box center [170, 213] width 64 height 10
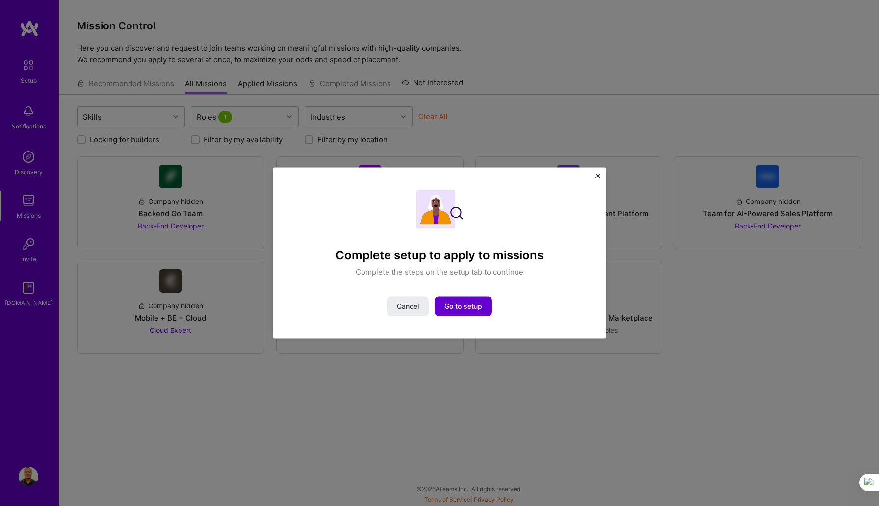
click at [458, 309] on span "Go to setup" at bounding box center [463, 306] width 38 height 10
